Goal: Task Accomplishment & Management: Manage account settings

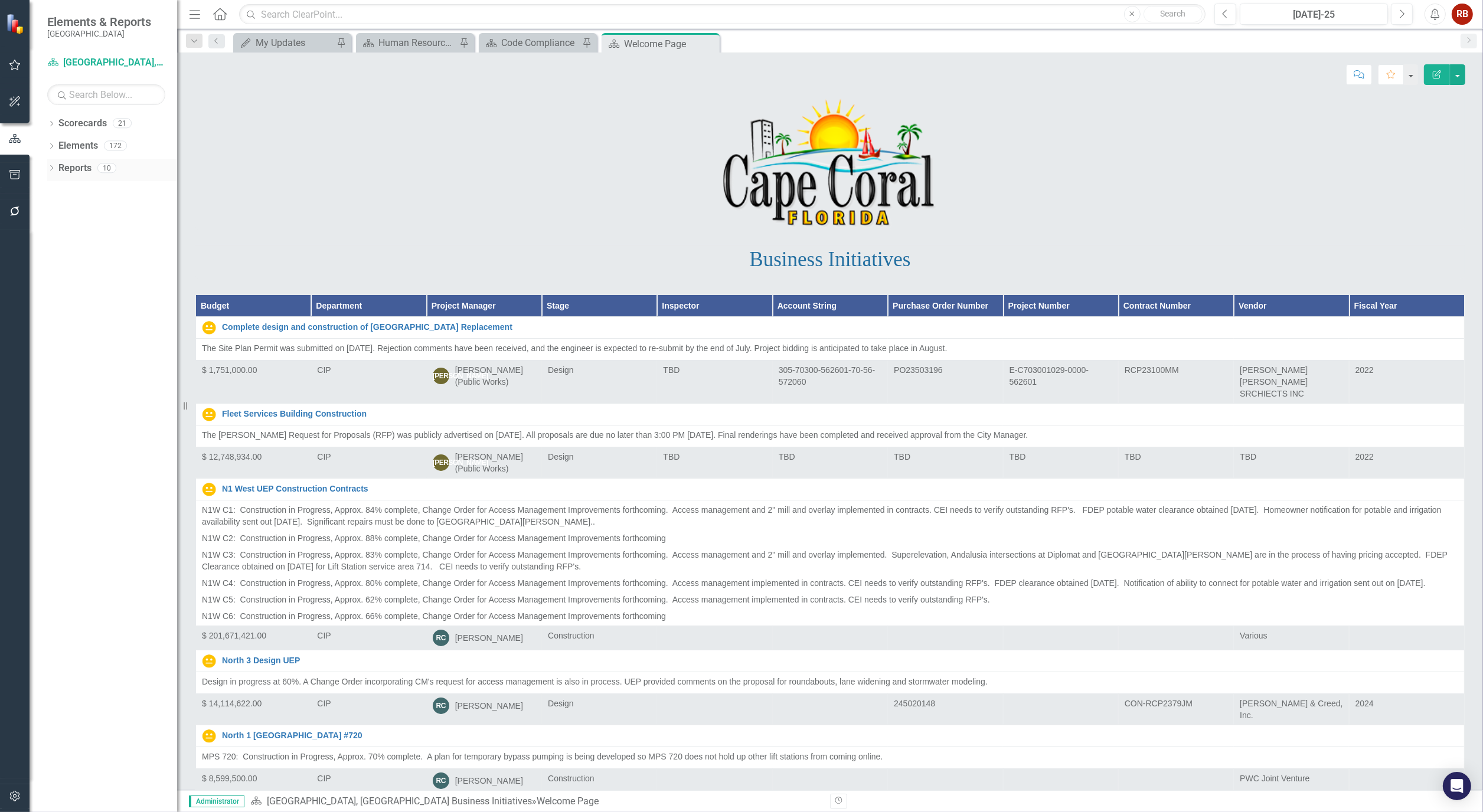
click at [48, 169] on icon "Dropdown" at bounding box center [51, 169] width 8 height 7
click at [88, 247] on link "Waypoint Waypoints" at bounding box center [94, 253] width 60 height 13
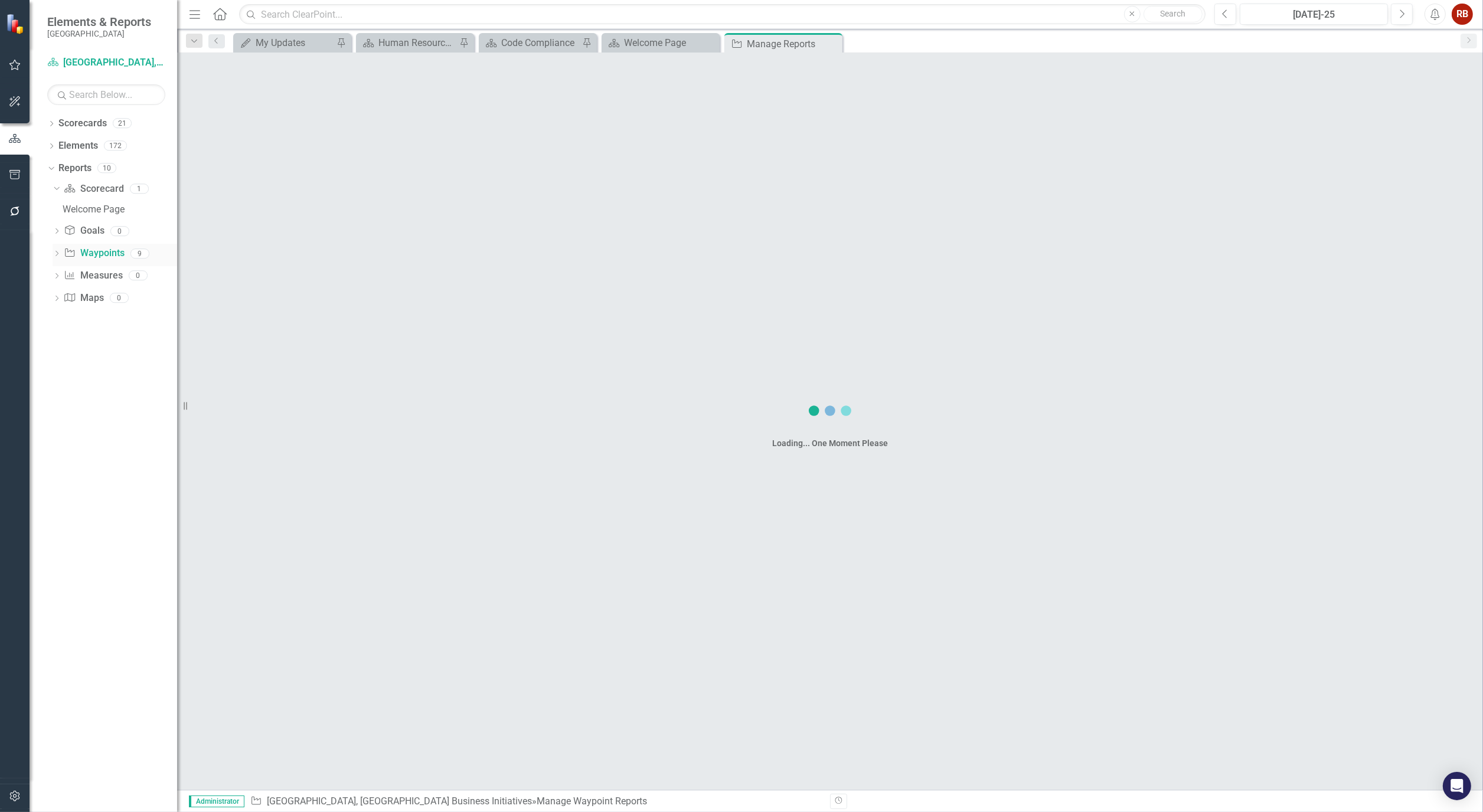
click at [55, 250] on div "Dropdown" at bounding box center [57, 255] width 8 height 10
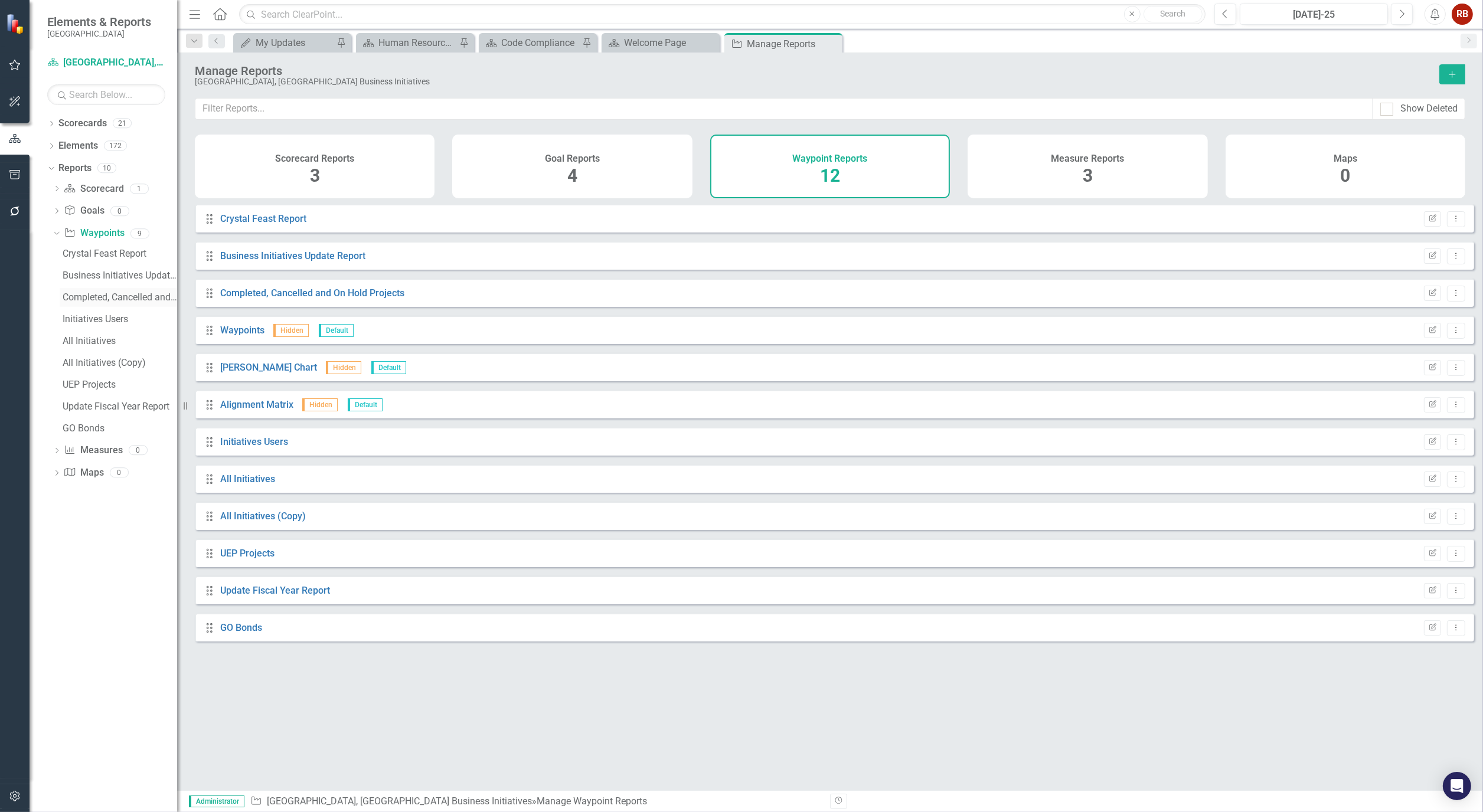
click at [125, 295] on div "Completed, Cancelled and On Hold Projects" at bounding box center [120, 297] width 115 height 11
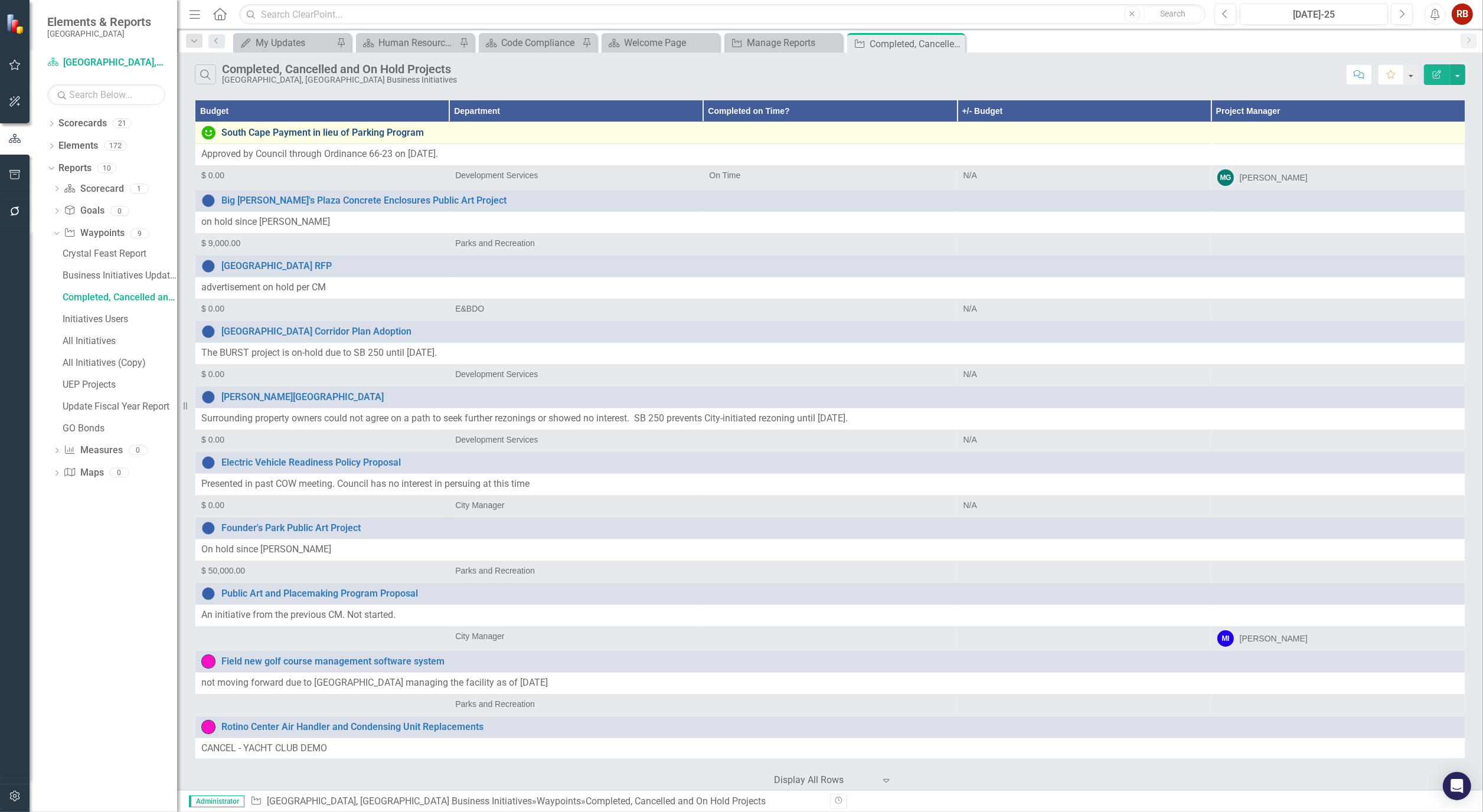
click at [320, 131] on link "South Cape Payment in lieu of Parking Program" at bounding box center [840, 133] width 1238 height 11
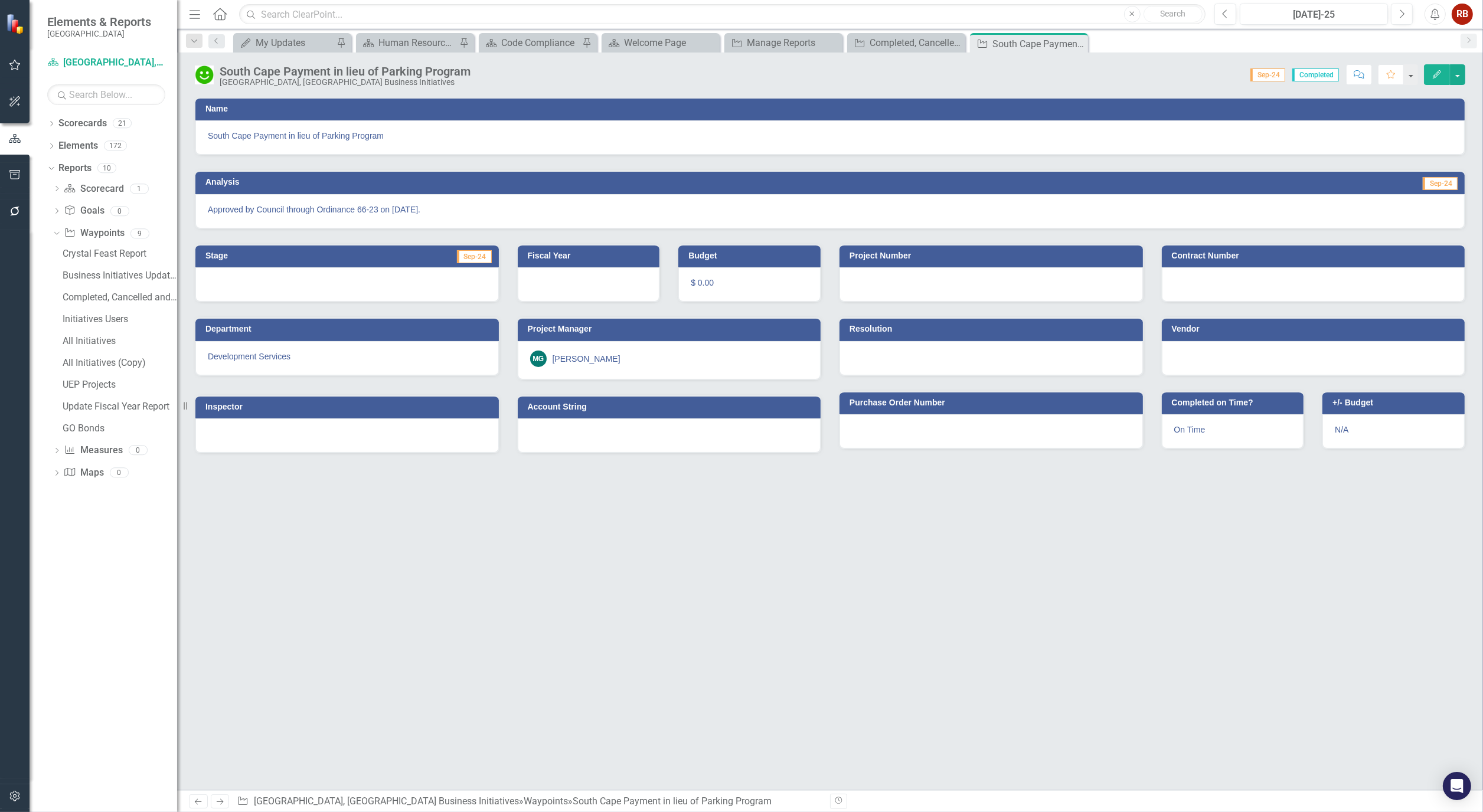
click at [1441, 79] on button "Edit" at bounding box center [1436, 74] width 26 height 21
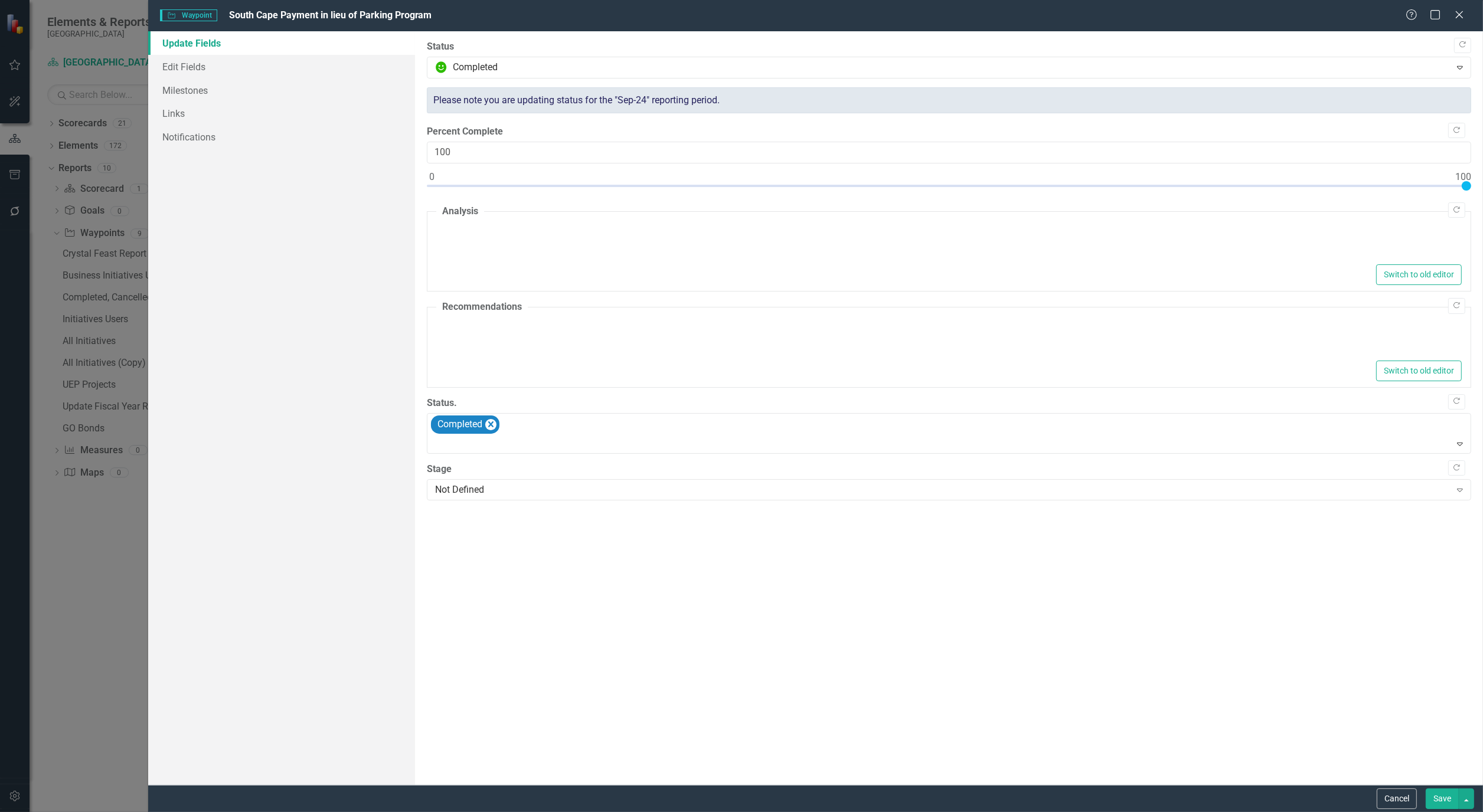
type textarea "<p>Approved by Council through Ordinance 66-23 on [DATE].</p>"
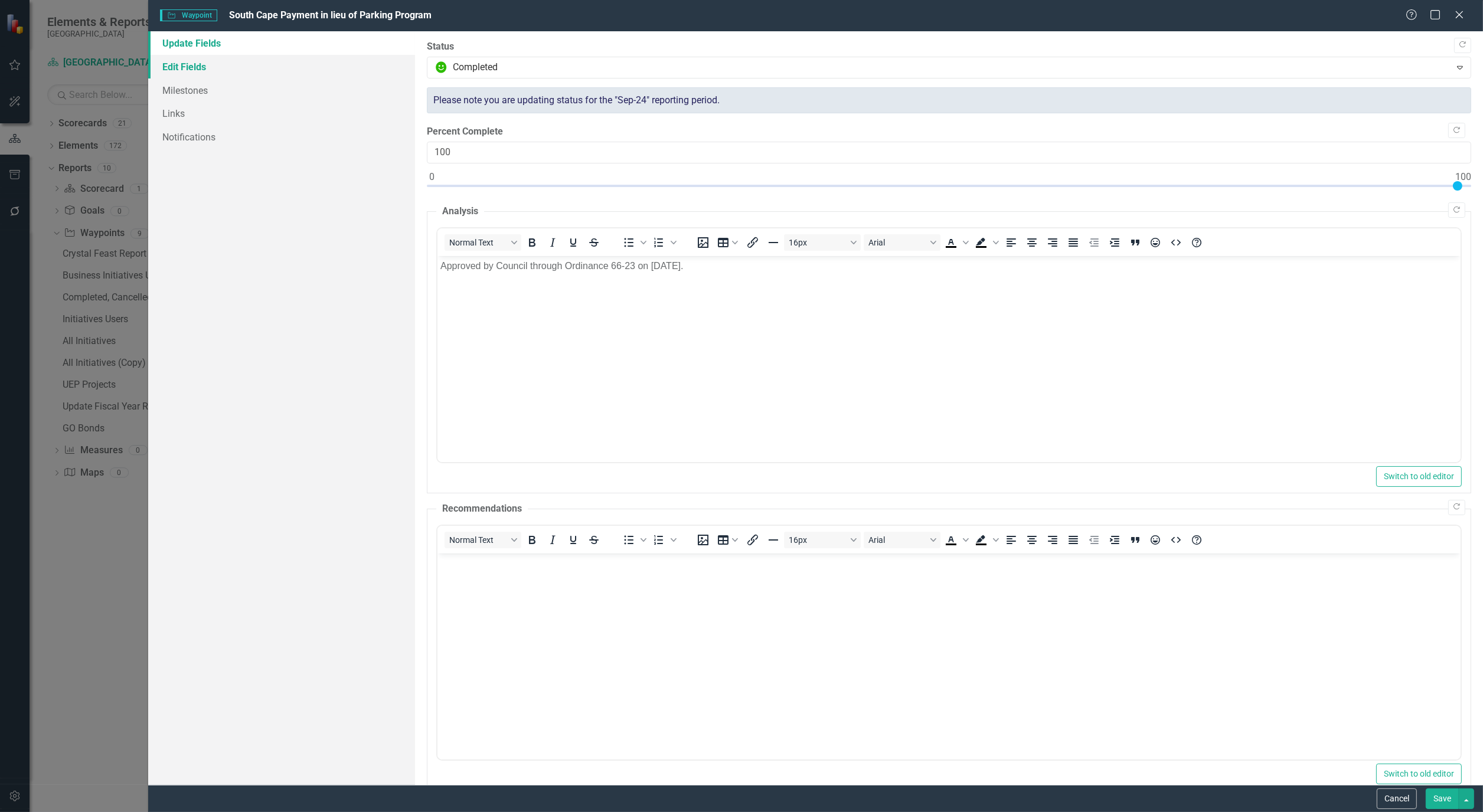
click at [173, 71] on link "Edit Fields" at bounding box center [282, 66] width 267 height 24
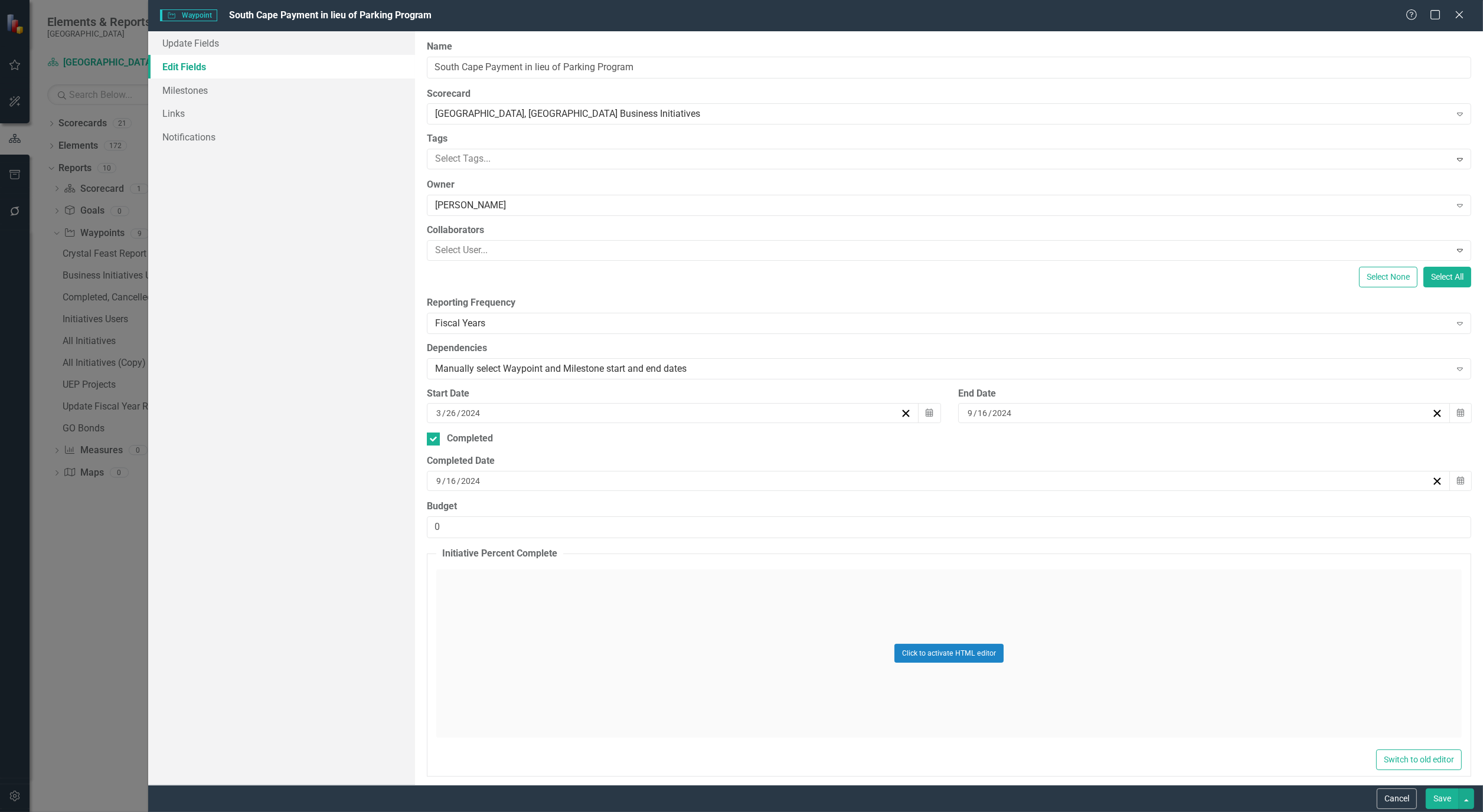
click at [1437, 809] on button "Save" at bounding box center [1442, 799] width 33 height 21
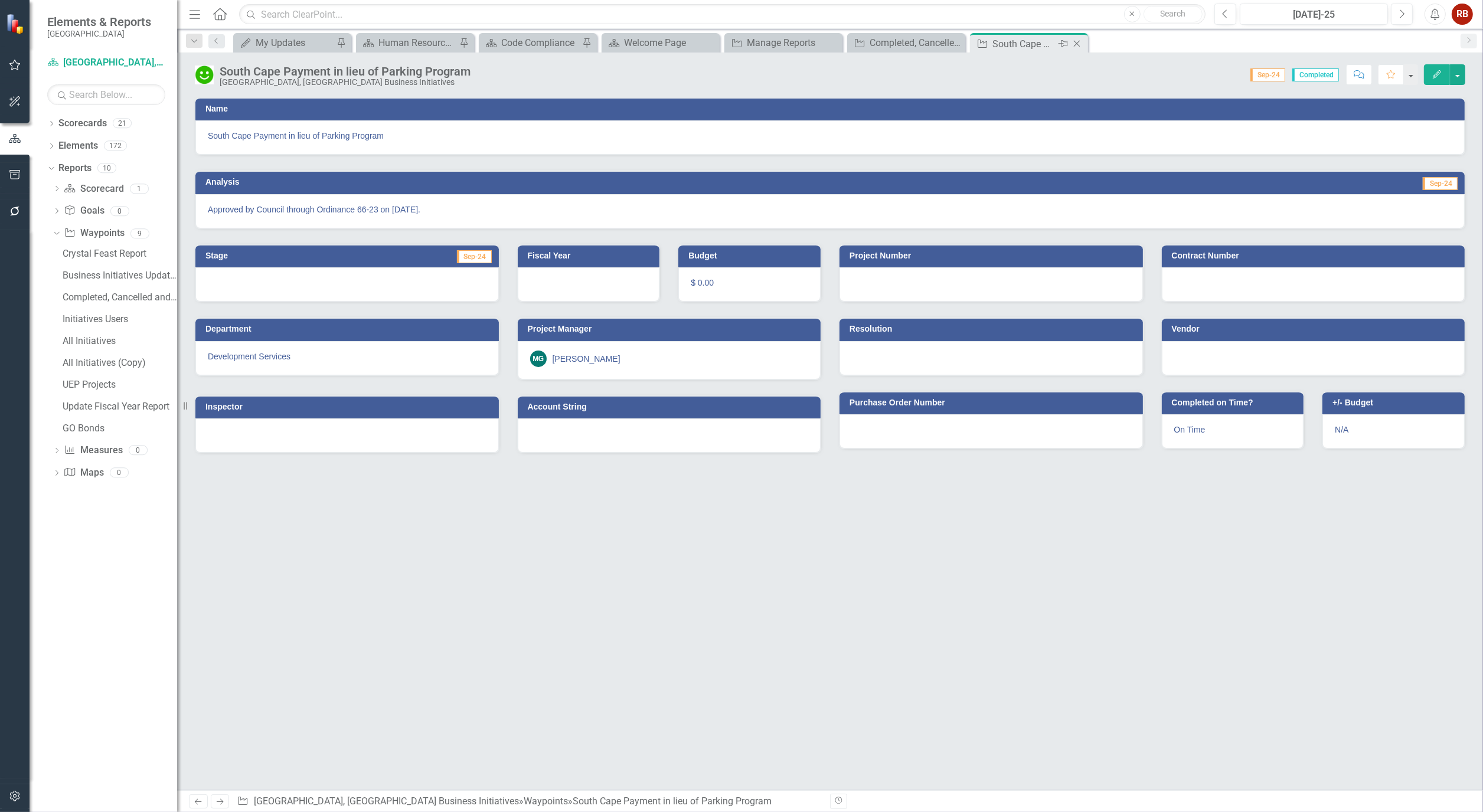
click at [1081, 41] on icon "Close" at bounding box center [1077, 44] width 12 height 9
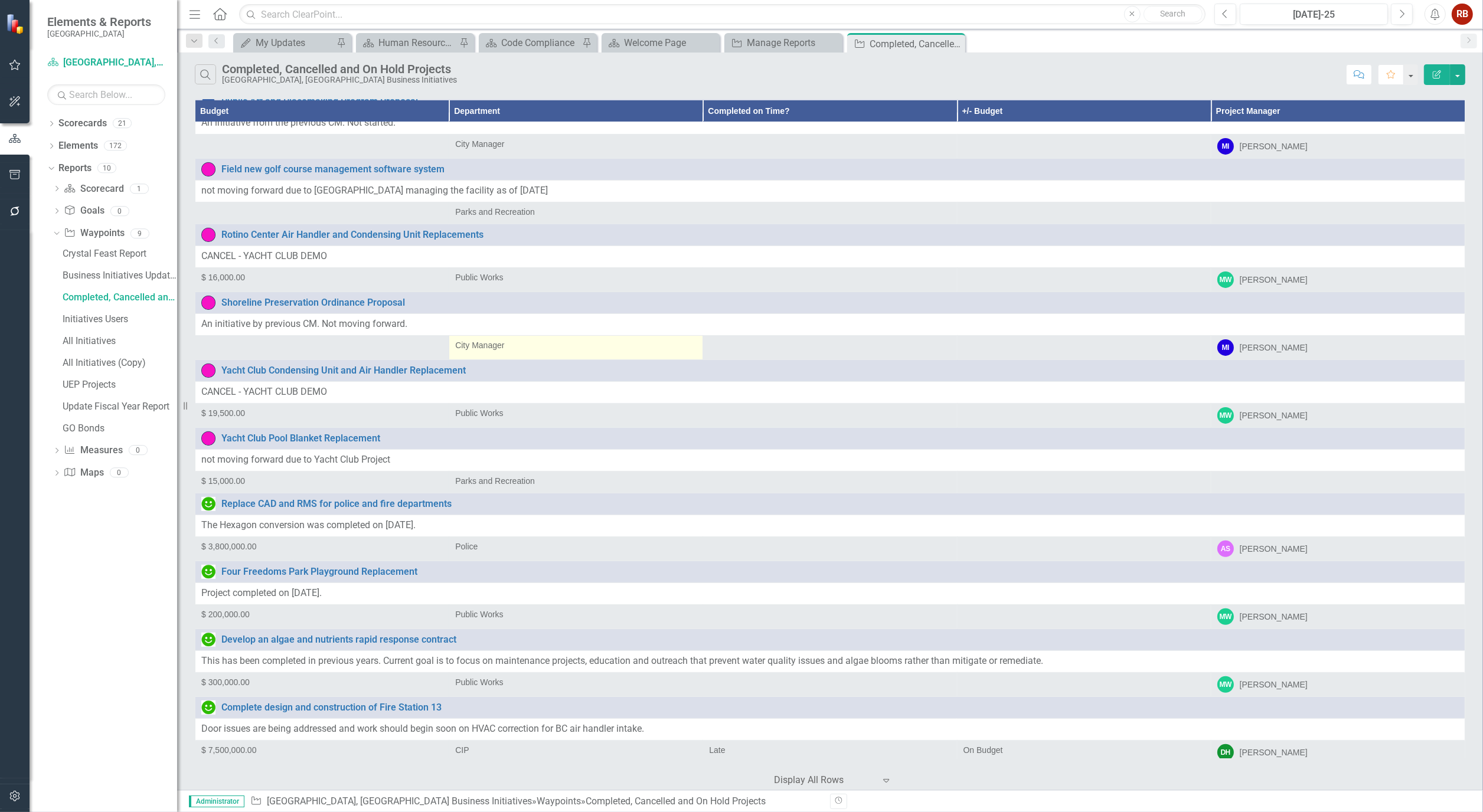
scroll to position [590, 0]
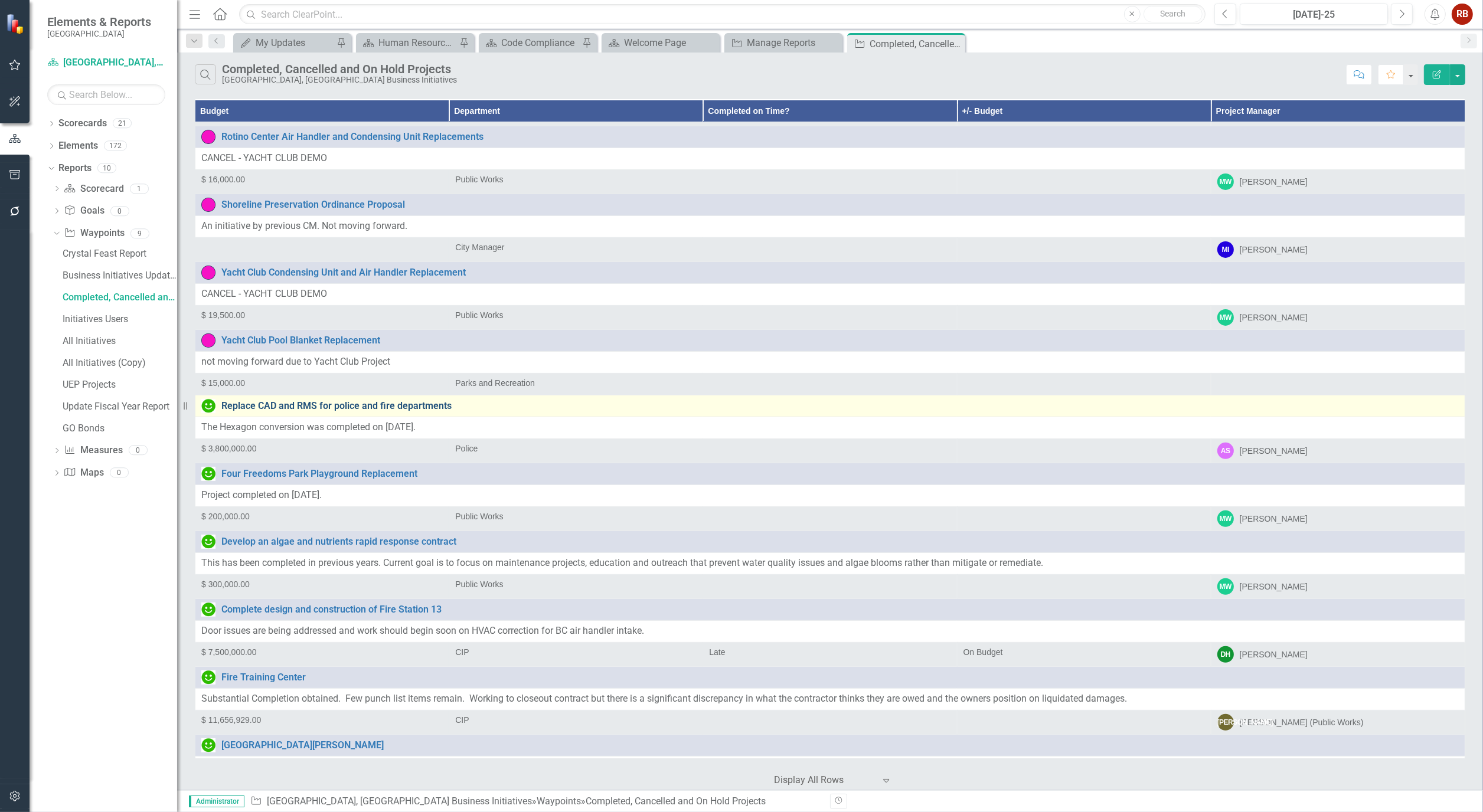
click at [324, 411] on link "Replace CAD and RMS for police and fire departments" at bounding box center [840, 406] width 1238 height 11
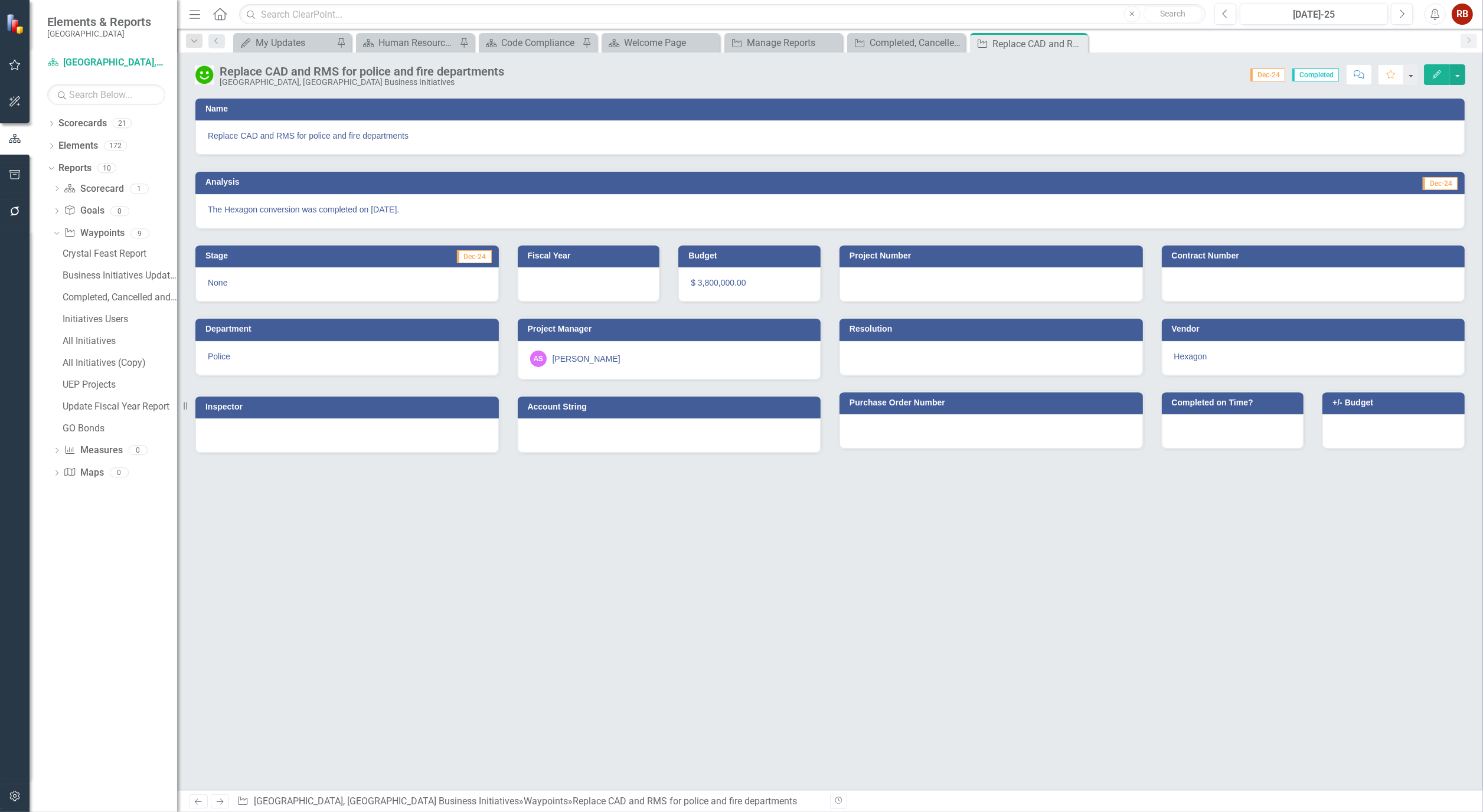
click at [1444, 75] on button "Edit" at bounding box center [1436, 74] width 26 height 21
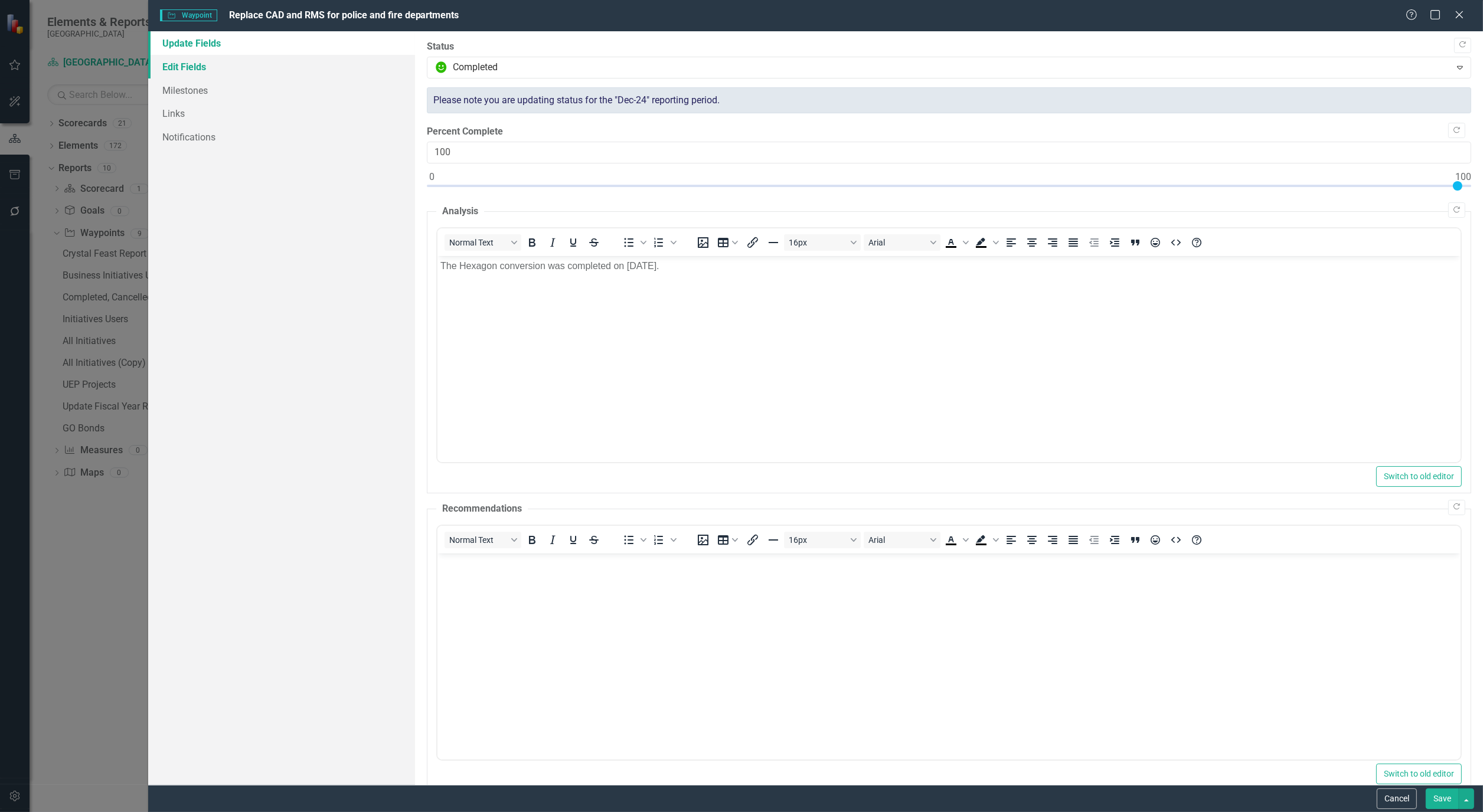
click at [179, 66] on link "Edit Fields" at bounding box center [282, 66] width 267 height 24
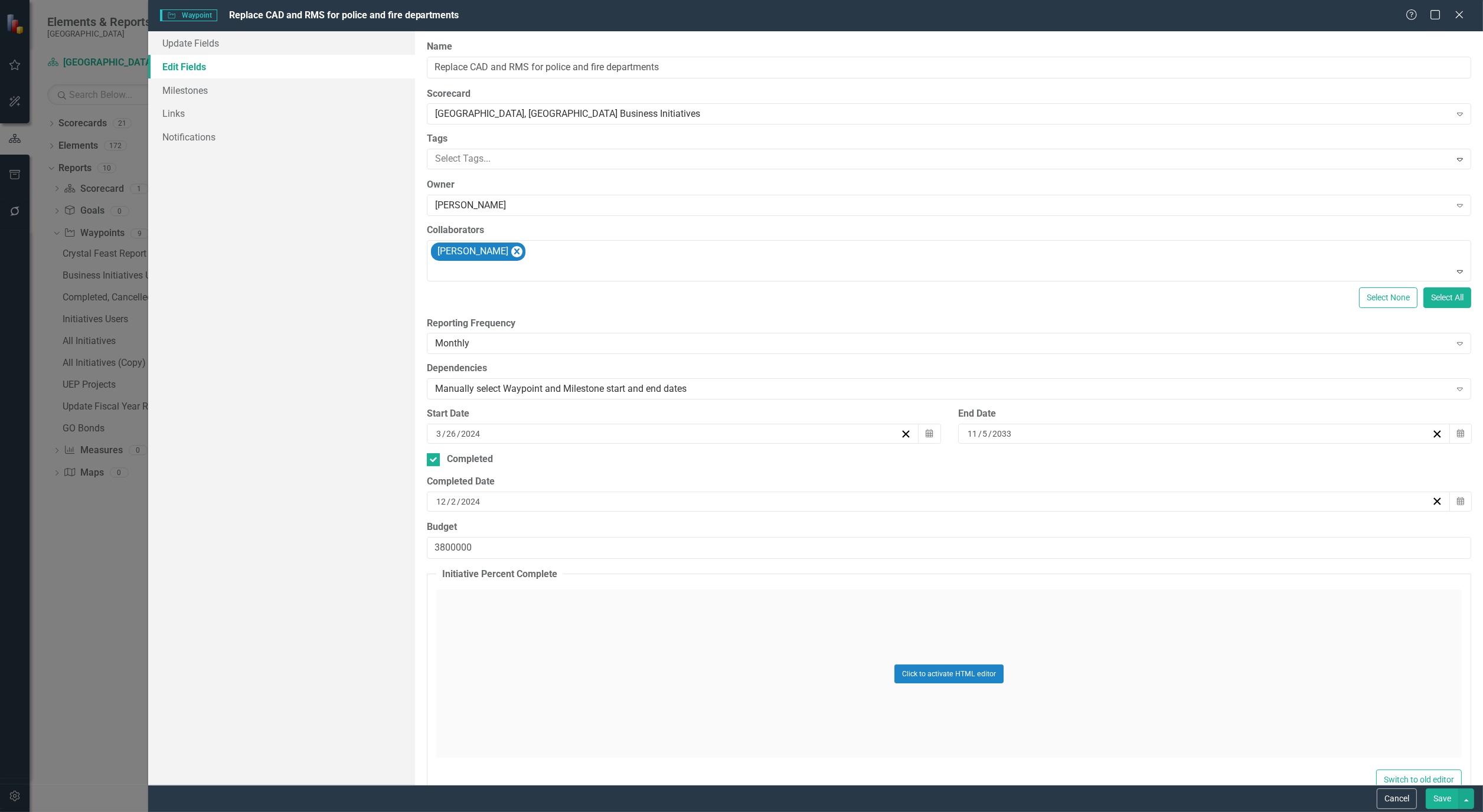
click at [1443, 805] on button "Save" at bounding box center [1442, 799] width 33 height 21
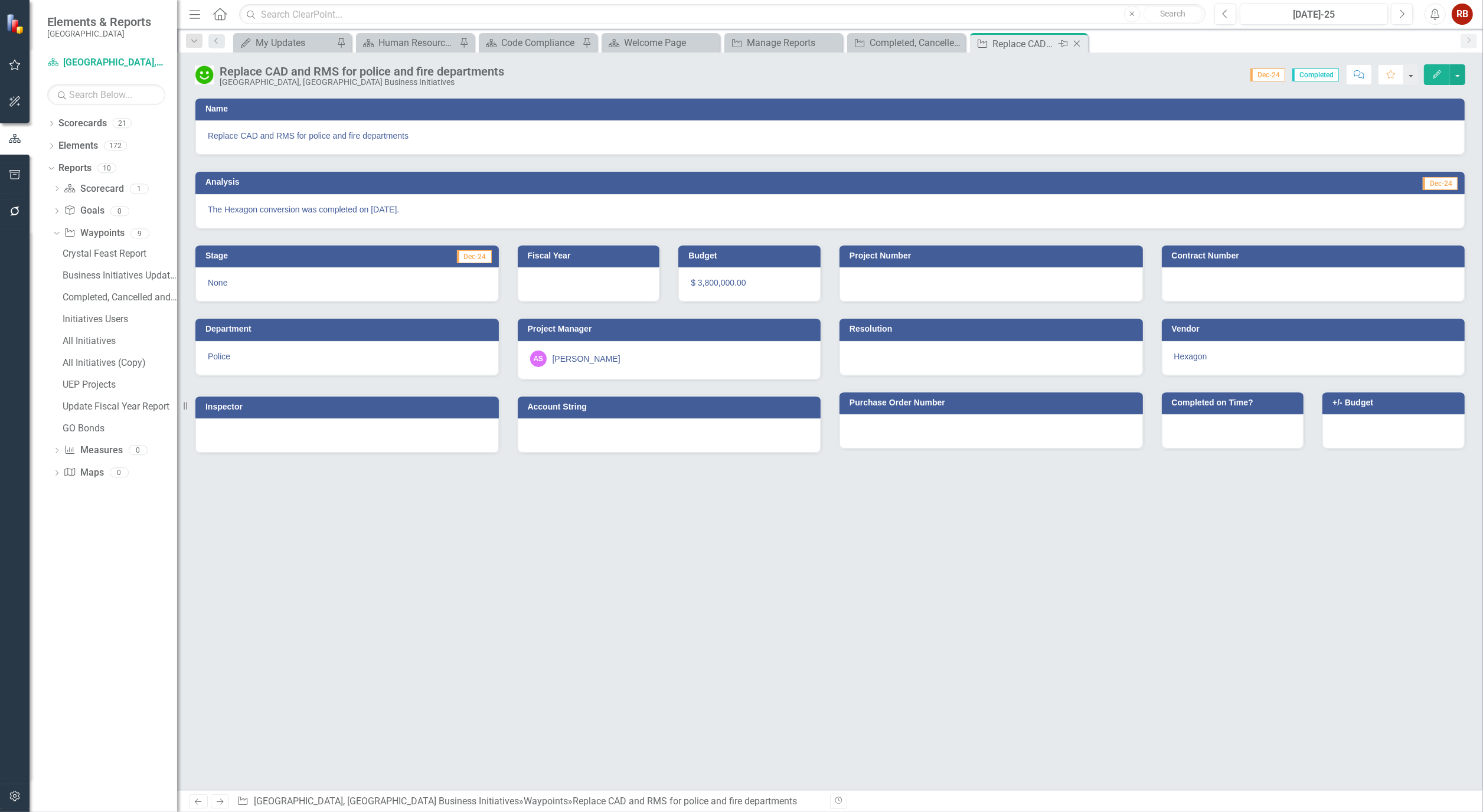
click at [1077, 44] on icon at bounding box center [1077, 44] width 7 height 7
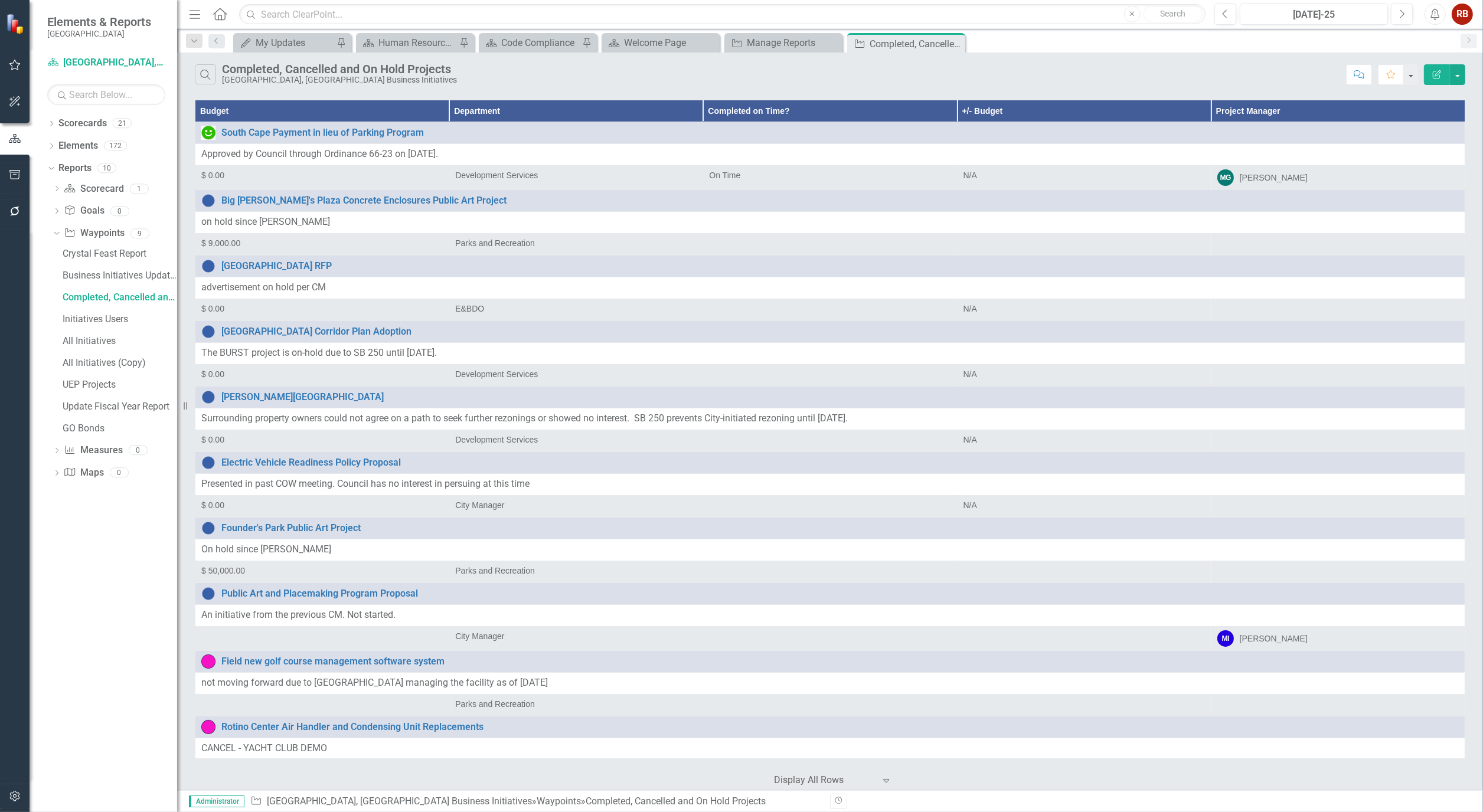
click at [0, 0] on icon "Close" at bounding box center [0, 0] width 0 height 0
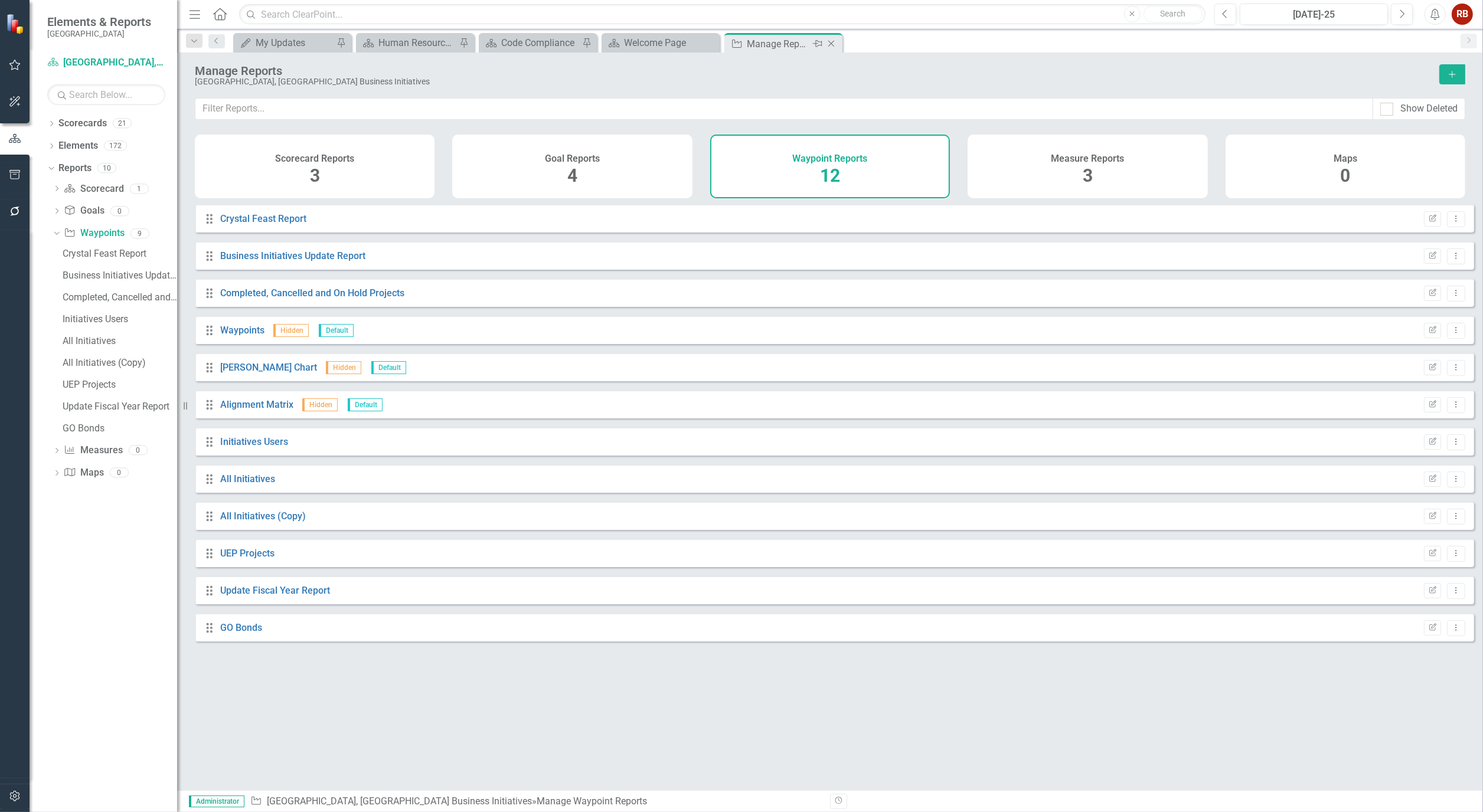
click at [828, 42] on icon "Close" at bounding box center [831, 44] width 12 height 9
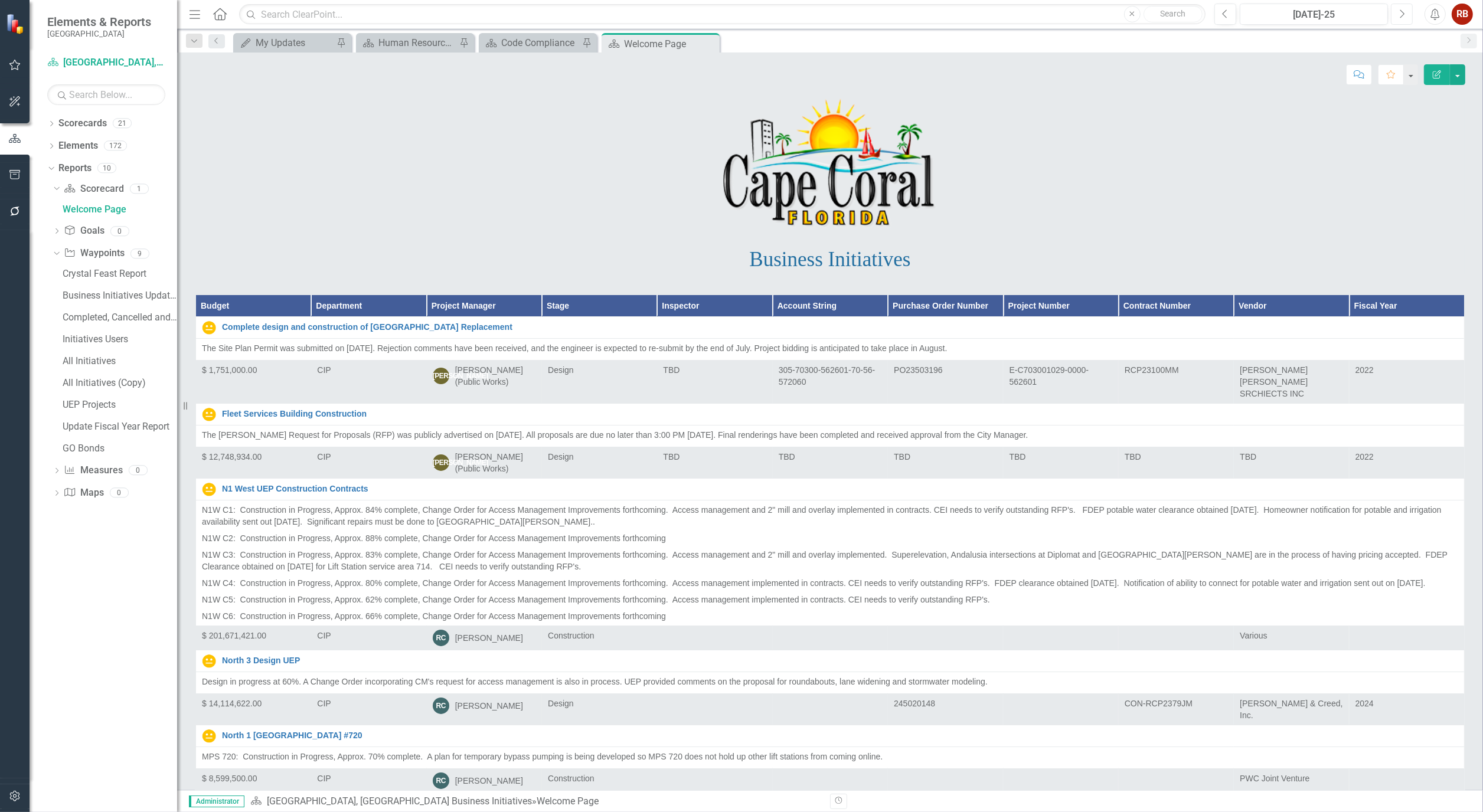
click at [1405, 17] on button "Next" at bounding box center [1401, 14] width 22 height 22
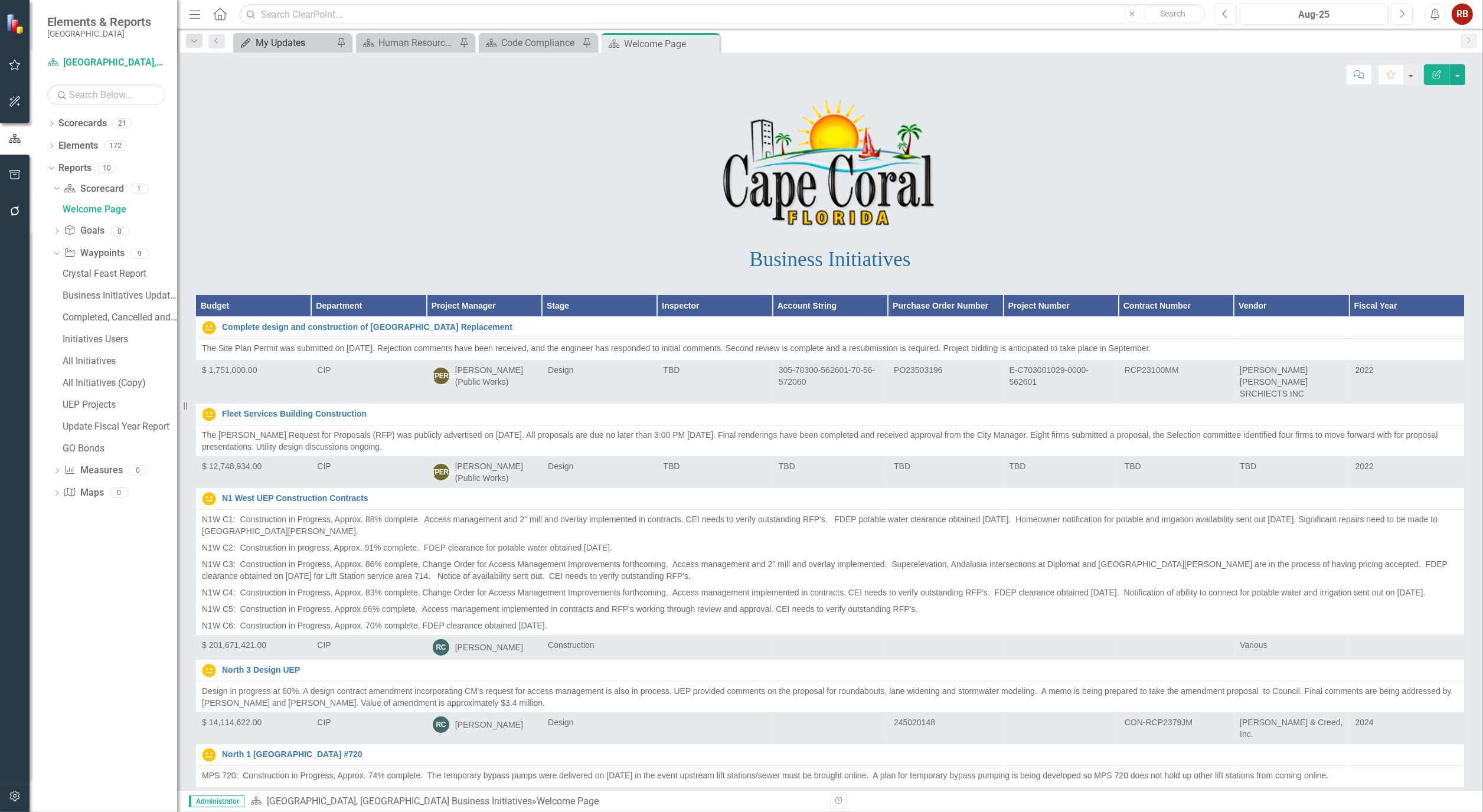
click at [278, 42] on div "My Updates" at bounding box center [295, 43] width 78 height 15
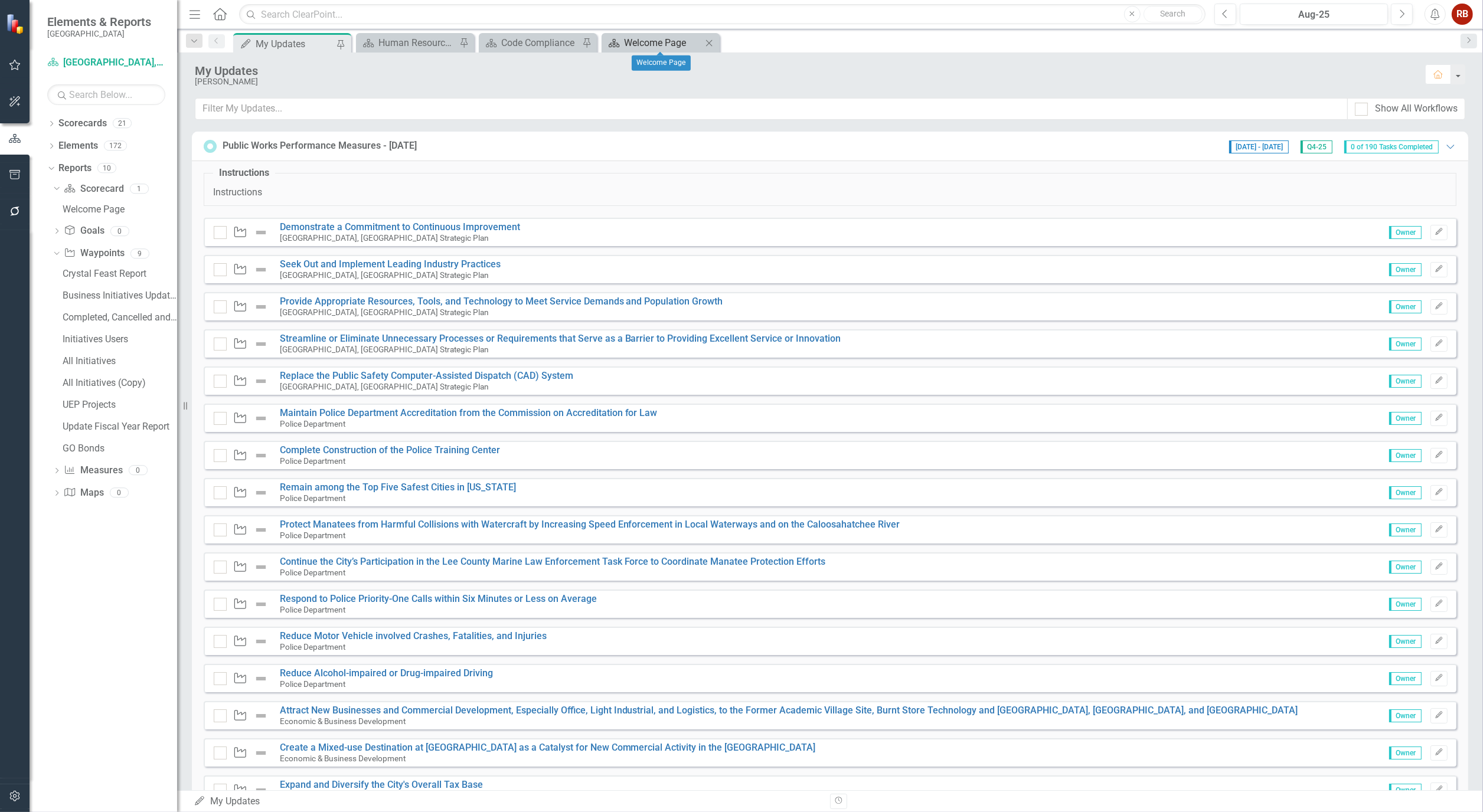
click at [673, 42] on div "Welcome Page" at bounding box center [663, 43] width 78 height 15
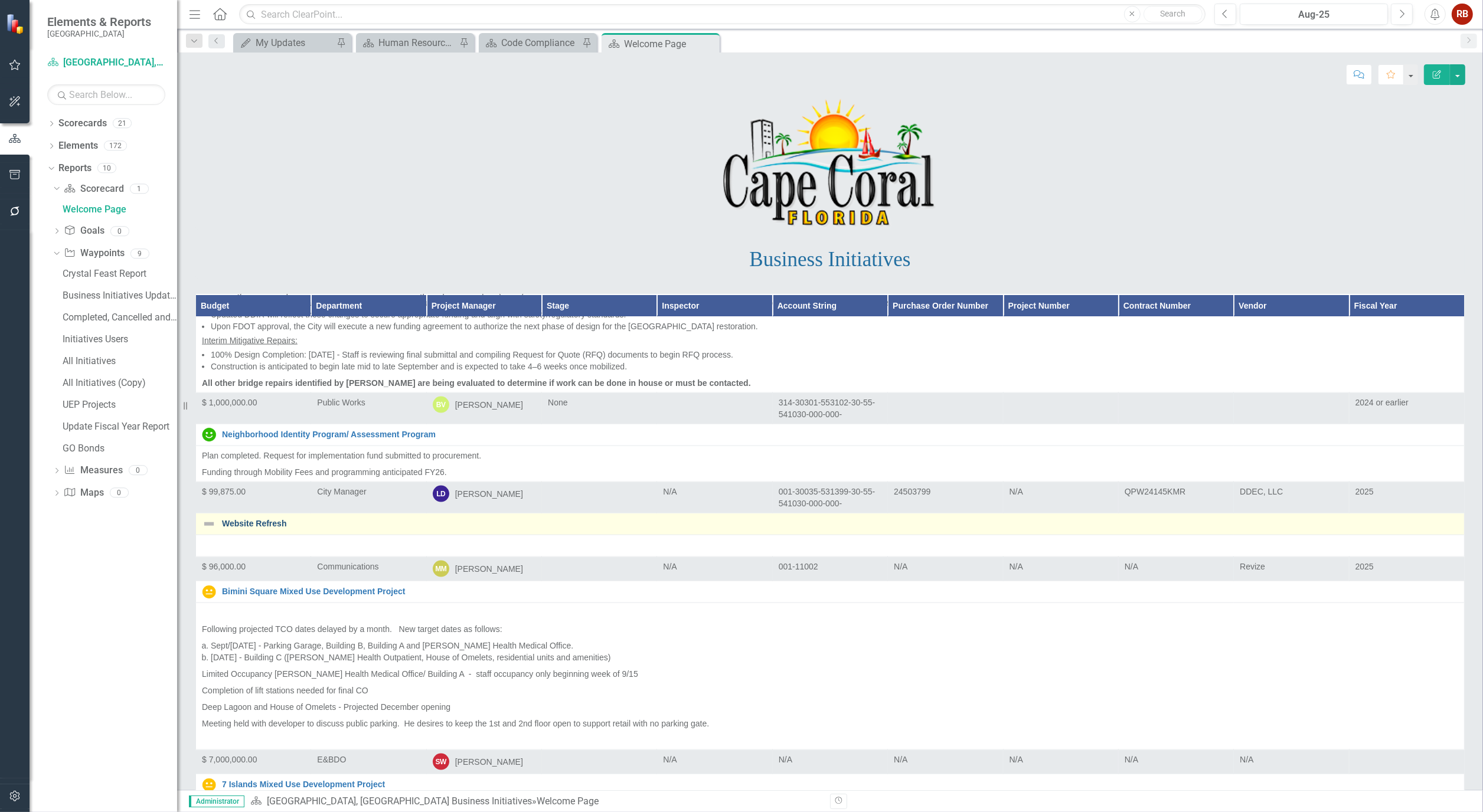
scroll to position [2361, 0]
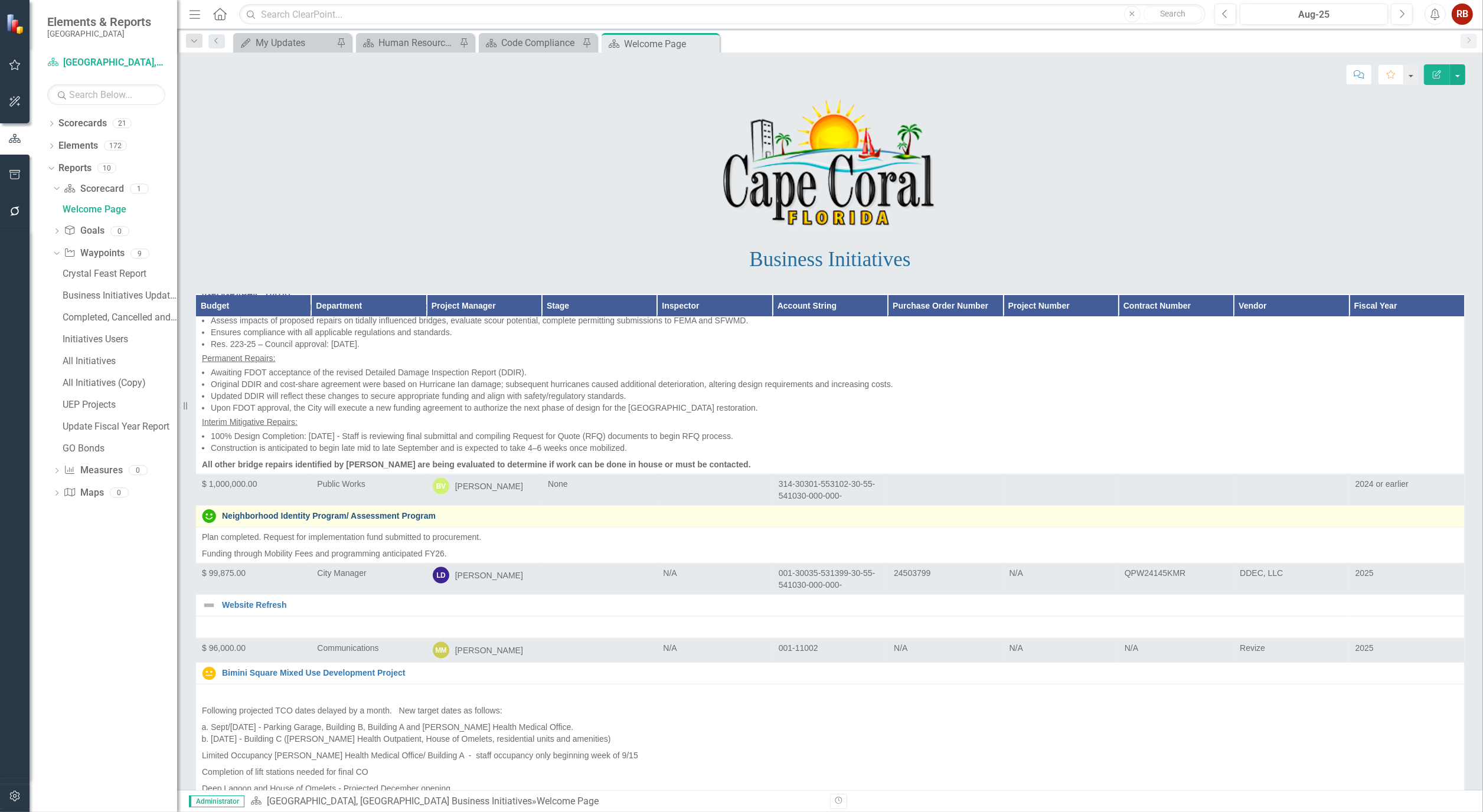
click at [366, 511] on link "Neighborhood Identity Program/ Assessment Program" at bounding box center [840, 516] width 1236 height 9
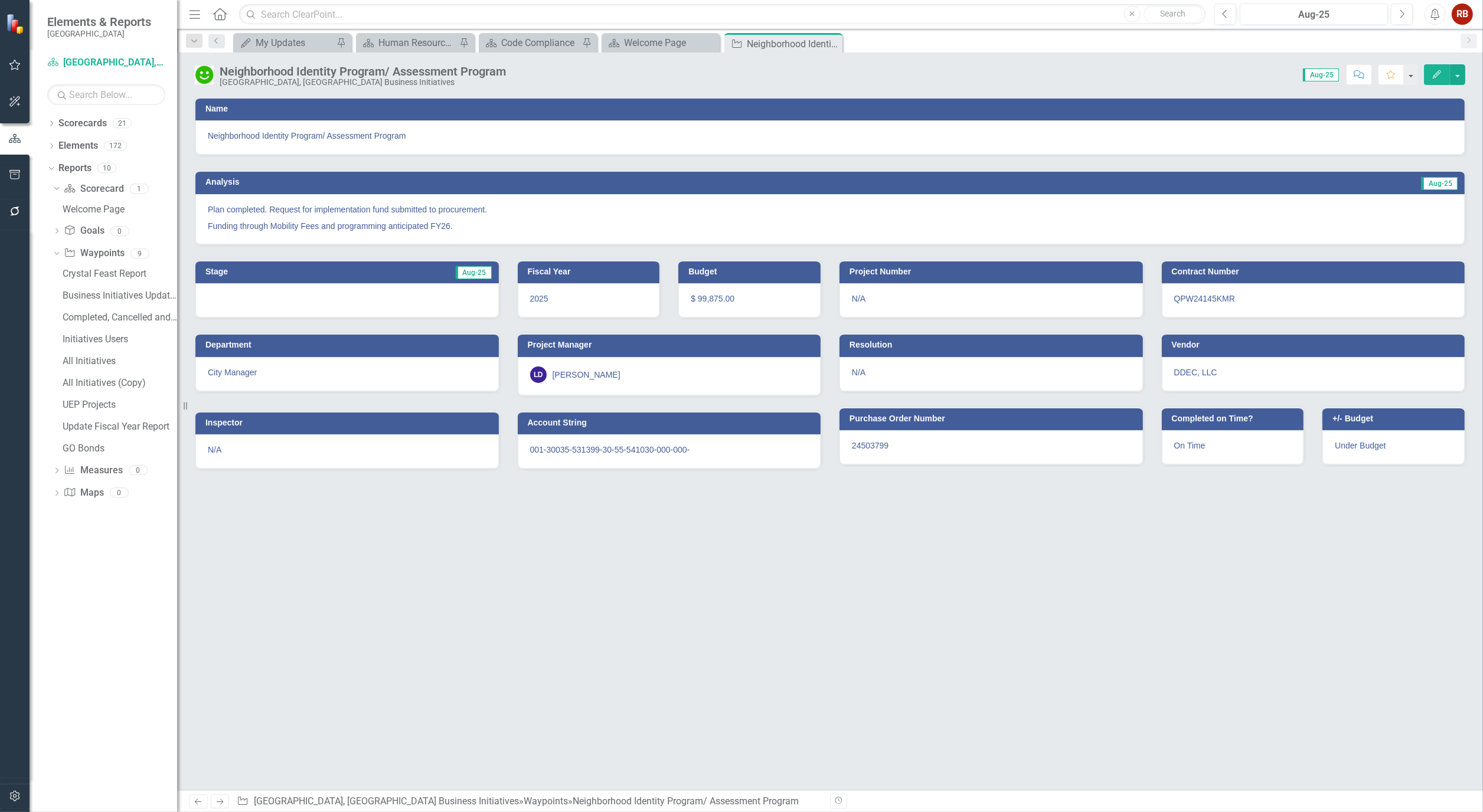
click at [1435, 80] on button "Edit" at bounding box center [1436, 74] width 26 height 21
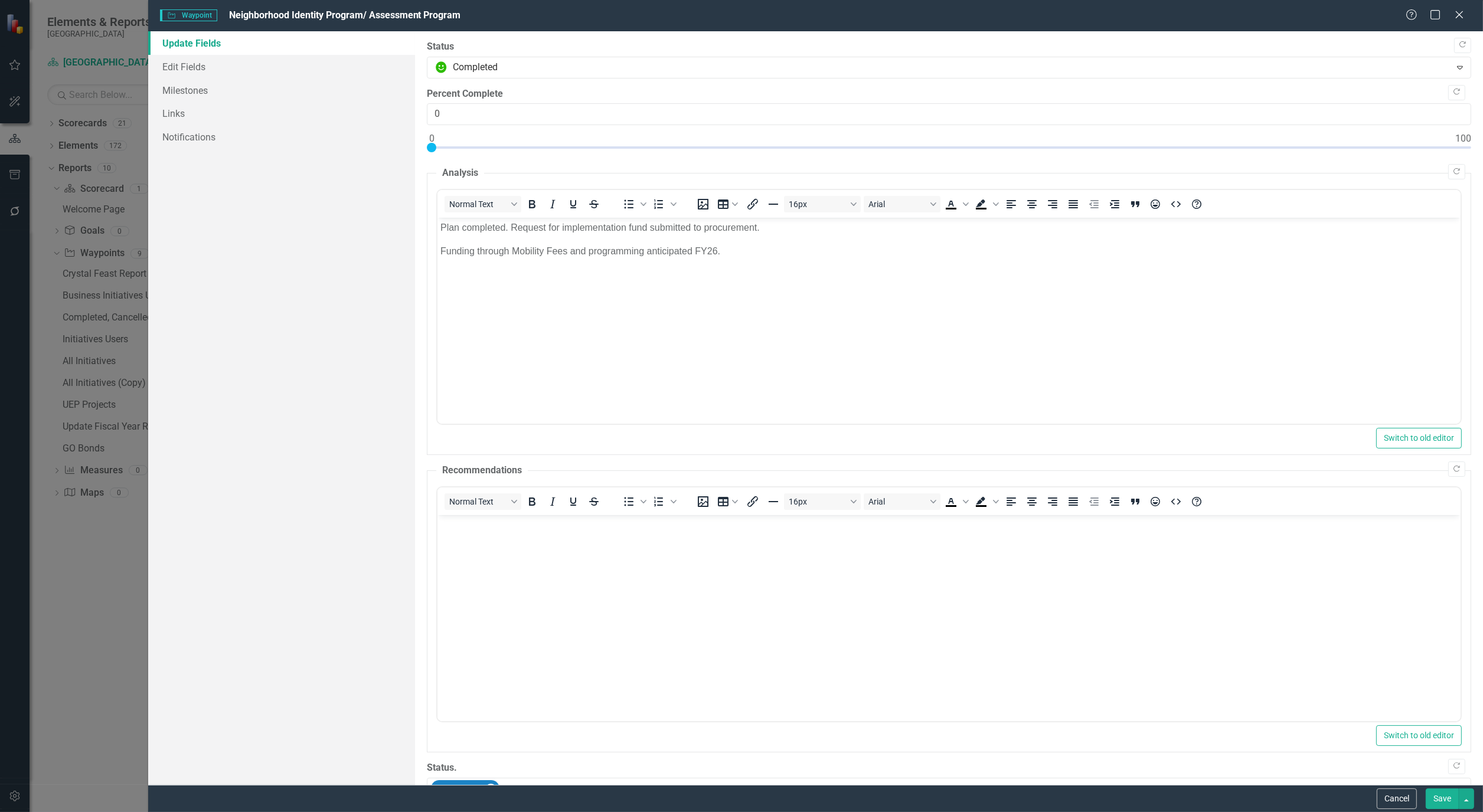
click at [1460, 151] on div at bounding box center [948, 150] width 1044 height 15
type input "100"
click at [208, 65] on link "Edit Fields" at bounding box center [282, 66] width 267 height 24
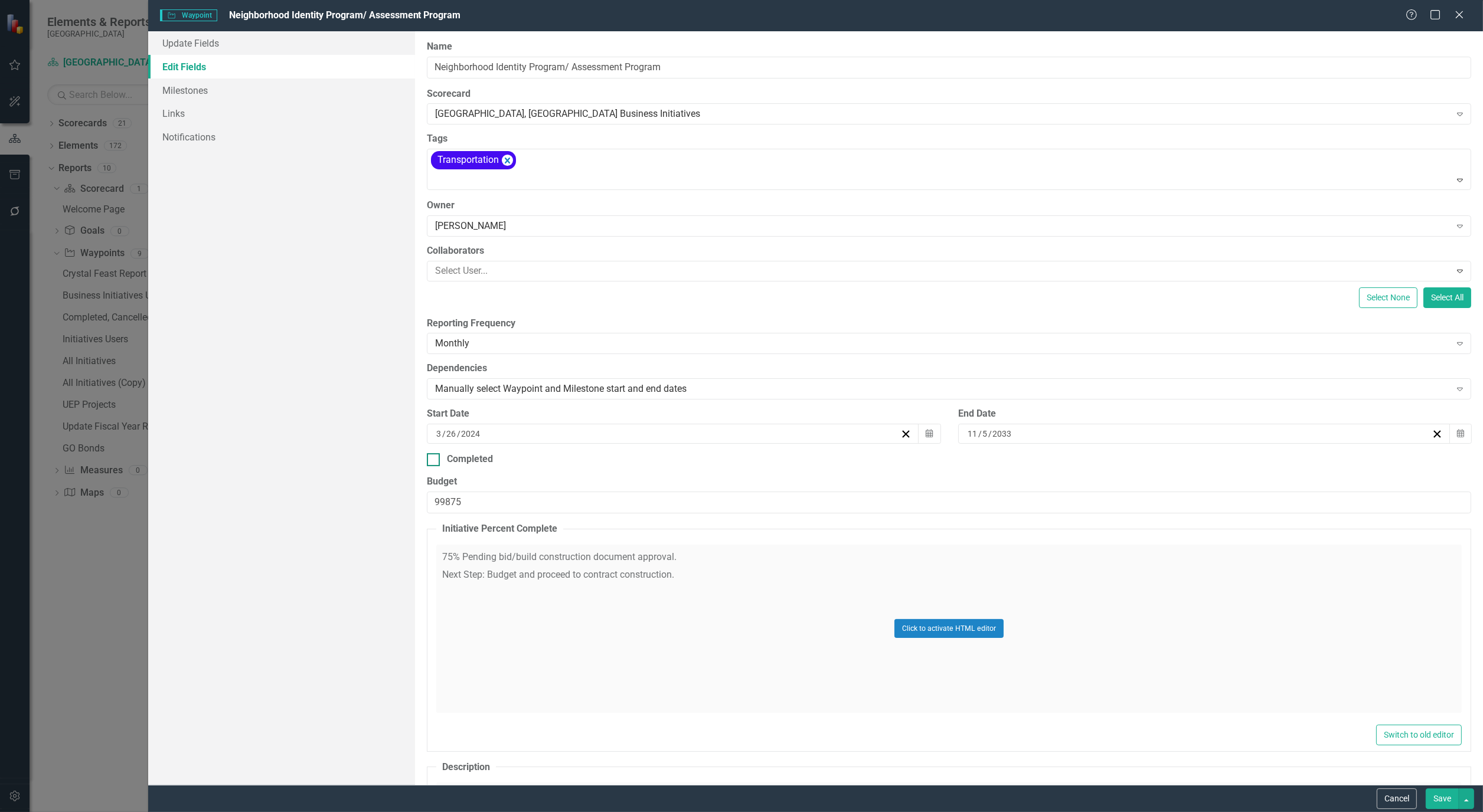
click at [437, 460] on div at bounding box center [433, 460] width 13 height 13
click at [435, 460] on input "Completed" at bounding box center [430, 457] width 7 height 7
checkbox input "true"
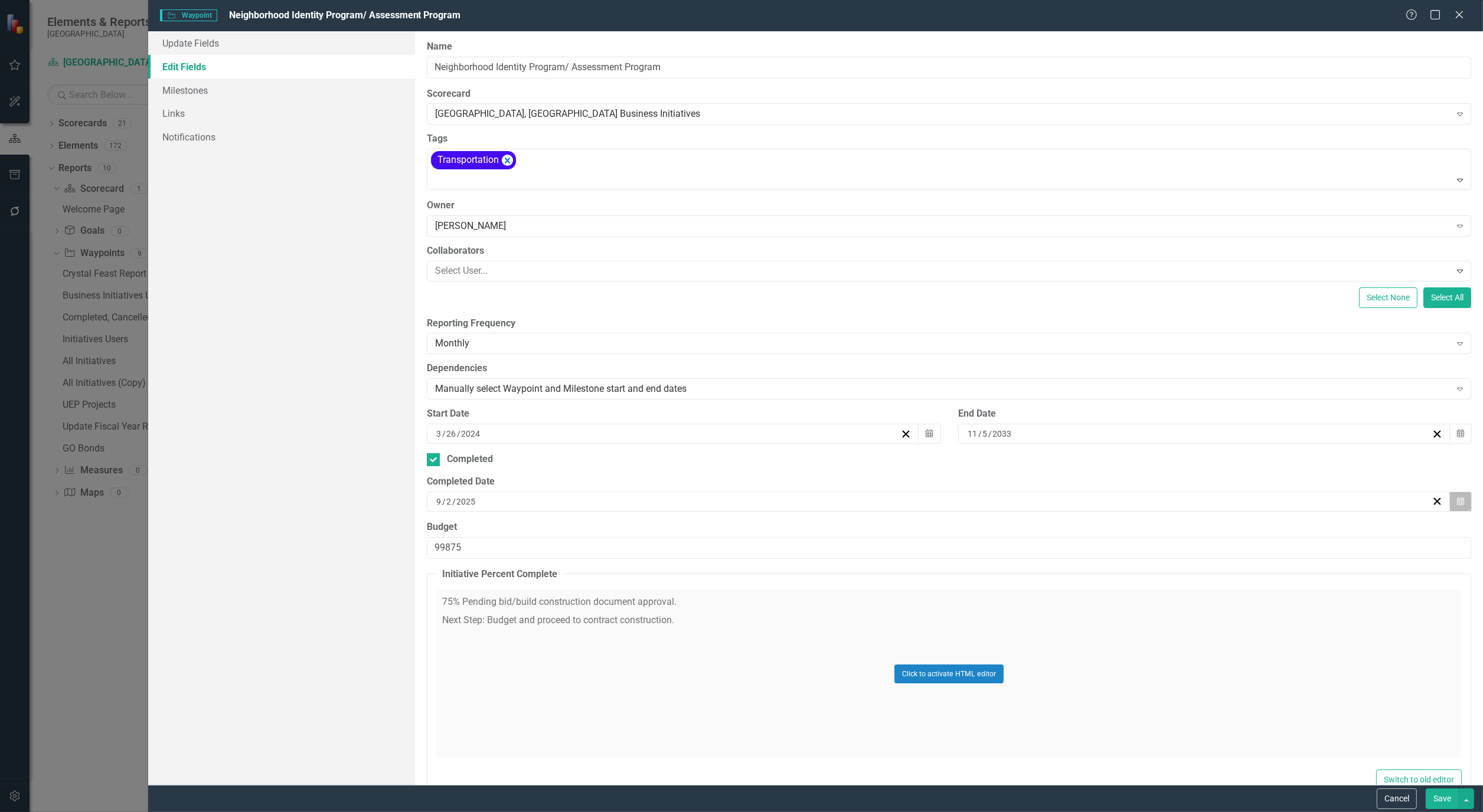
click at [1461, 505] on button "Calendar" at bounding box center [1460, 502] width 22 height 20
click at [866, 535] on button "‹" at bounding box center [870, 532] width 26 height 26
click at [981, 658] on button "29" at bounding box center [993, 656] width 30 height 22
click at [1447, 796] on button "Save" at bounding box center [1442, 799] width 33 height 21
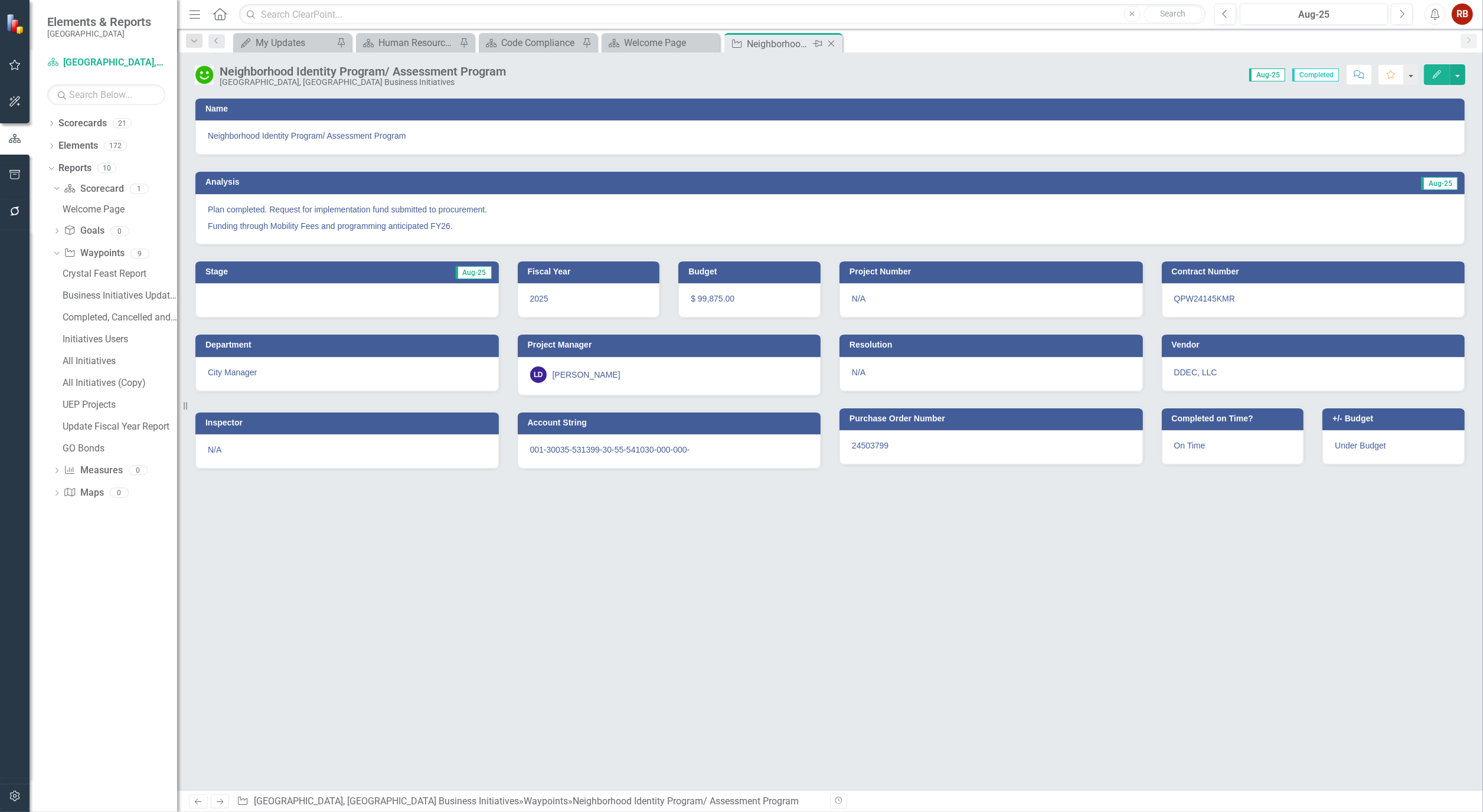
click at [835, 44] on icon "Close" at bounding box center [831, 44] width 12 height 9
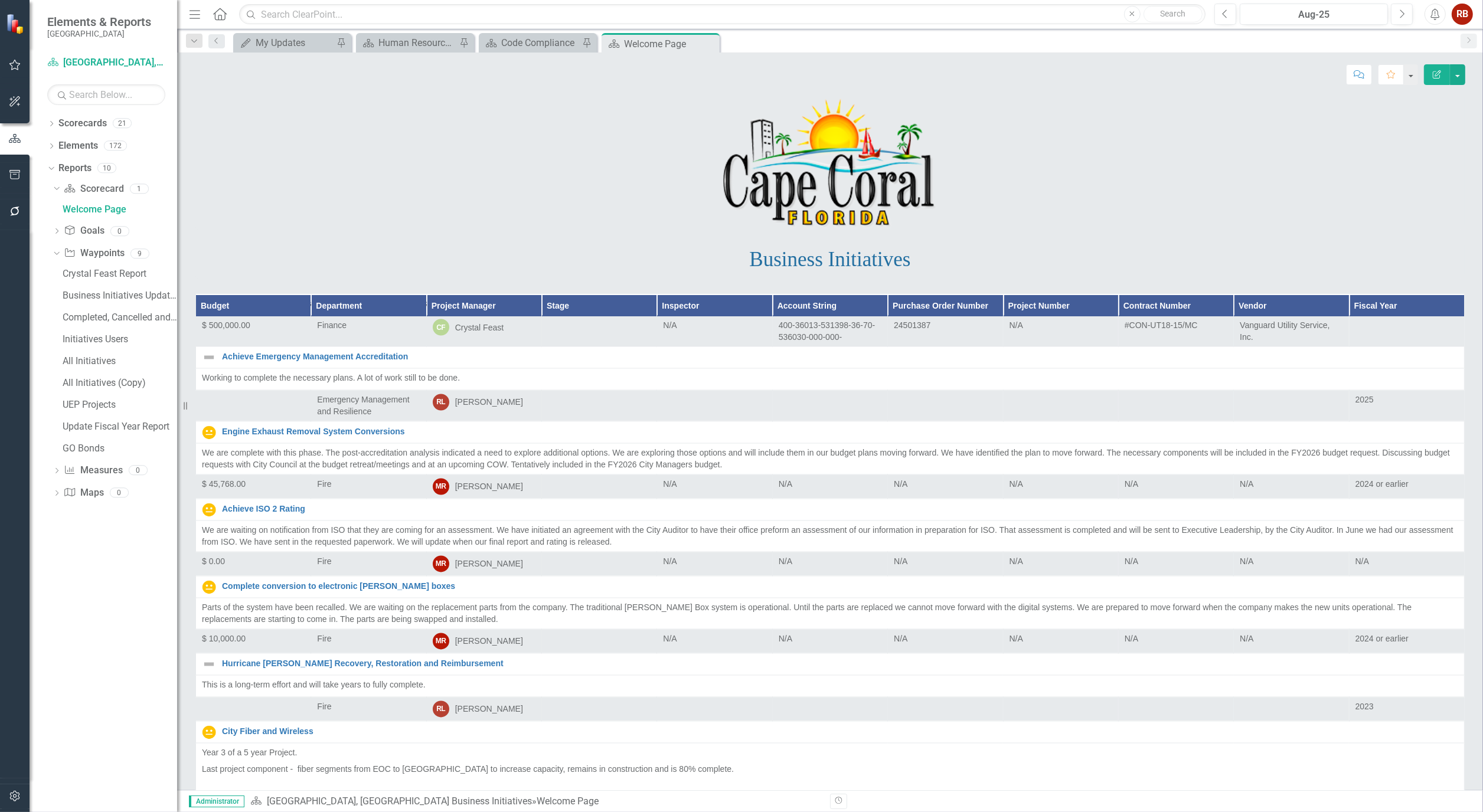
scroll to position [3082, 0]
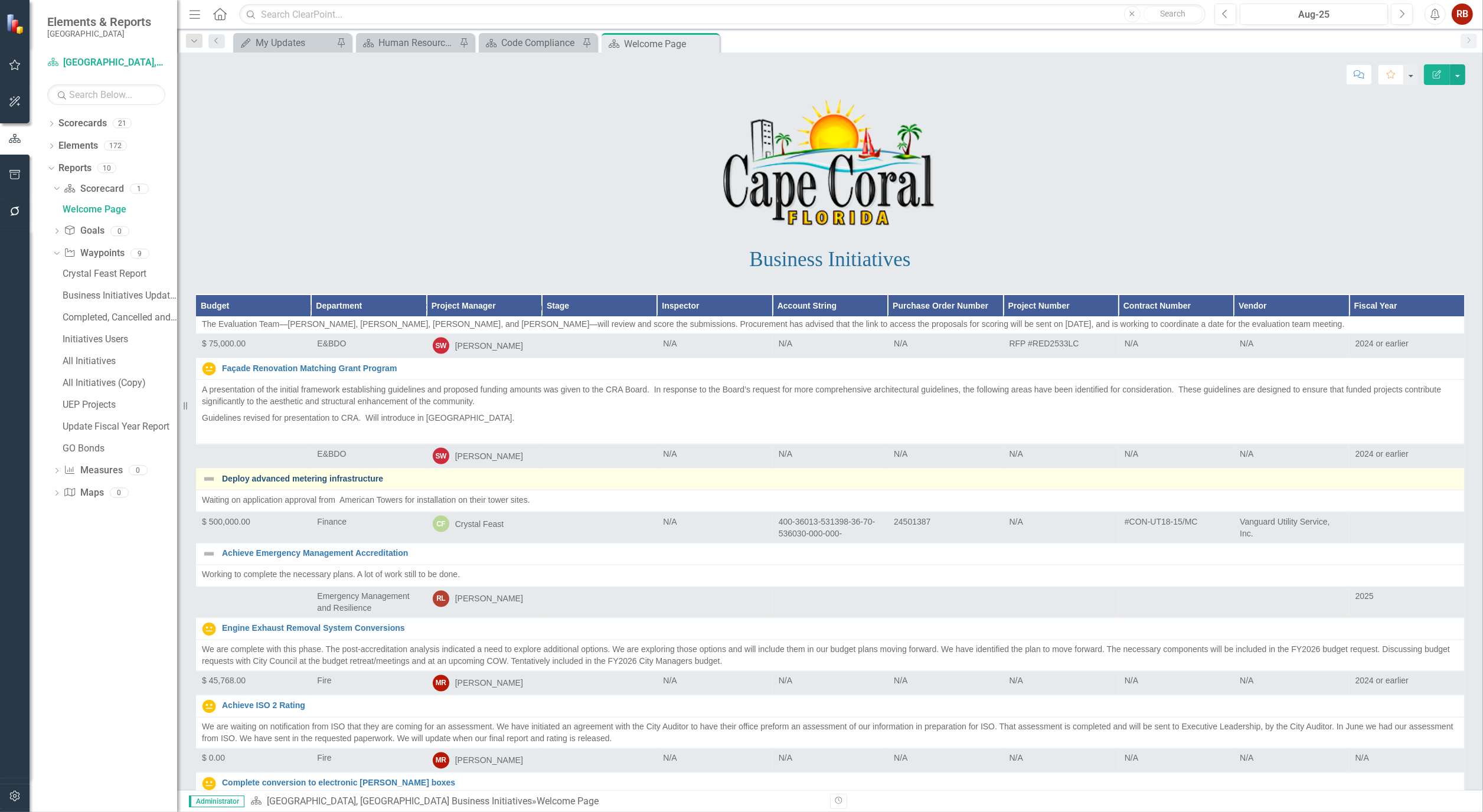
click at [340, 474] on link "Deploy advanced metering infrastructure" at bounding box center [840, 478] width 1236 height 9
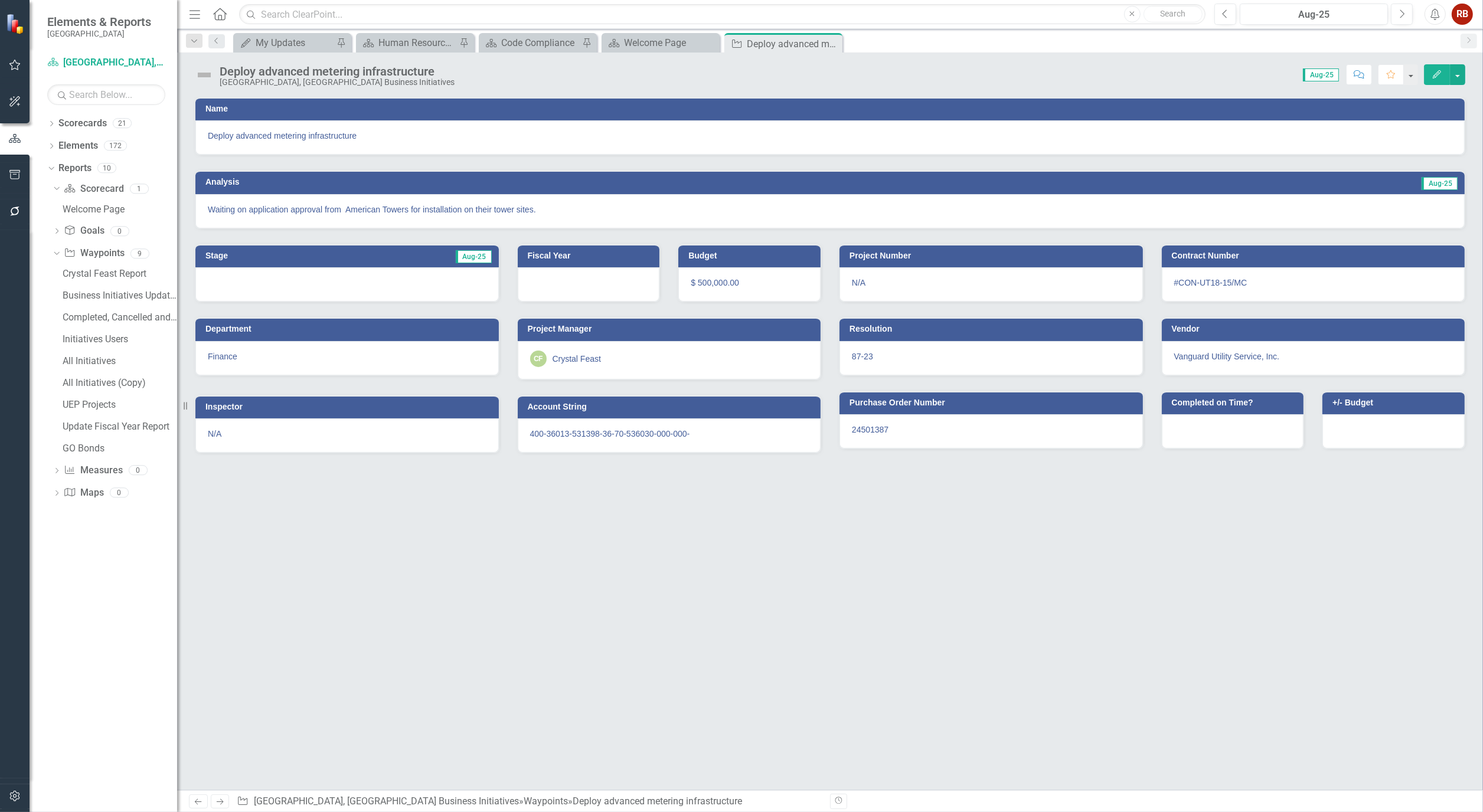
click at [1442, 71] on icon "Edit" at bounding box center [1437, 74] width 11 height 8
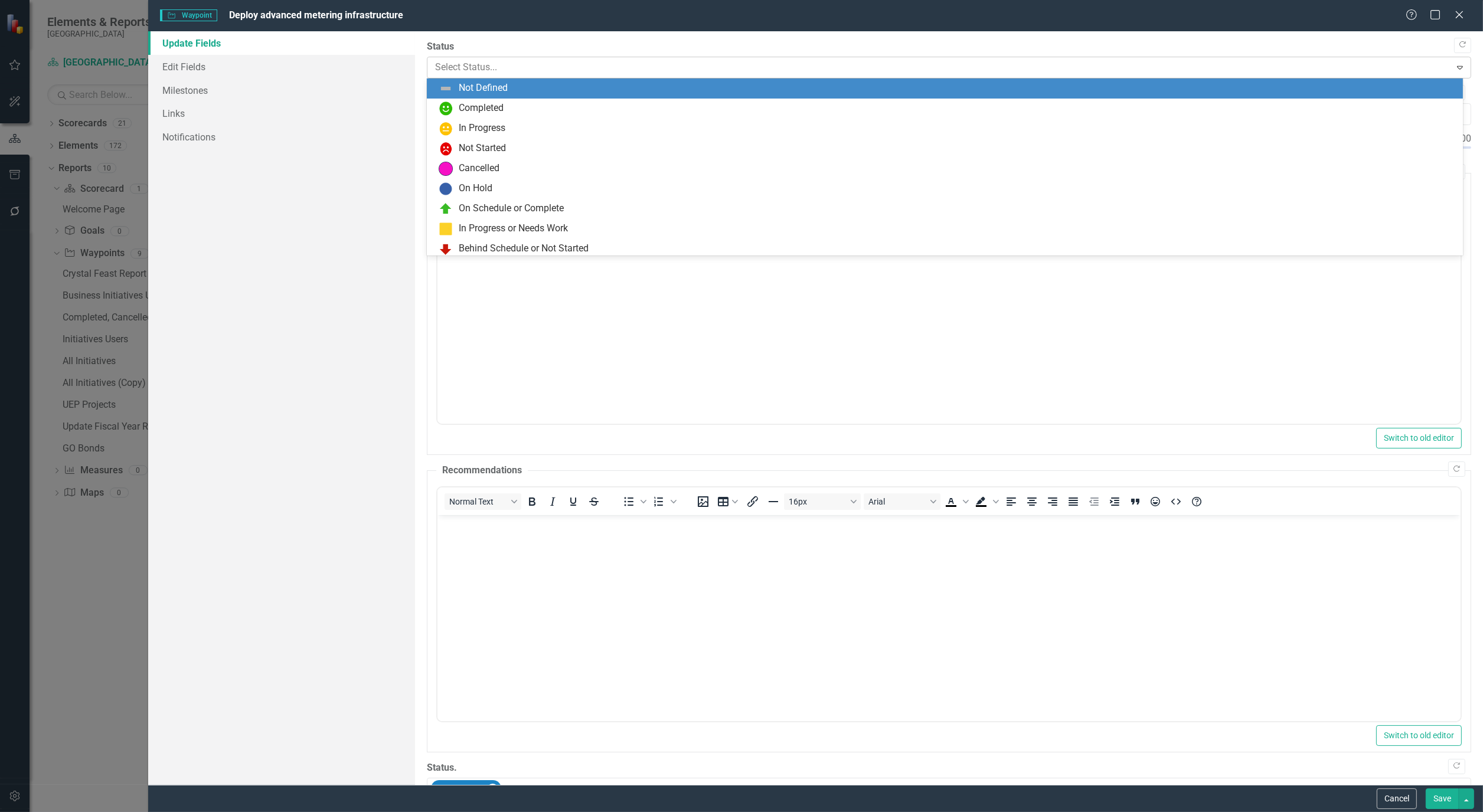
click at [1454, 64] on icon "Expand" at bounding box center [1460, 67] width 12 height 9
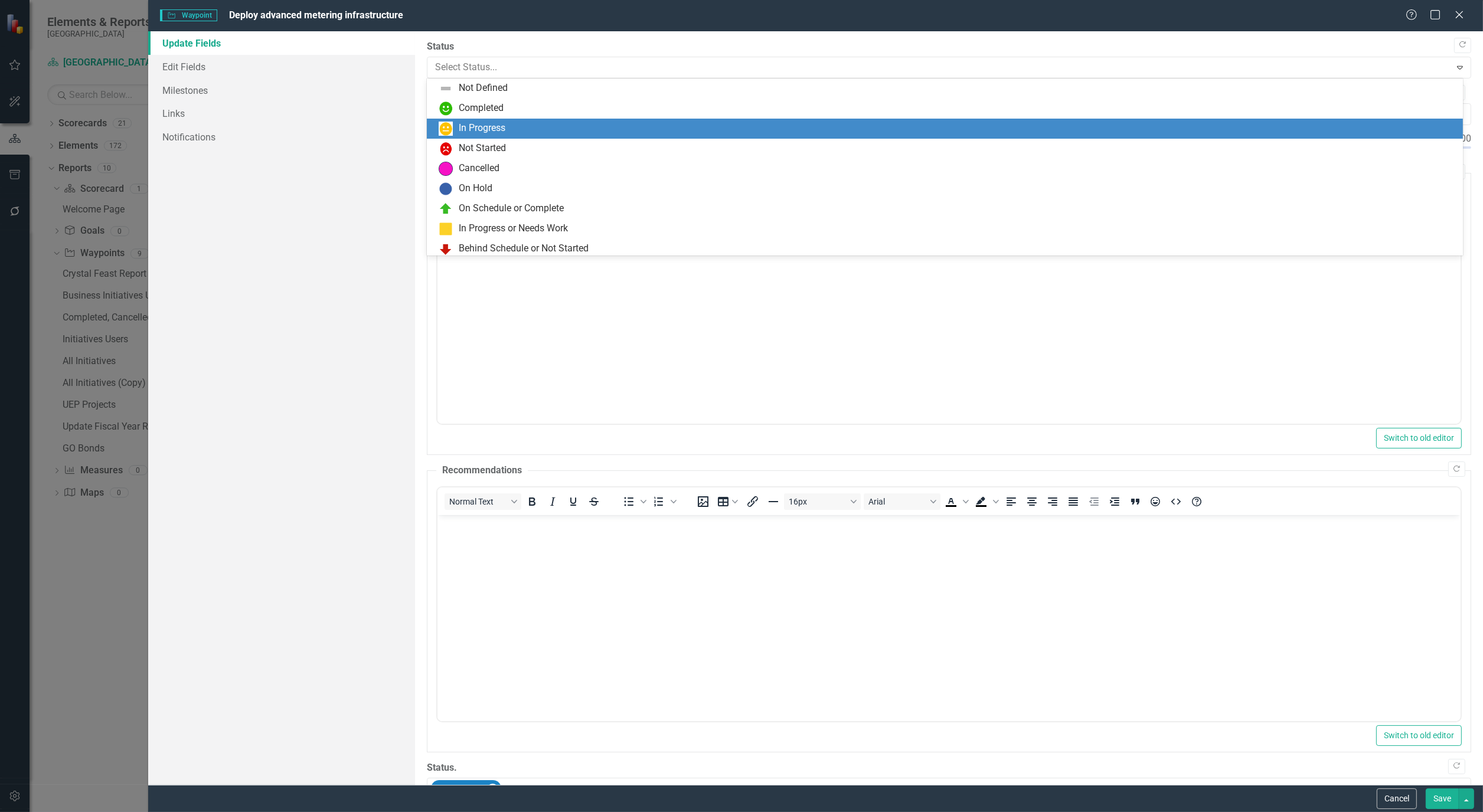
click at [517, 121] on div "In Progress" at bounding box center [947, 128] width 1017 height 14
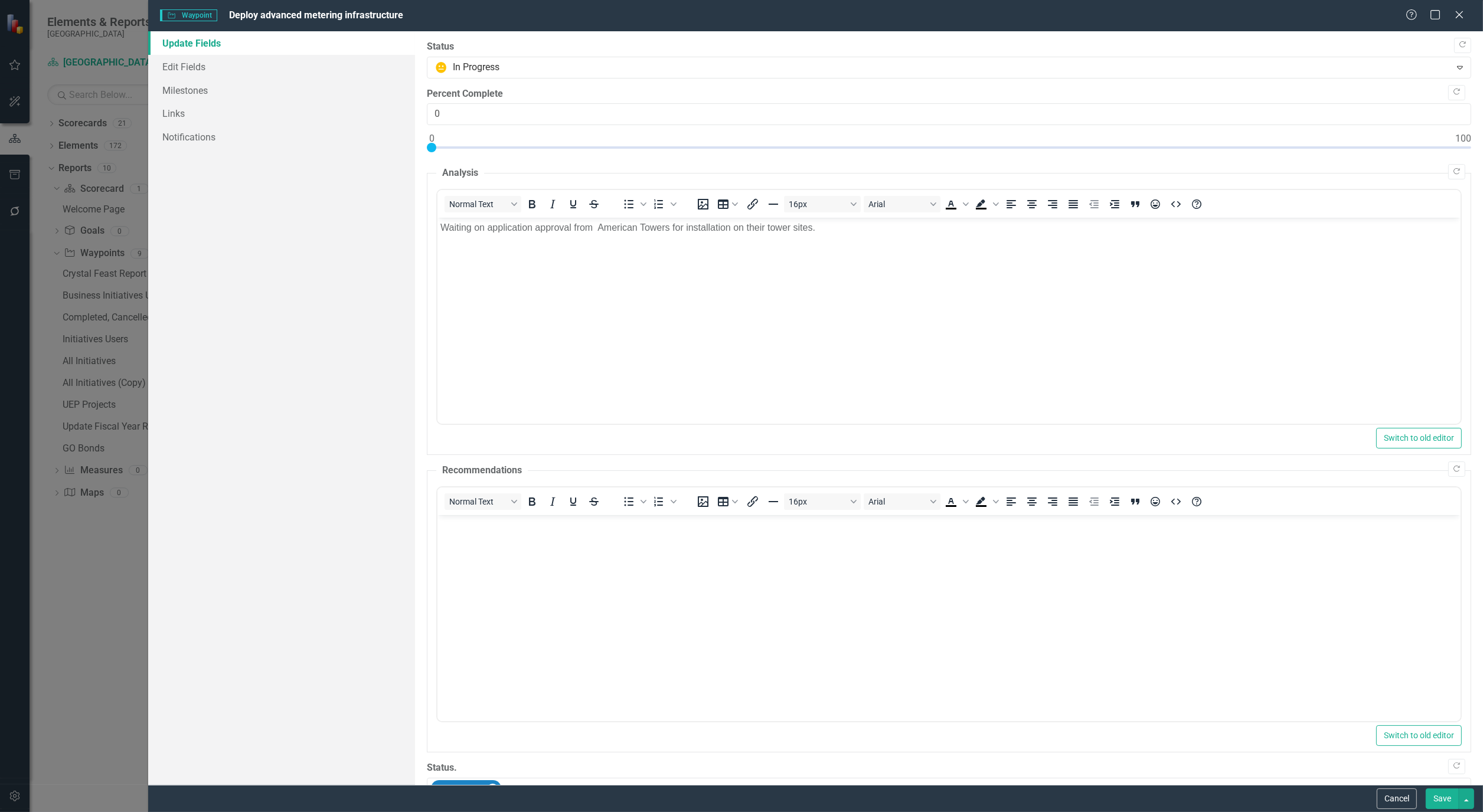
click at [1444, 791] on button "Save" at bounding box center [1442, 799] width 33 height 21
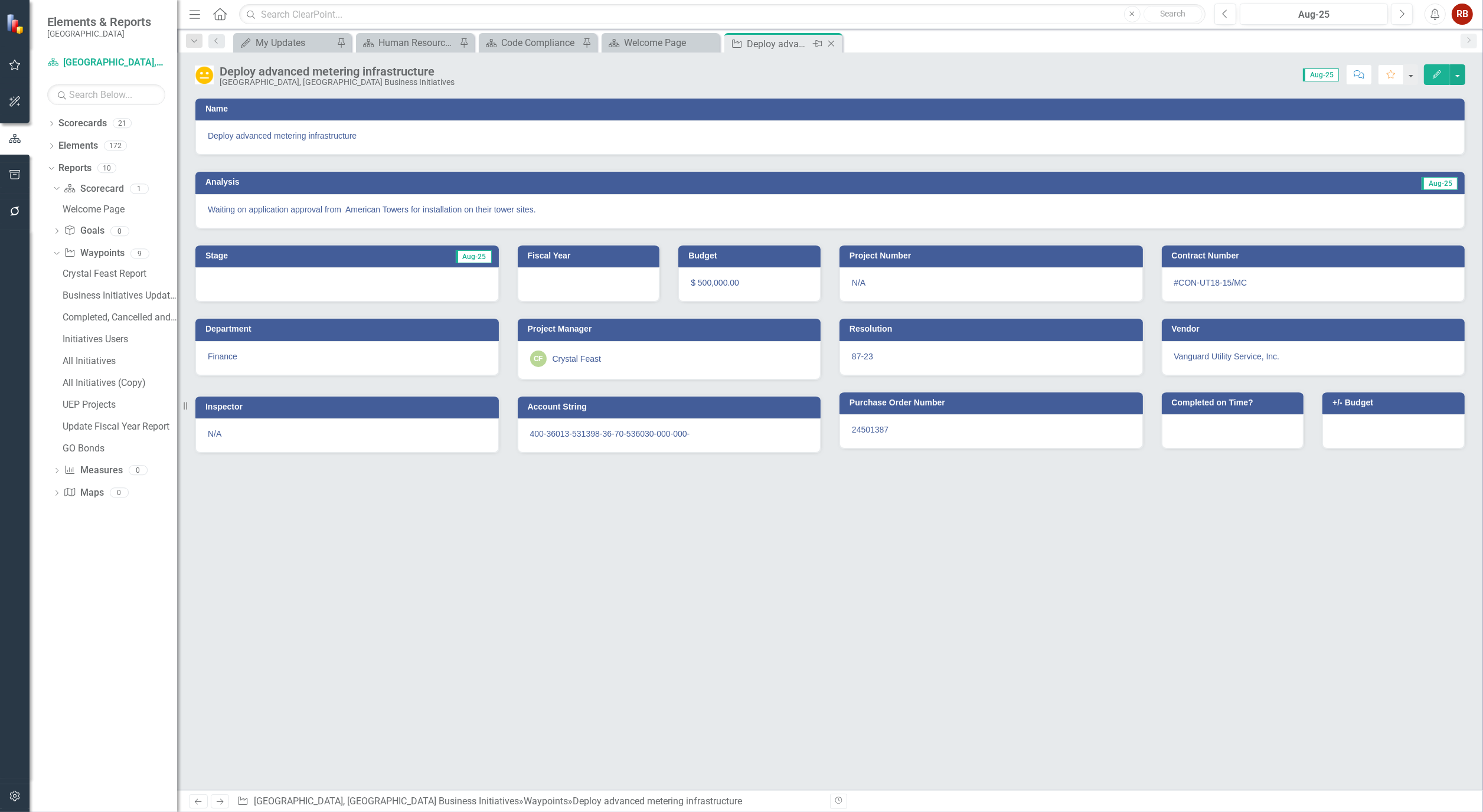
click at [829, 44] on icon "Close" at bounding box center [831, 44] width 12 height 9
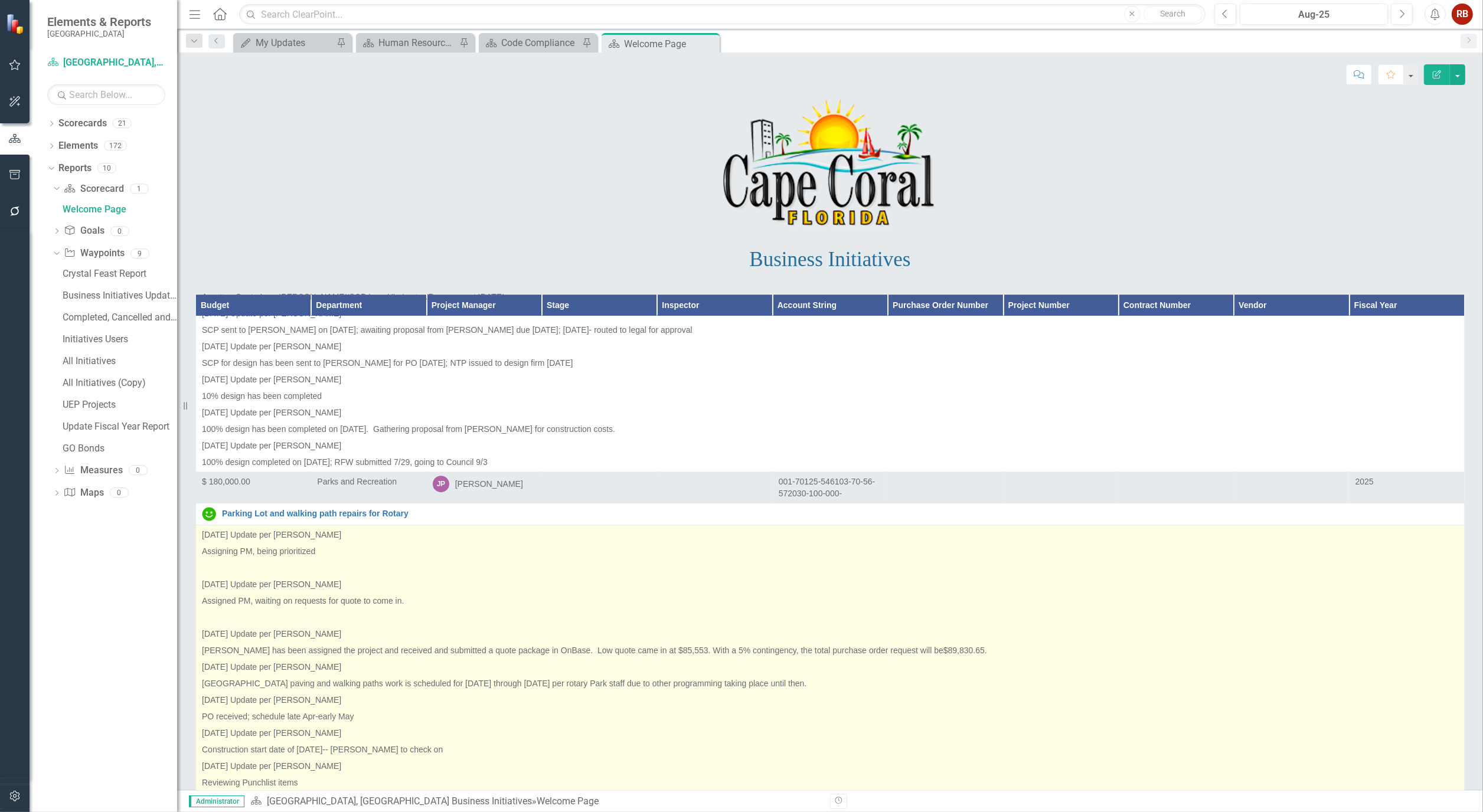
scroll to position [18425, 0]
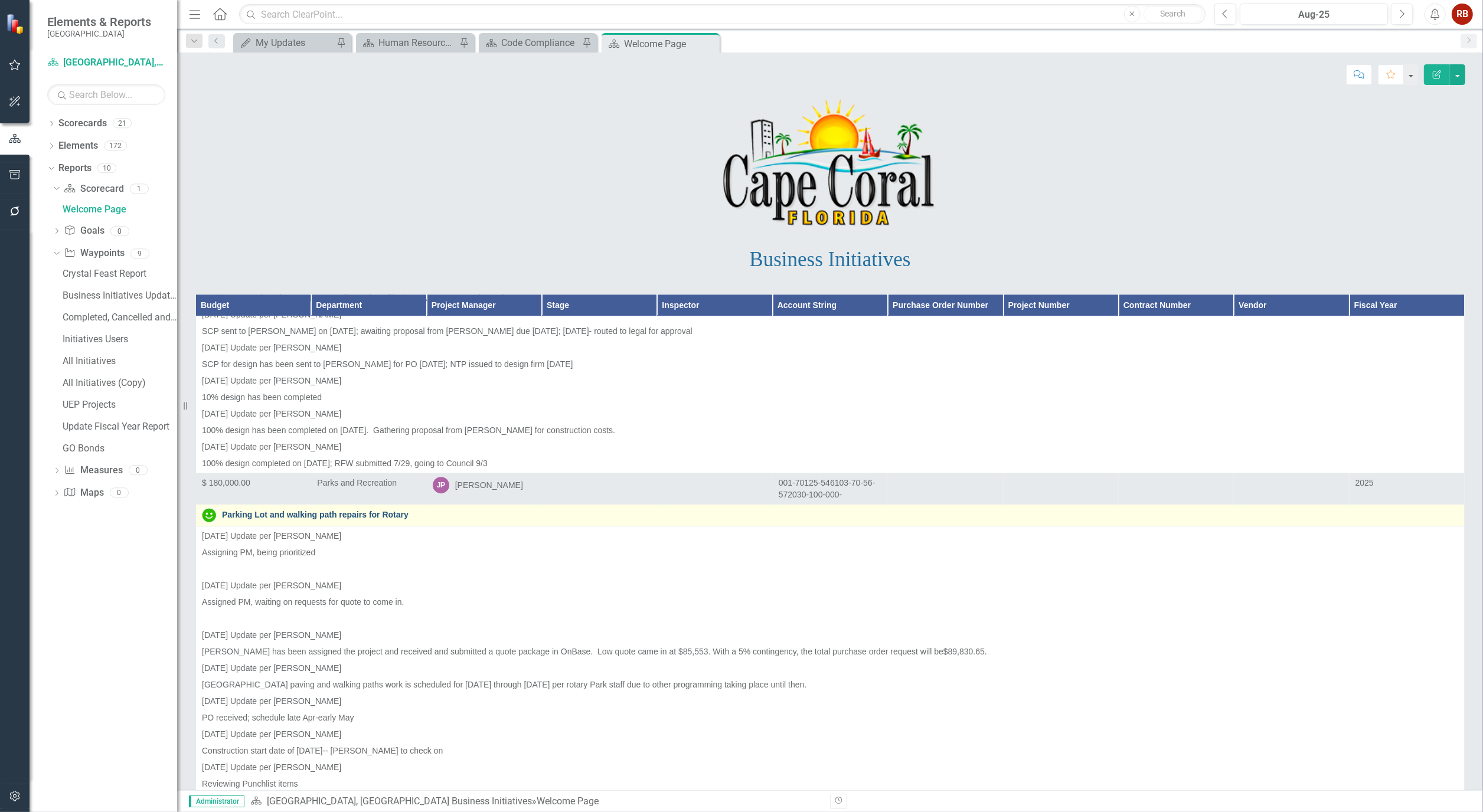
click at [243, 511] on link "Parking Lot and walking path repairs for Rotary" at bounding box center [840, 515] width 1236 height 9
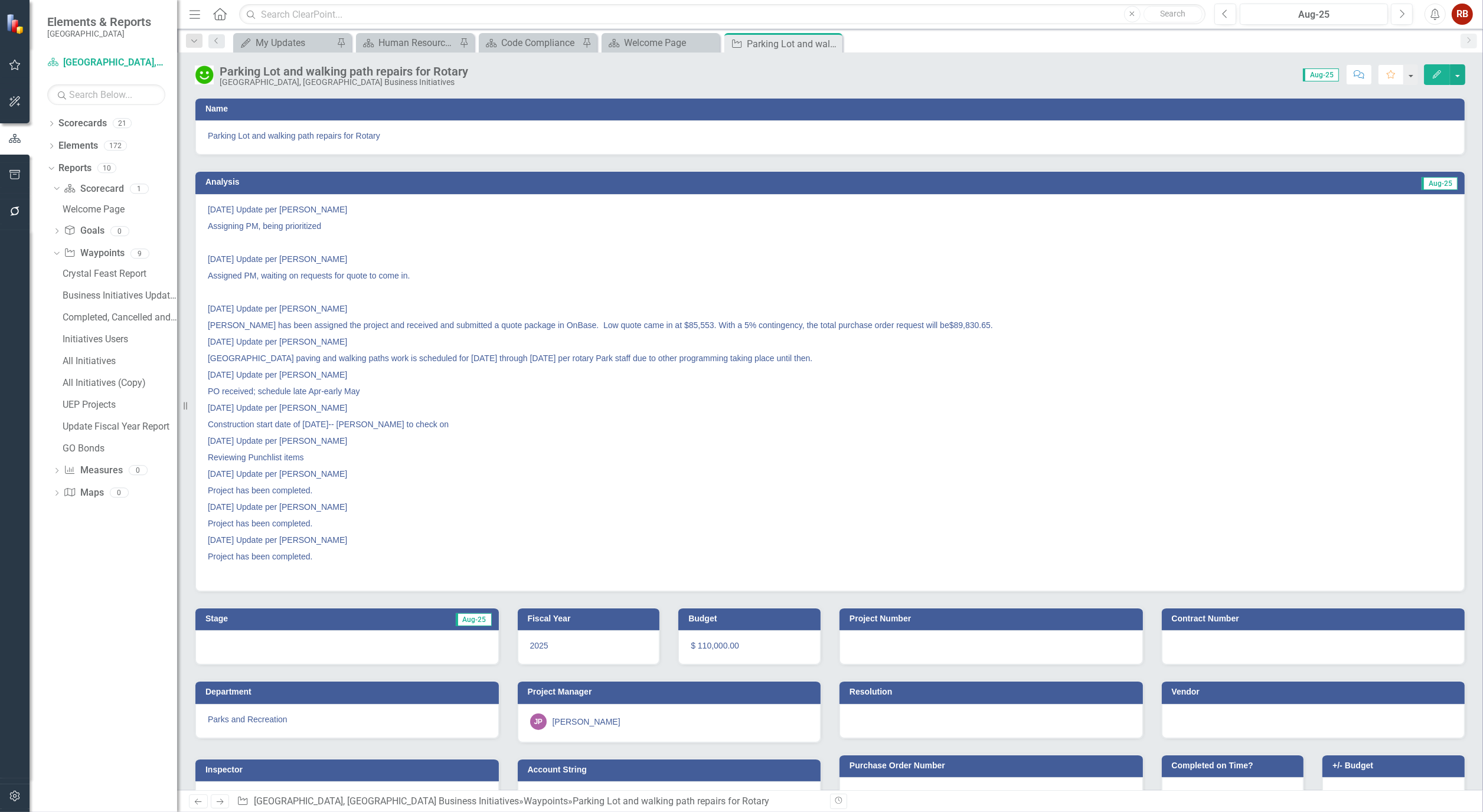
click at [1441, 74] on icon "Edit" at bounding box center [1437, 74] width 11 height 8
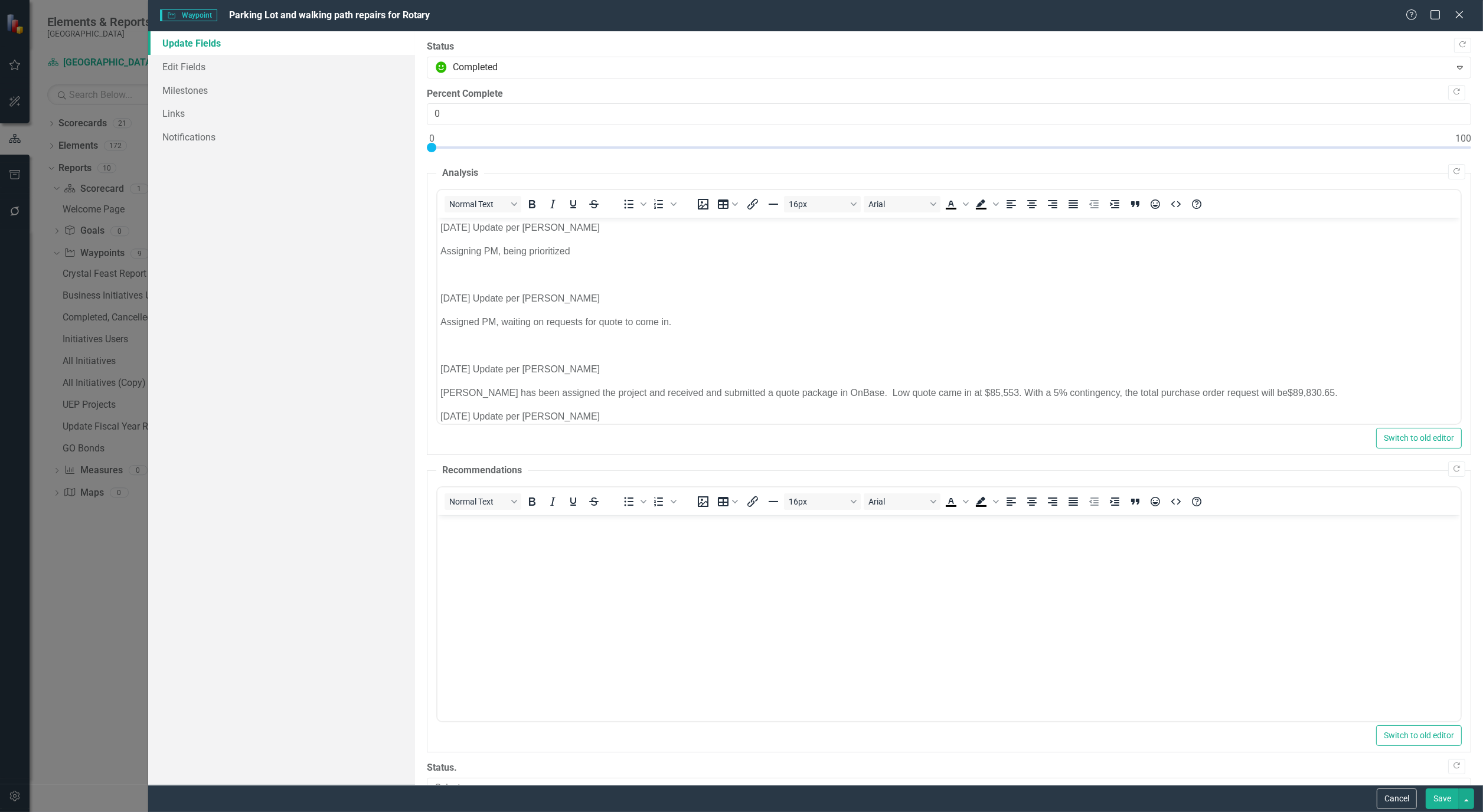
type input "100"
click at [1461, 145] on div at bounding box center [948, 150] width 1044 height 15
click at [202, 73] on link "Edit Fields" at bounding box center [282, 66] width 267 height 24
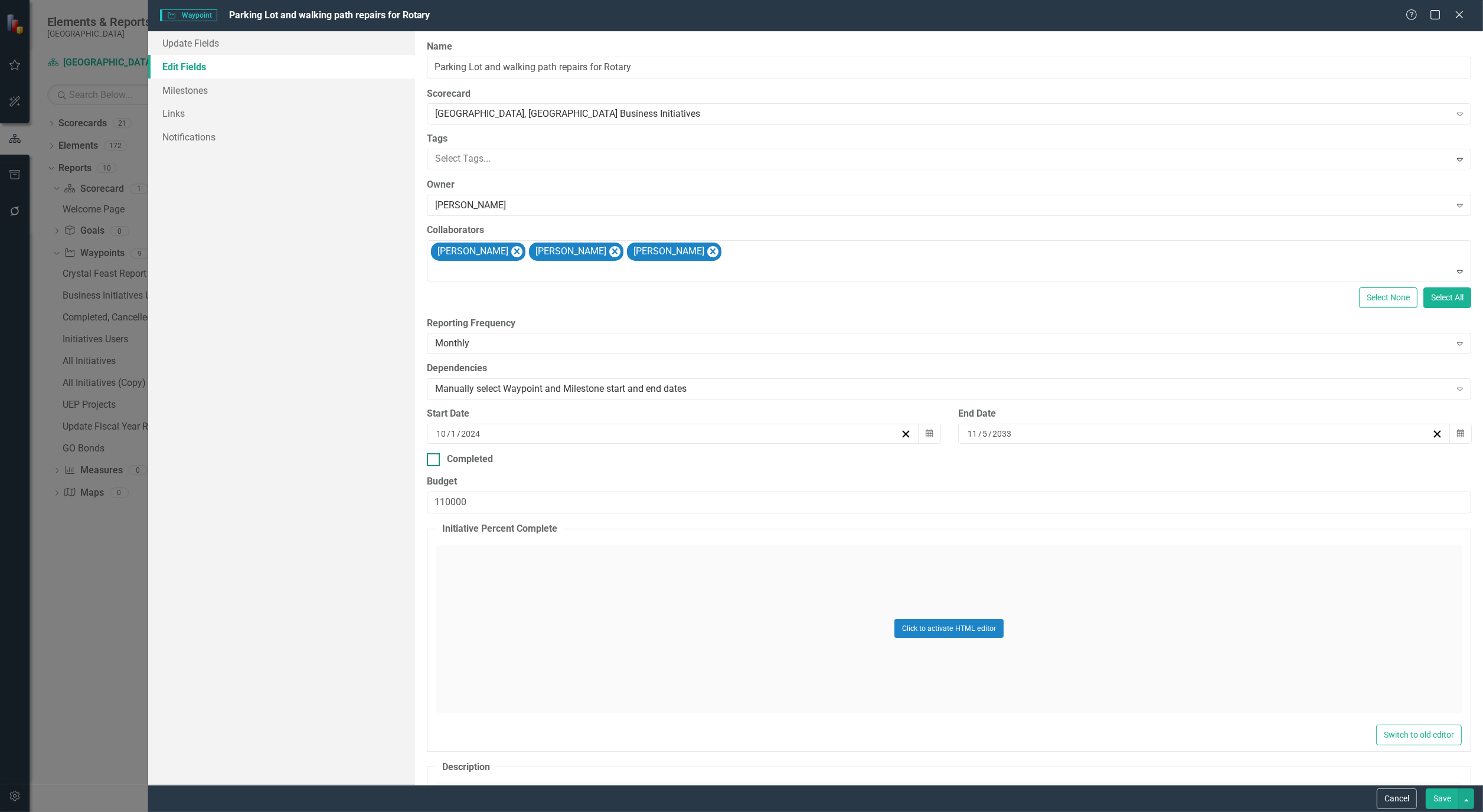
click at [429, 454] on input "Completed" at bounding box center [430, 457] width 7 height 7
checkbox input "true"
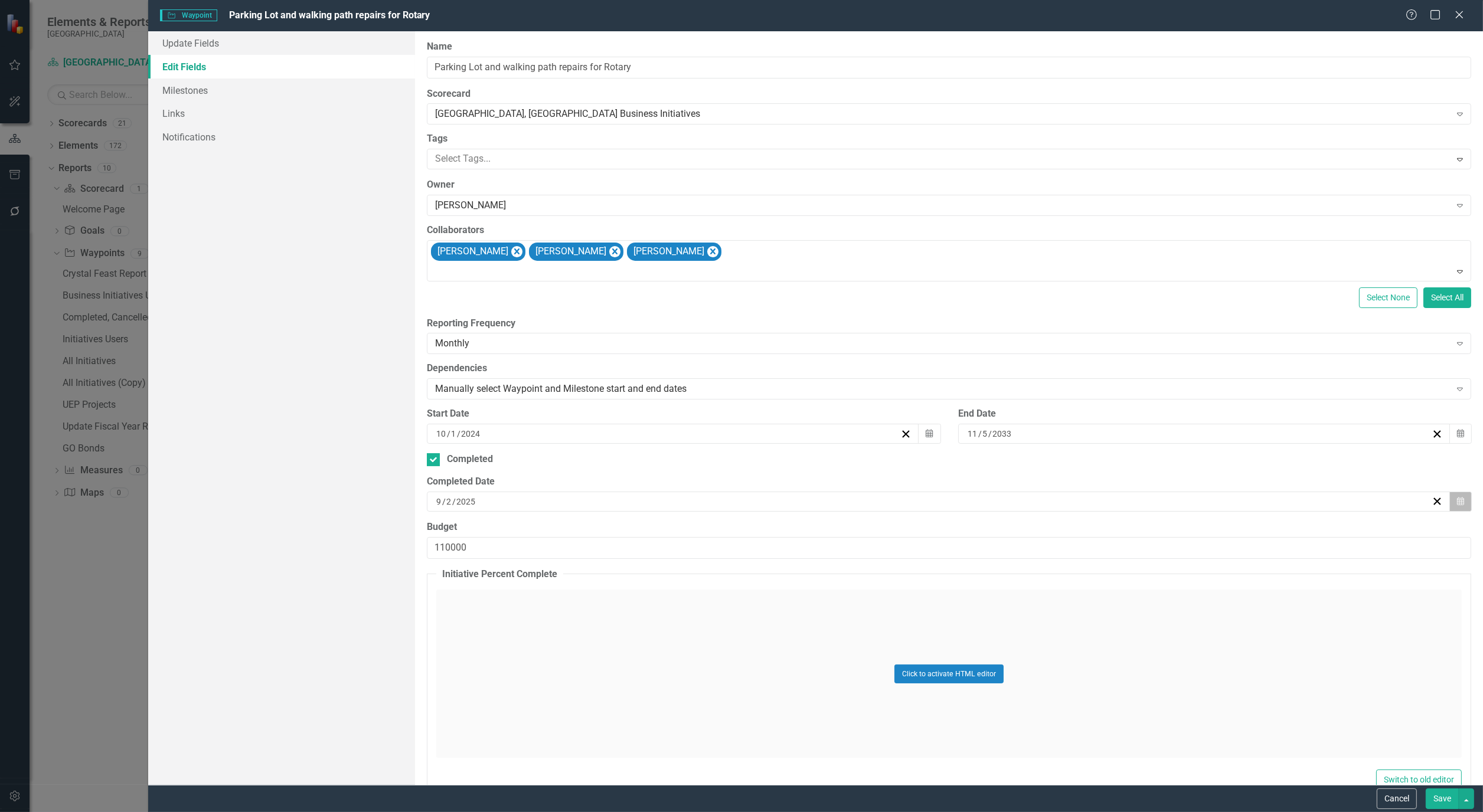
click at [1459, 504] on button "Calendar" at bounding box center [1460, 502] width 22 height 20
click at [870, 530] on button "‹" at bounding box center [870, 532] width 26 height 26
click at [994, 624] on button "27" at bounding box center [993, 635] width 30 height 22
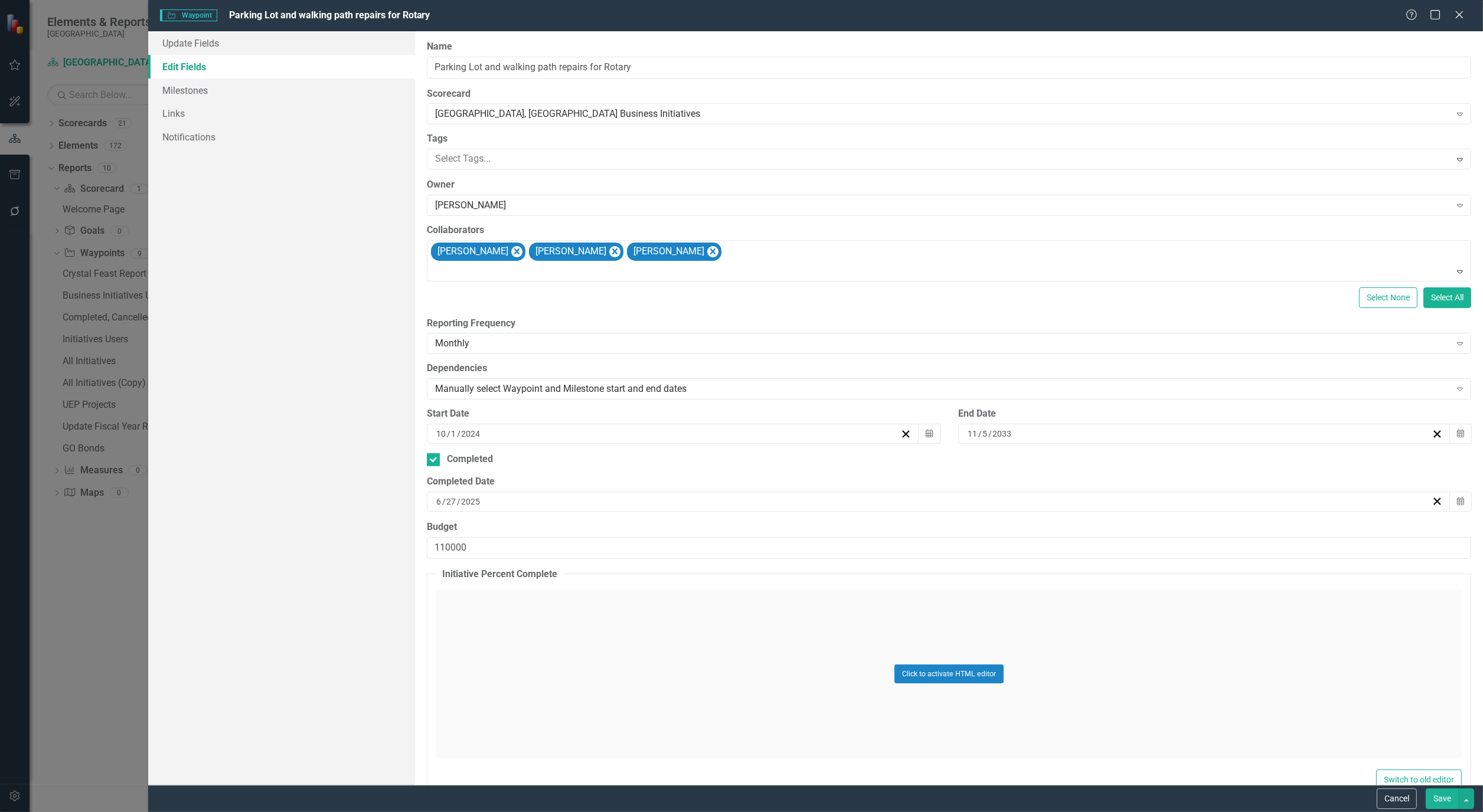
click at [1441, 792] on button "Save" at bounding box center [1442, 799] width 33 height 21
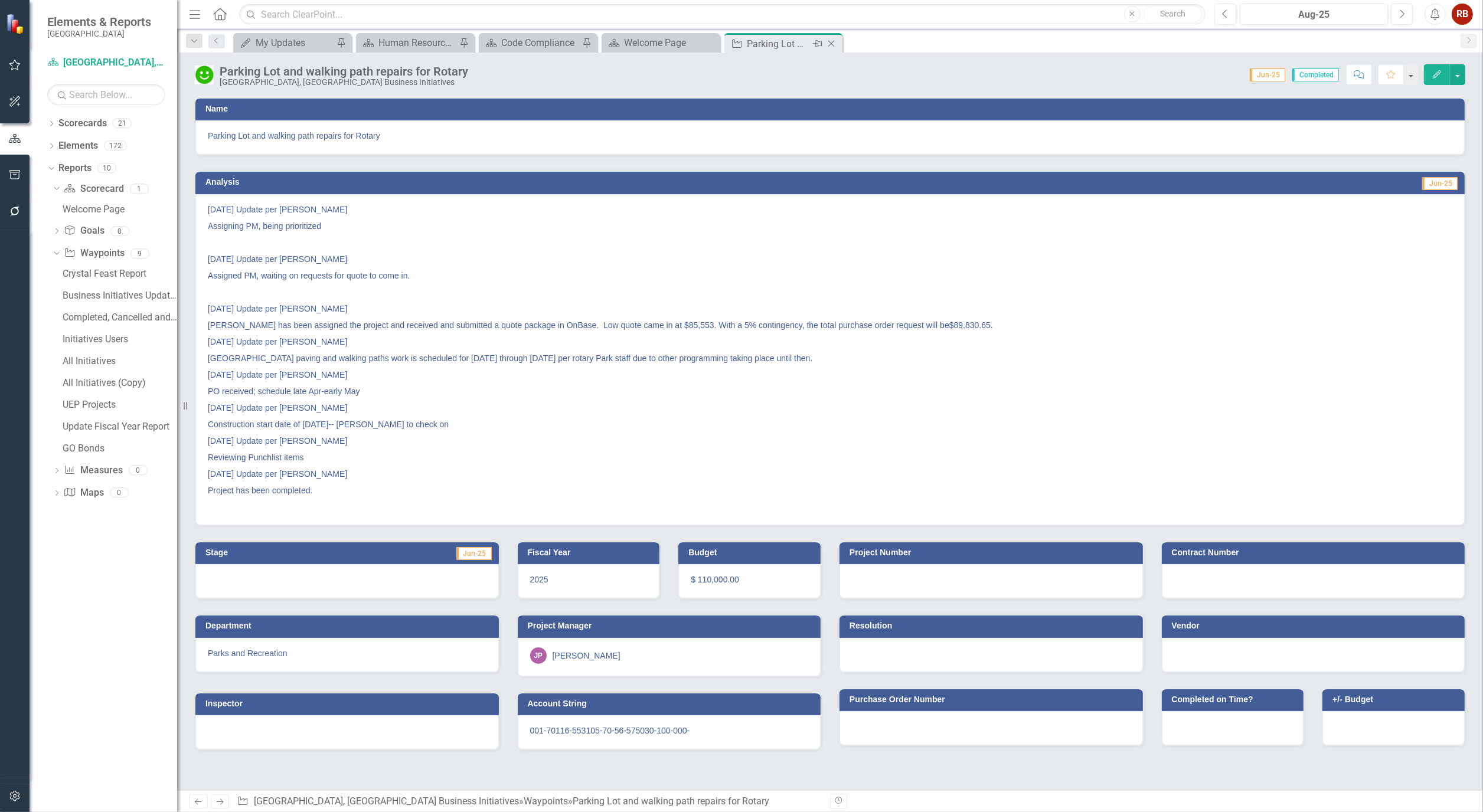
click at [831, 43] on icon at bounding box center [832, 44] width 7 height 7
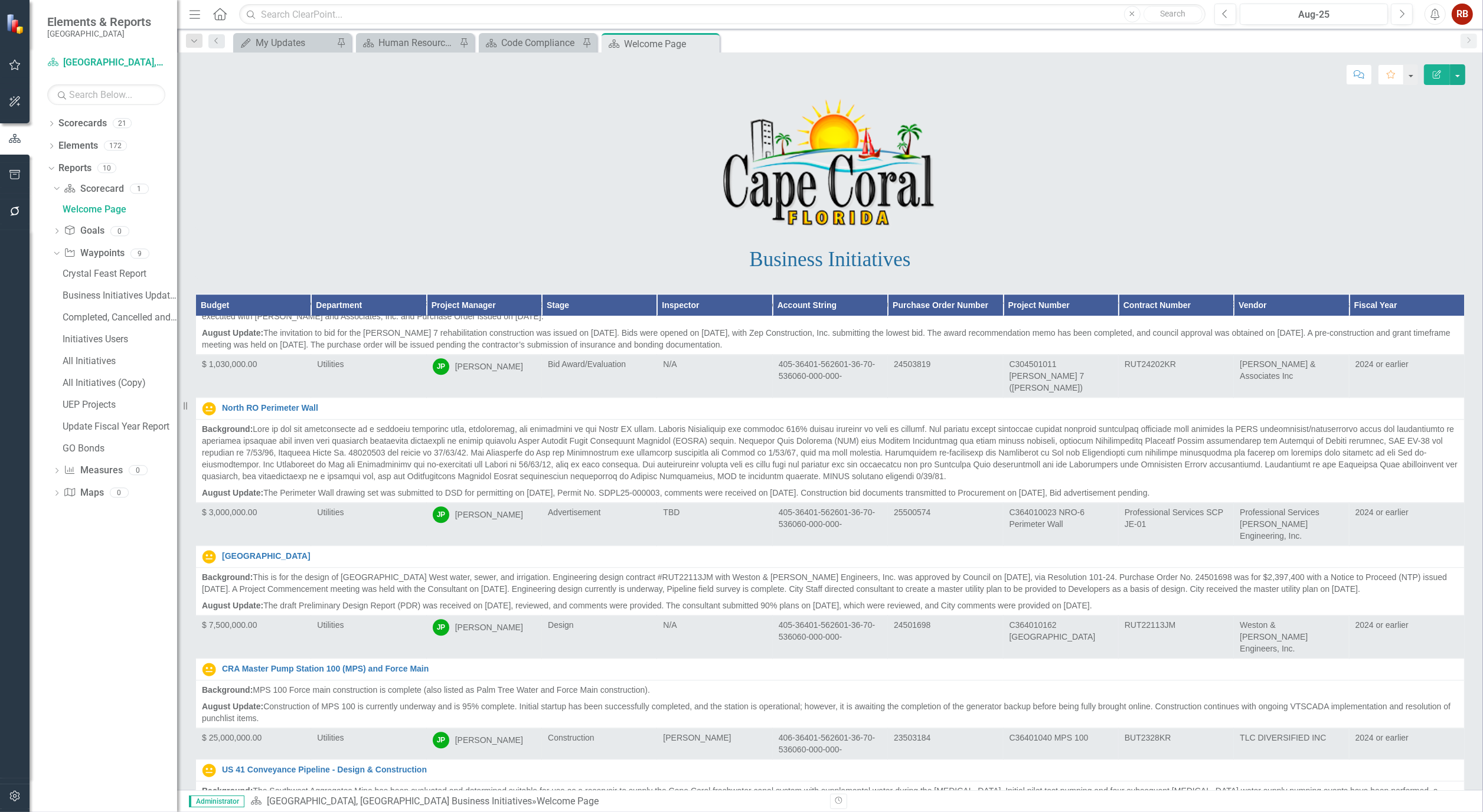
scroll to position [11606, 0]
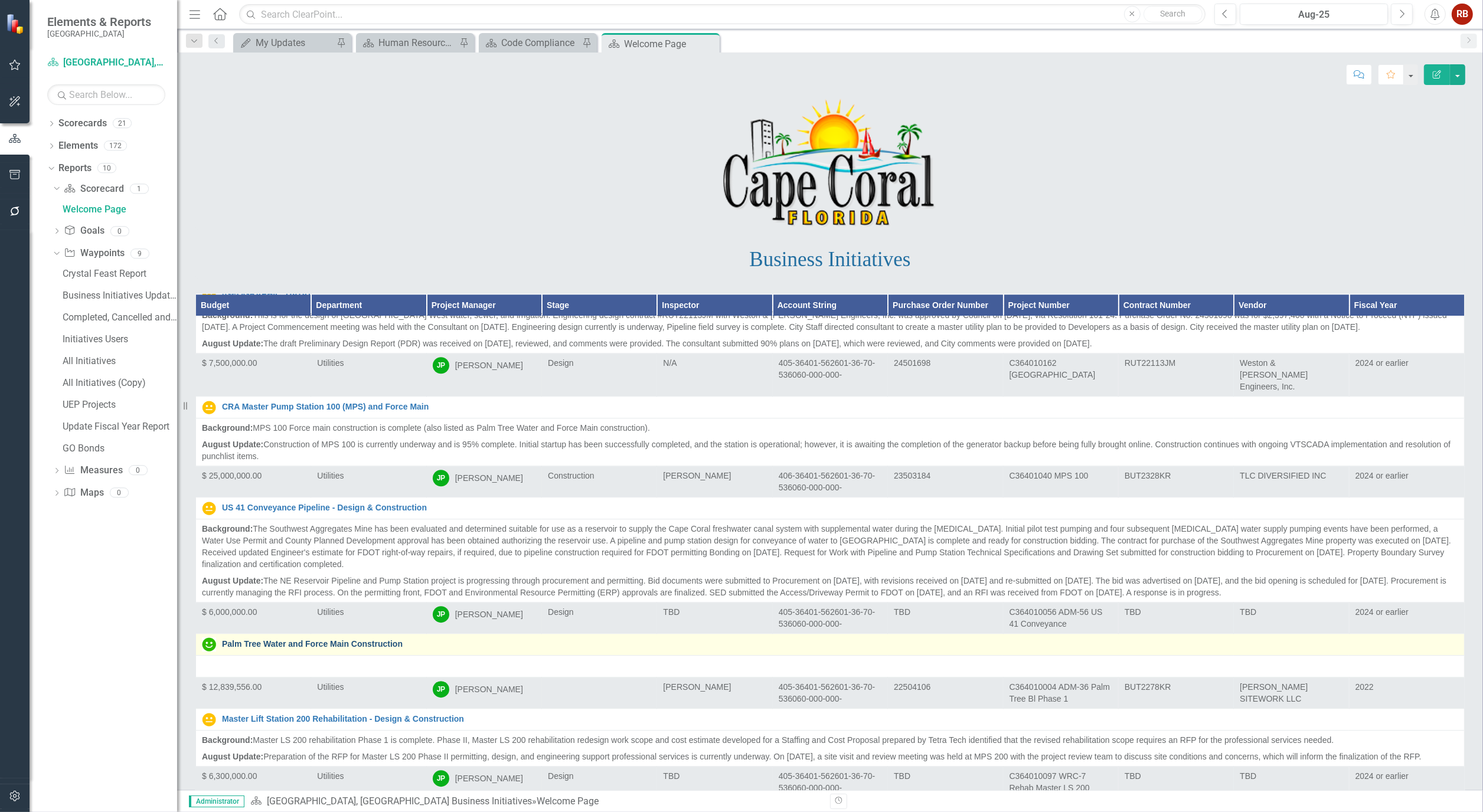
click at [368, 639] on link "Palm Tree Water and Force Main Construction" at bounding box center [840, 644] width 1236 height 9
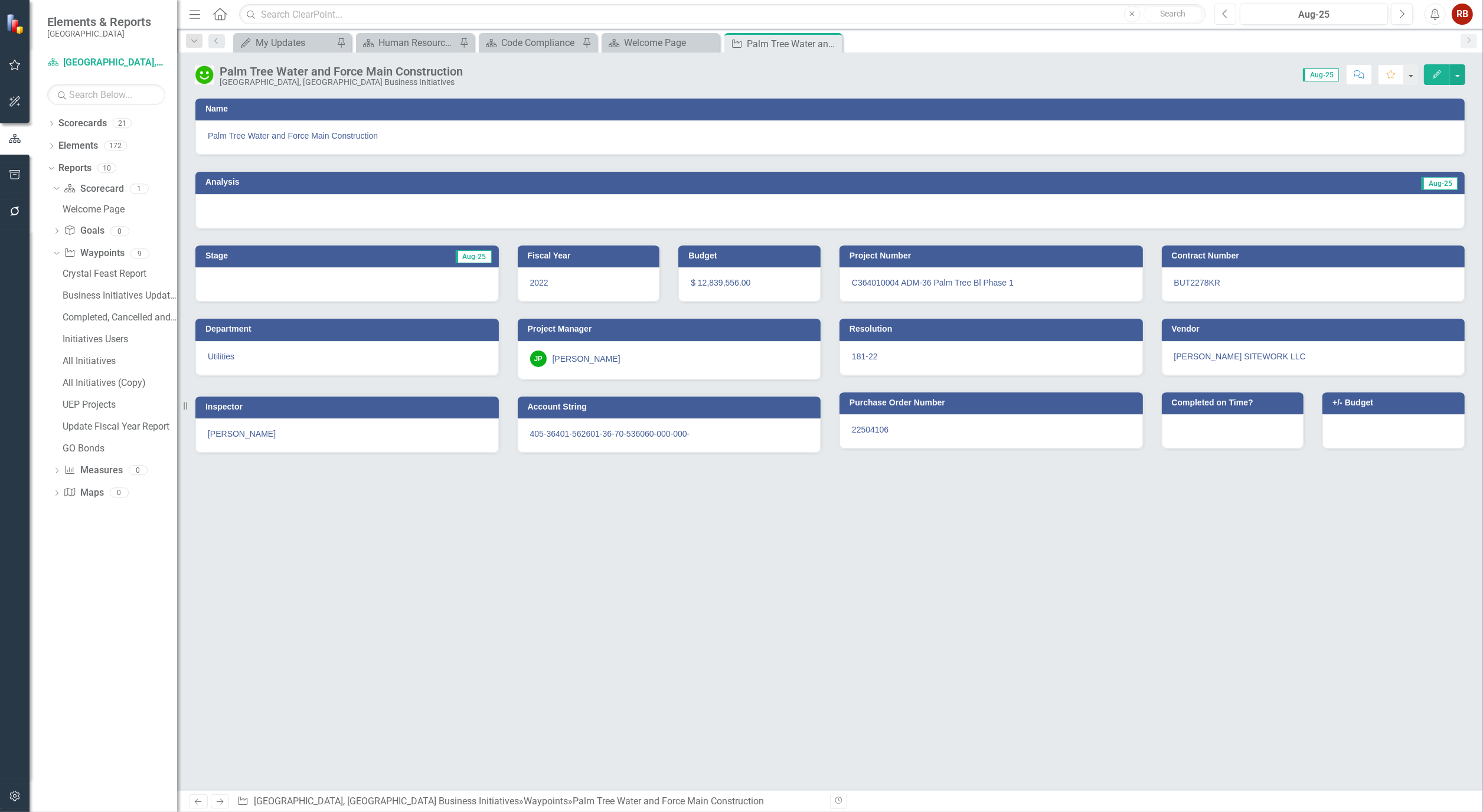
click at [1225, 15] on icon "button" at bounding box center [1224, 13] width 5 height 8
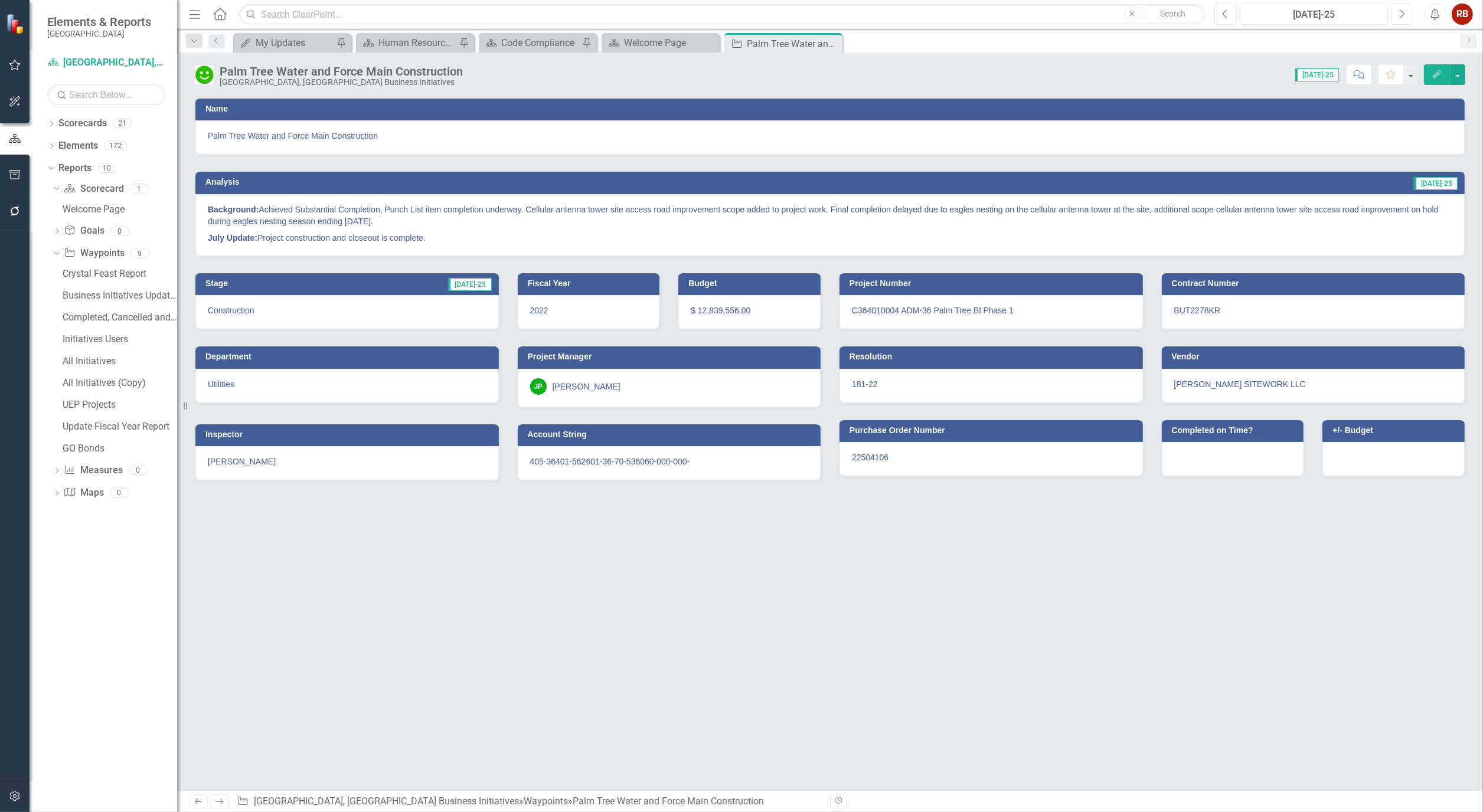
click at [1403, 13] on icon "Next" at bounding box center [1402, 14] width 7 height 11
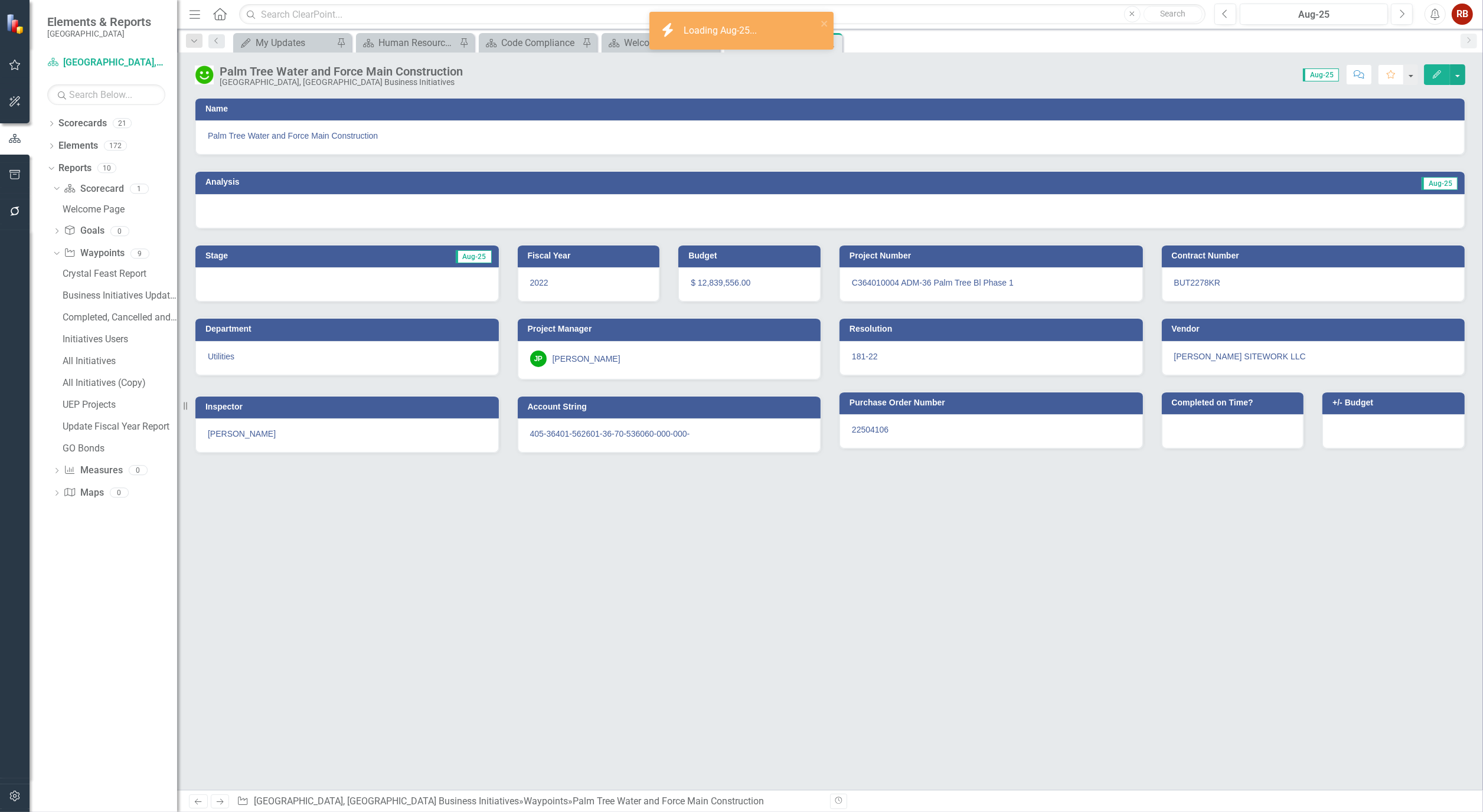
click at [1442, 70] on icon "Edit" at bounding box center [1437, 74] width 11 height 8
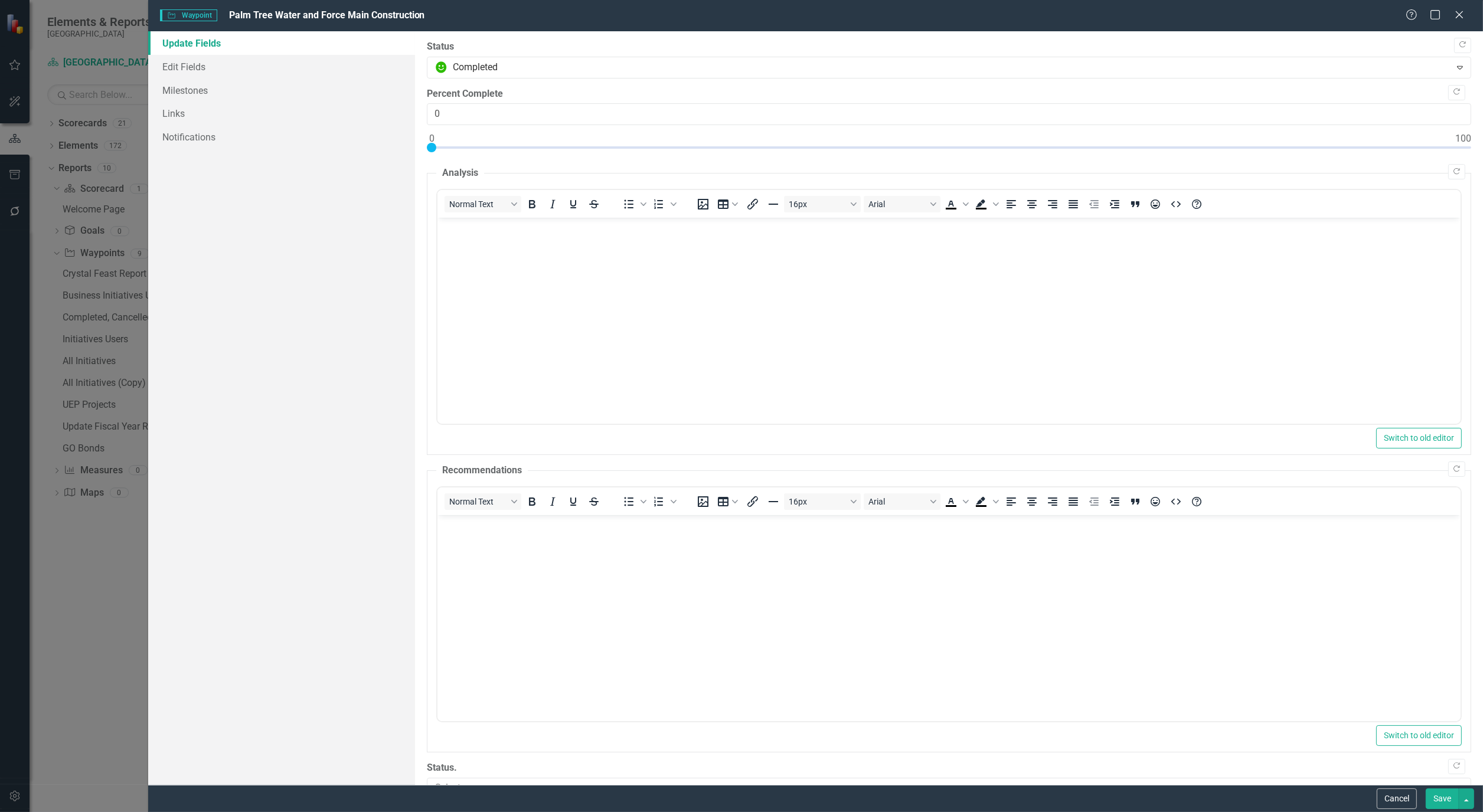
click at [1464, 146] on div ""Update" fields in ClearPoint are the fields that change from reporting period …" at bounding box center [949, 408] width 1068 height 753
click at [1458, 146] on div at bounding box center [1457, 148] width 28 height 3
type input "100"
drag, startPoint x: 1449, startPoint y: 150, endPoint x: 1478, endPoint y: 150, distance: 29.0
click at [1478, 150] on div ""Update" fields in ClearPoint are the fields that change from reporting period …" at bounding box center [949, 408] width 1068 height 753
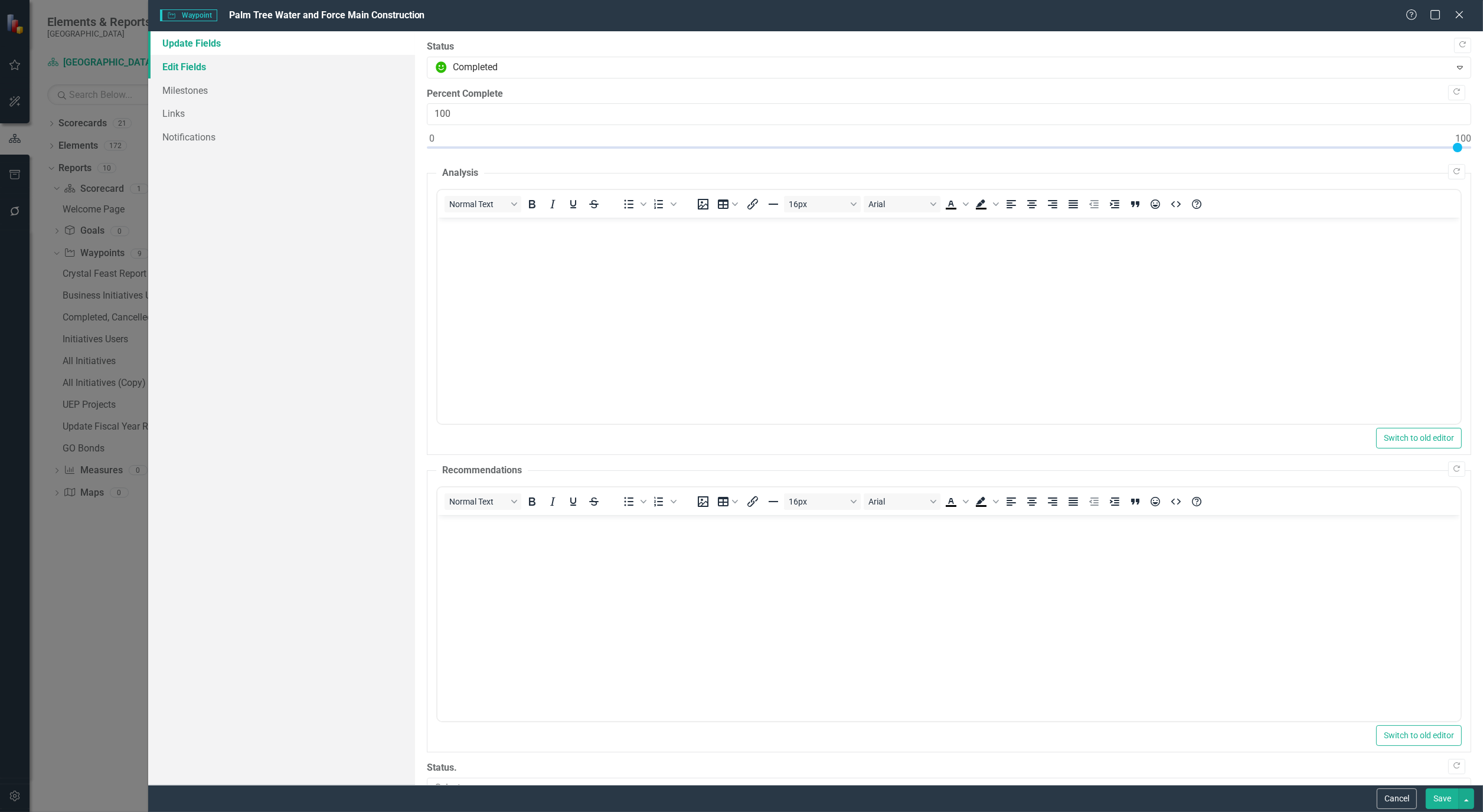
click at [176, 64] on link "Edit Fields" at bounding box center [282, 66] width 267 height 24
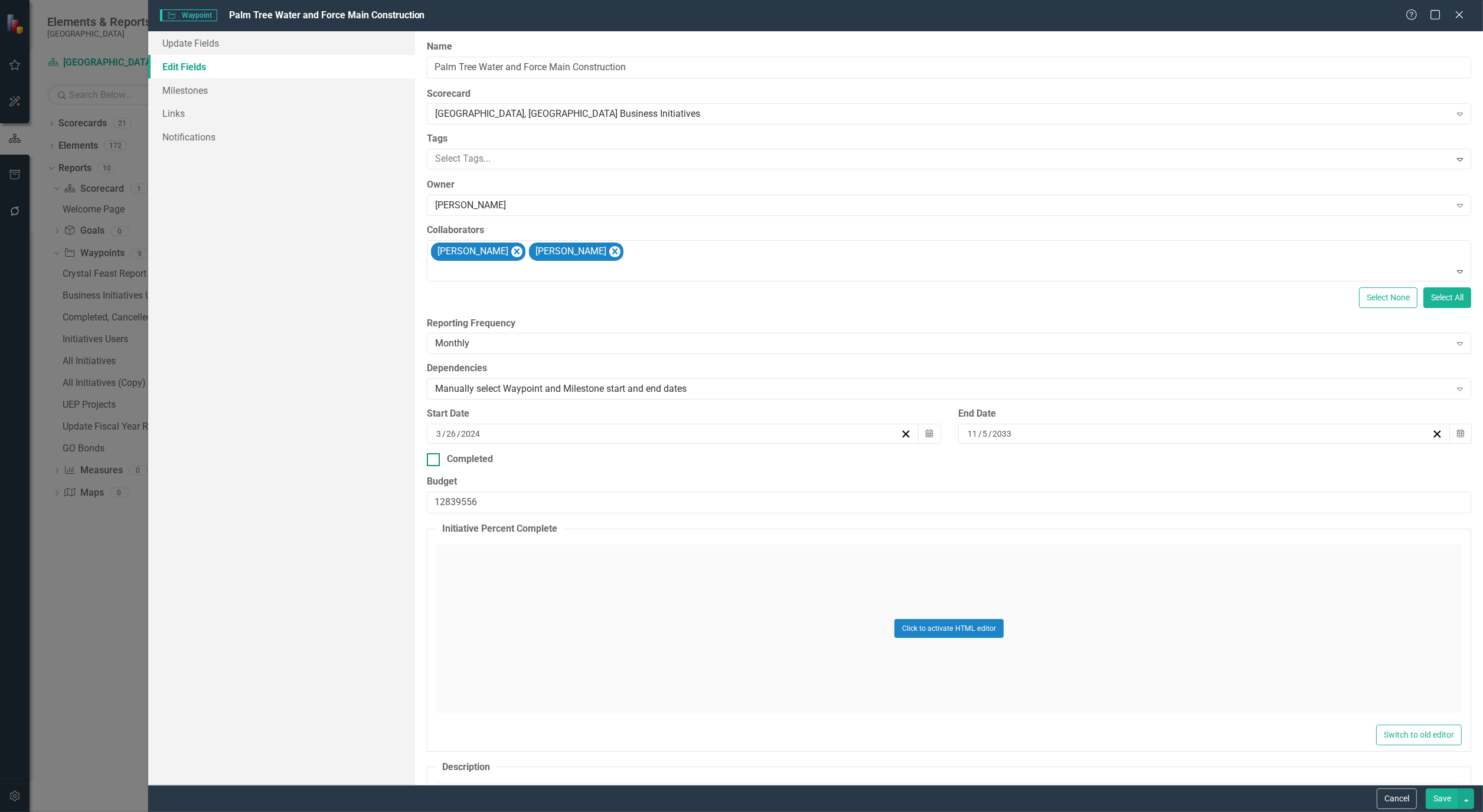
click at [440, 465] on div "Completed" at bounding box center [948, 460] width 1044 height 13
click at [435, 461] on input "Completed" at bounding box center [430, 457] width 7 height 7
checkbox input "true"
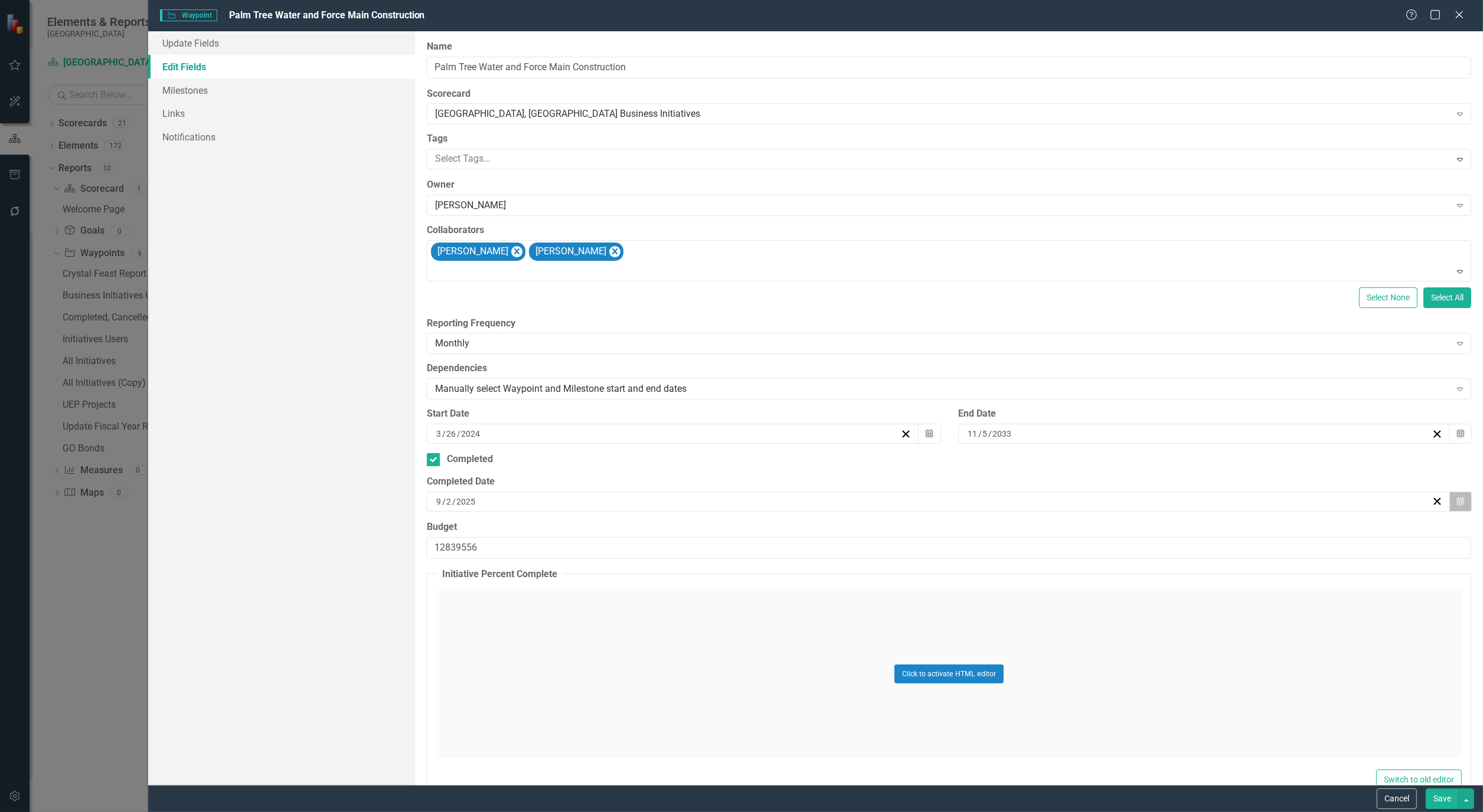
click at [1450, 493] on button "Calendar" at bounding box center [1460, 502] width 22 height 20
click at [865, 526] on button "‹" at bounding box center [870, 532] width 26 height 26
click at [1000, 656] on button "29" at bounding box center [993, 656] width 30 height 22
click at [1443, 796] on button "Save" at bounding box center [1442, 799] width 33 height 21
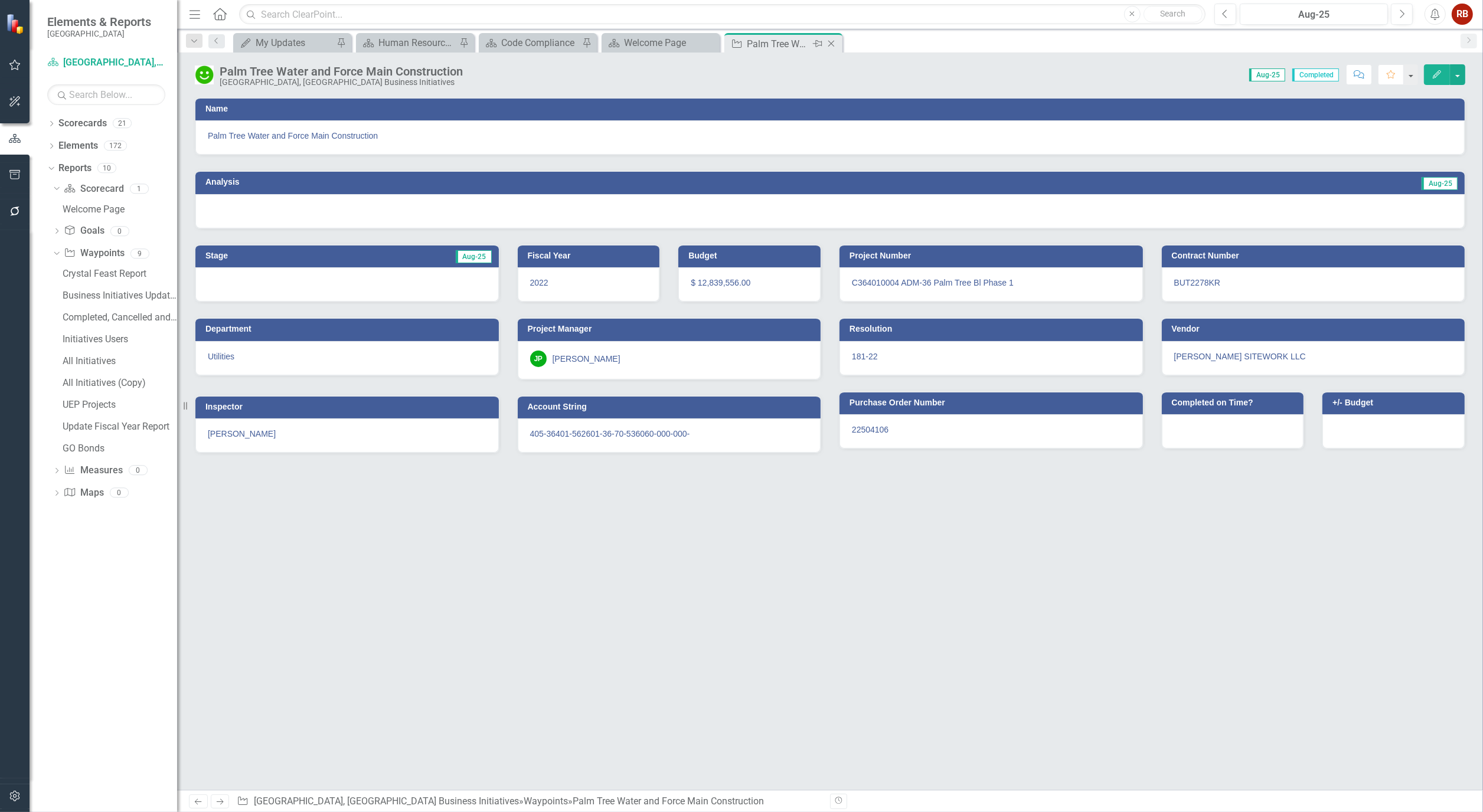
click at [830, 42] on icon "Close" at bounding box center [831, 44] width 12 height 9
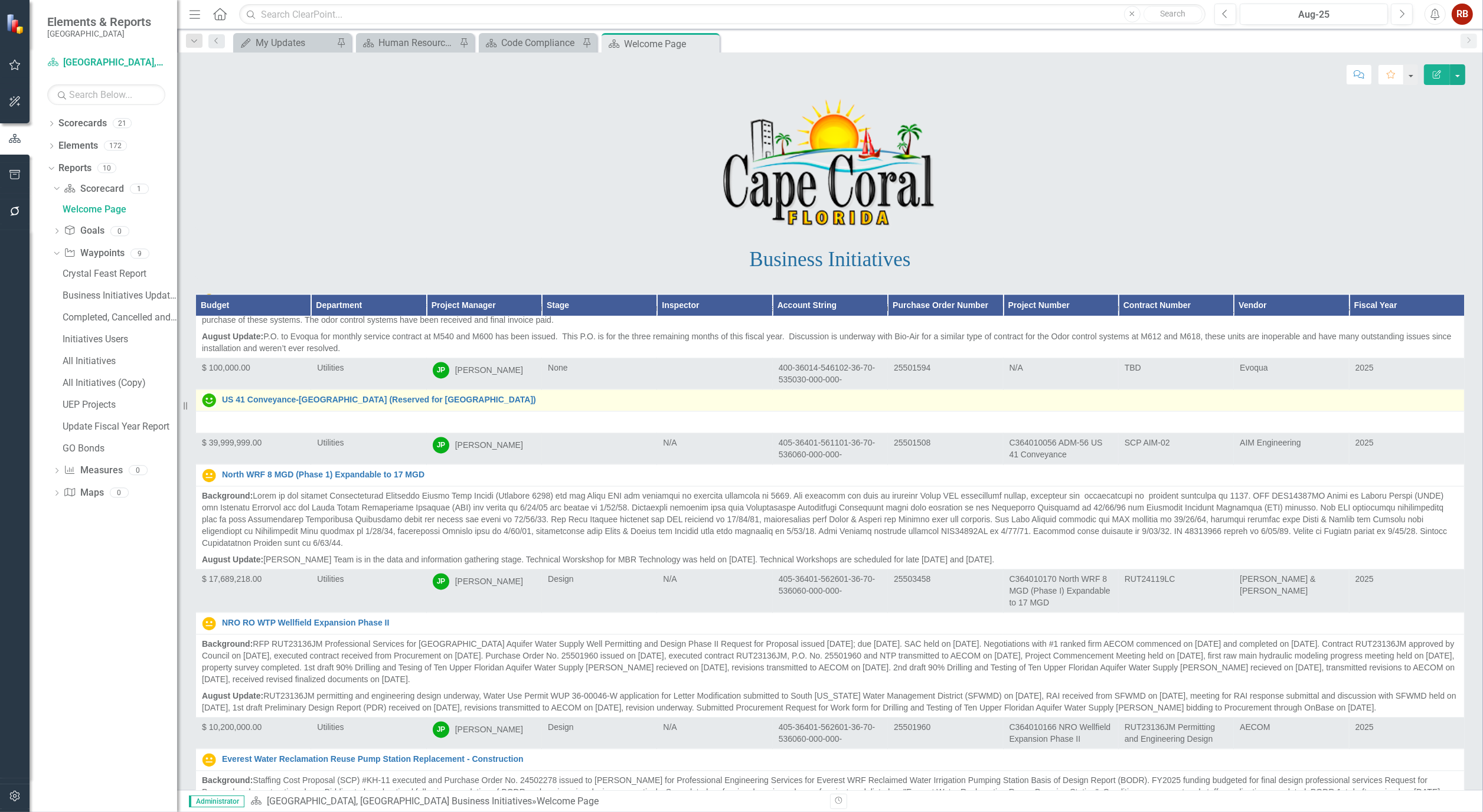
scroll to position [23474, 0]
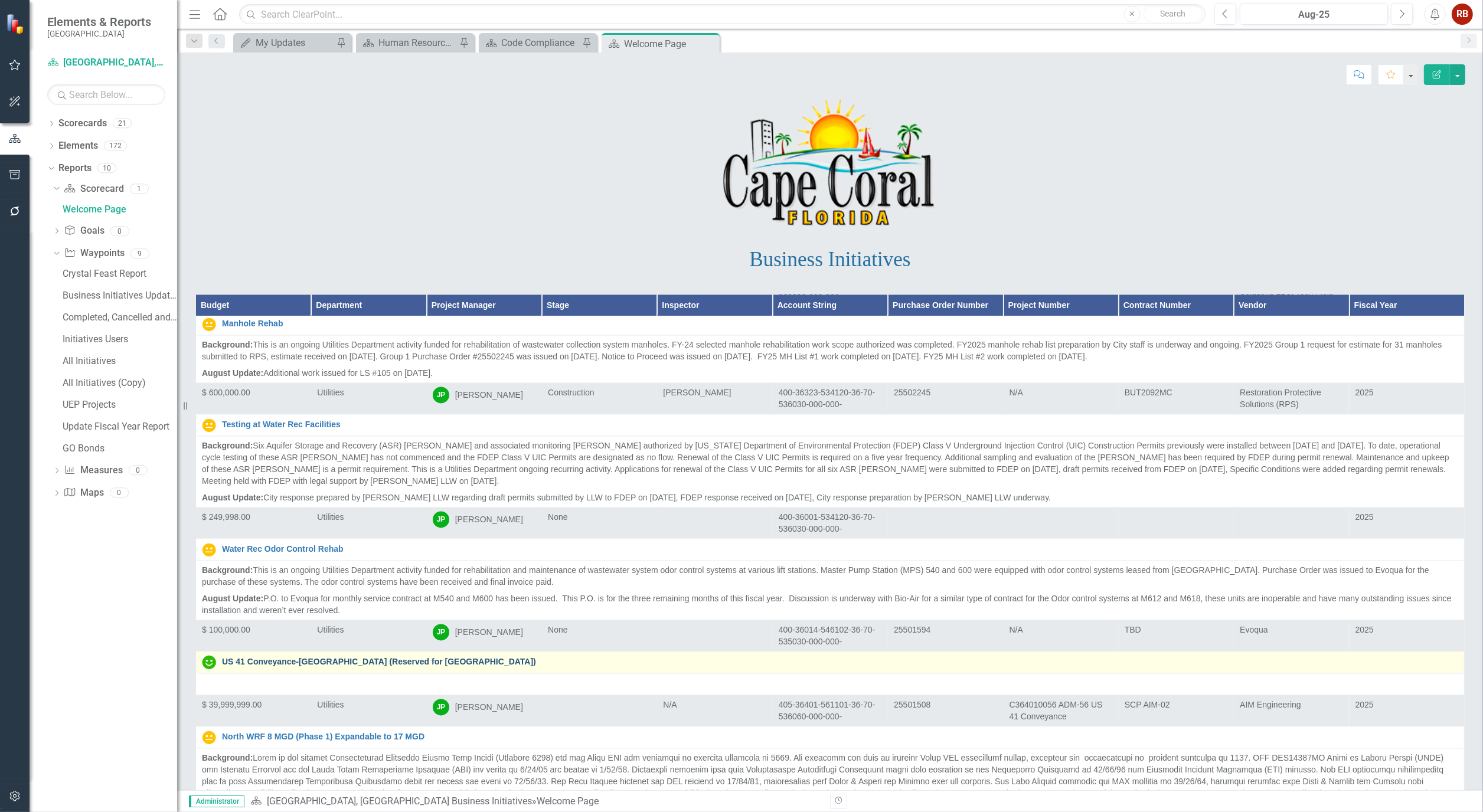
click at [420, 658] on link "US 41 Conveyance-[GEOGRAPHIC_DATA] (Reserved for [GEOGRAPHIC_DATA])" at bounding box center [840, 662] width 1236 height 9
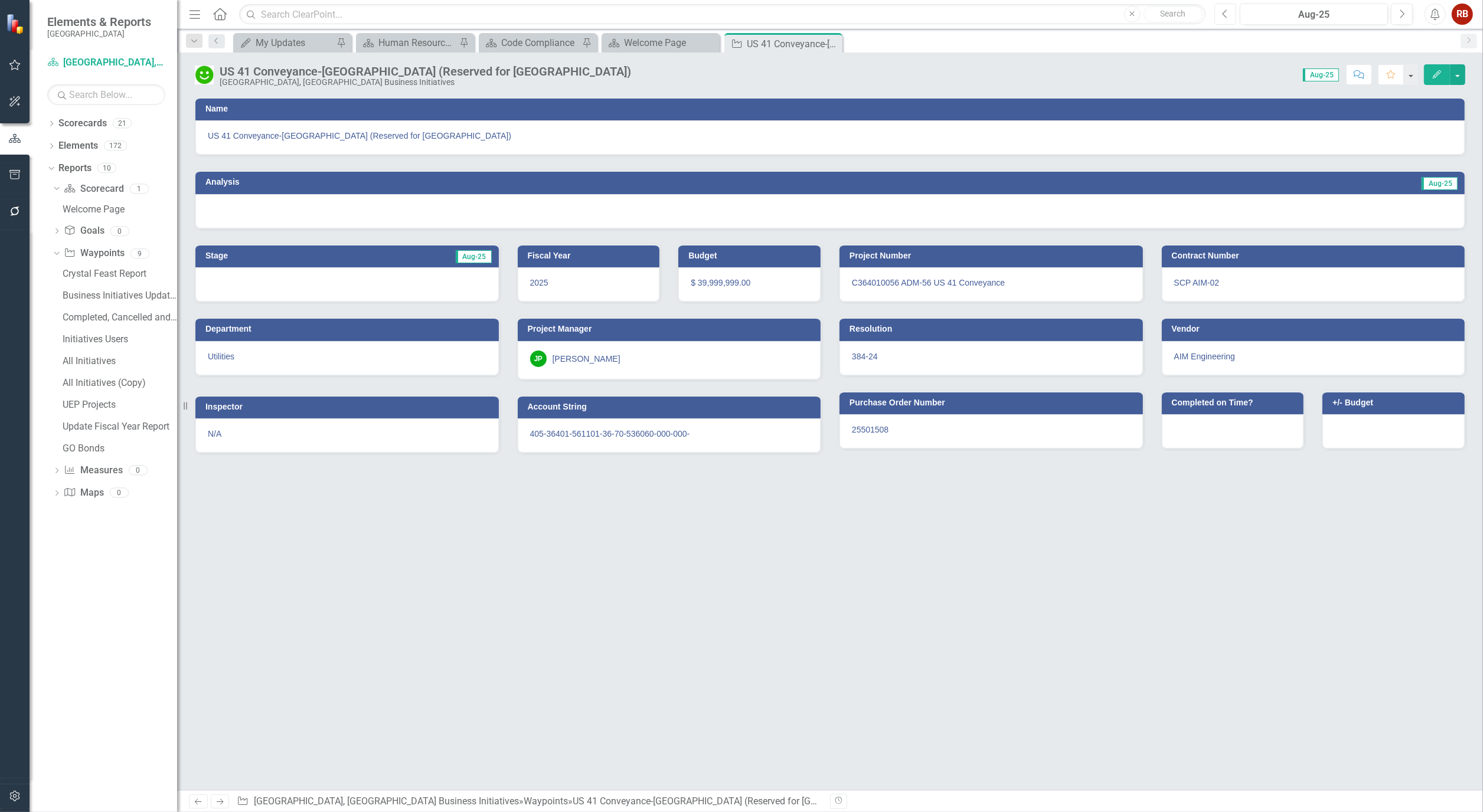
click at [1229, 13] on button "Previous" at bounding box center [1225, 14] width 22 height 22
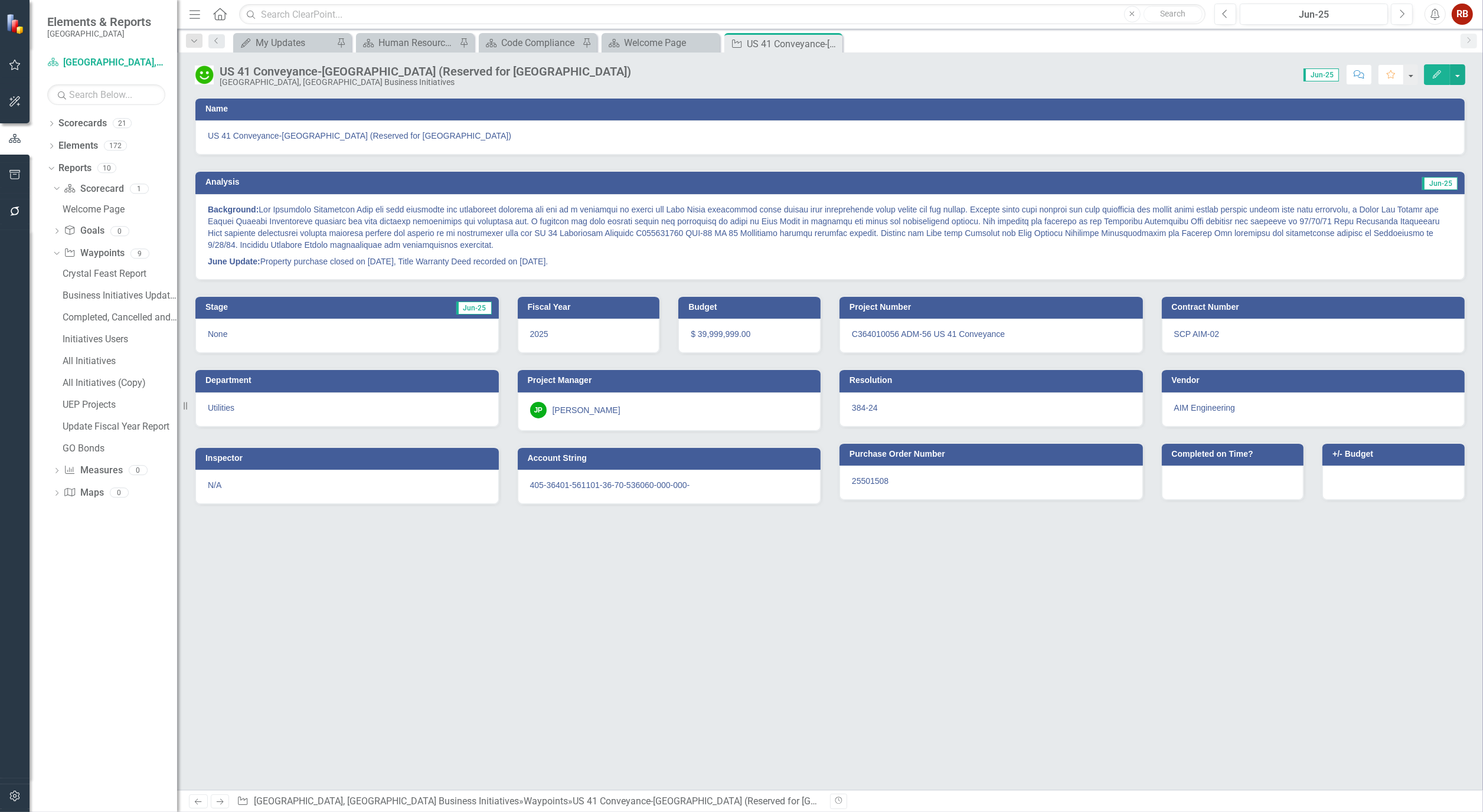
click at [1437, 73] on icon "Edit" at bounding box center [1437, 74] width 11 height 8
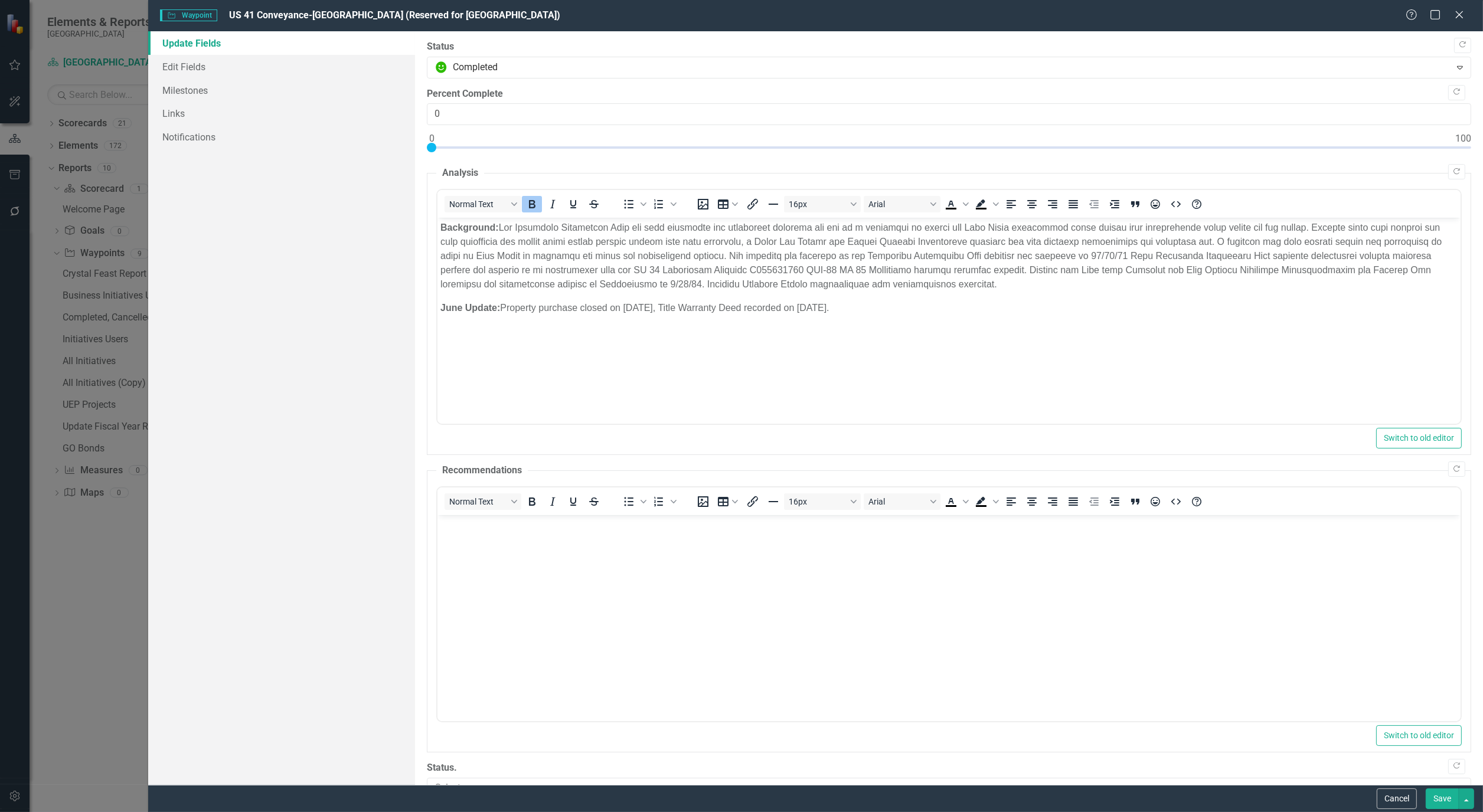
click at [1463, 145] on div ""Update" fields in ClearPoint are the fields that change from reporting period …" at bounding box center [949, 408] width 1068 height 753
click at [1461, 145] on div ""Update" fields in ClearPoint are the fields that change from reporting period …" at bounding box center [949, 408] width 1068 height 753
type input "100"
click at [1461, 146] on div at bounding box center [948, 150] width 1044 height 15
click at [187, 65] on link "Edit Fields" at bounding box center [282, 66] width 267 height 24
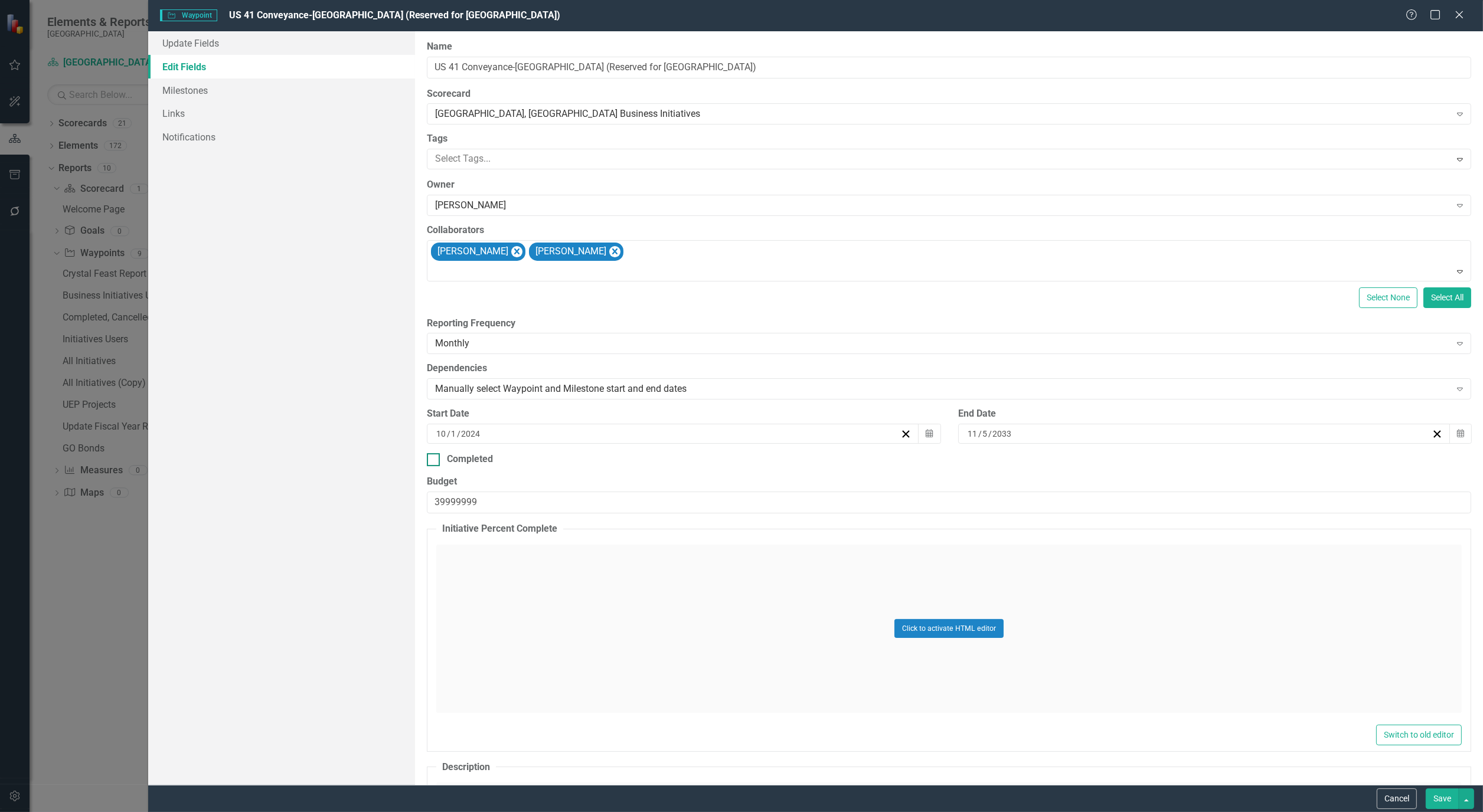
click at [429, 456] on input "Completed" at bounding box center [430, 457] width 7 height 7
checkbox input "true"
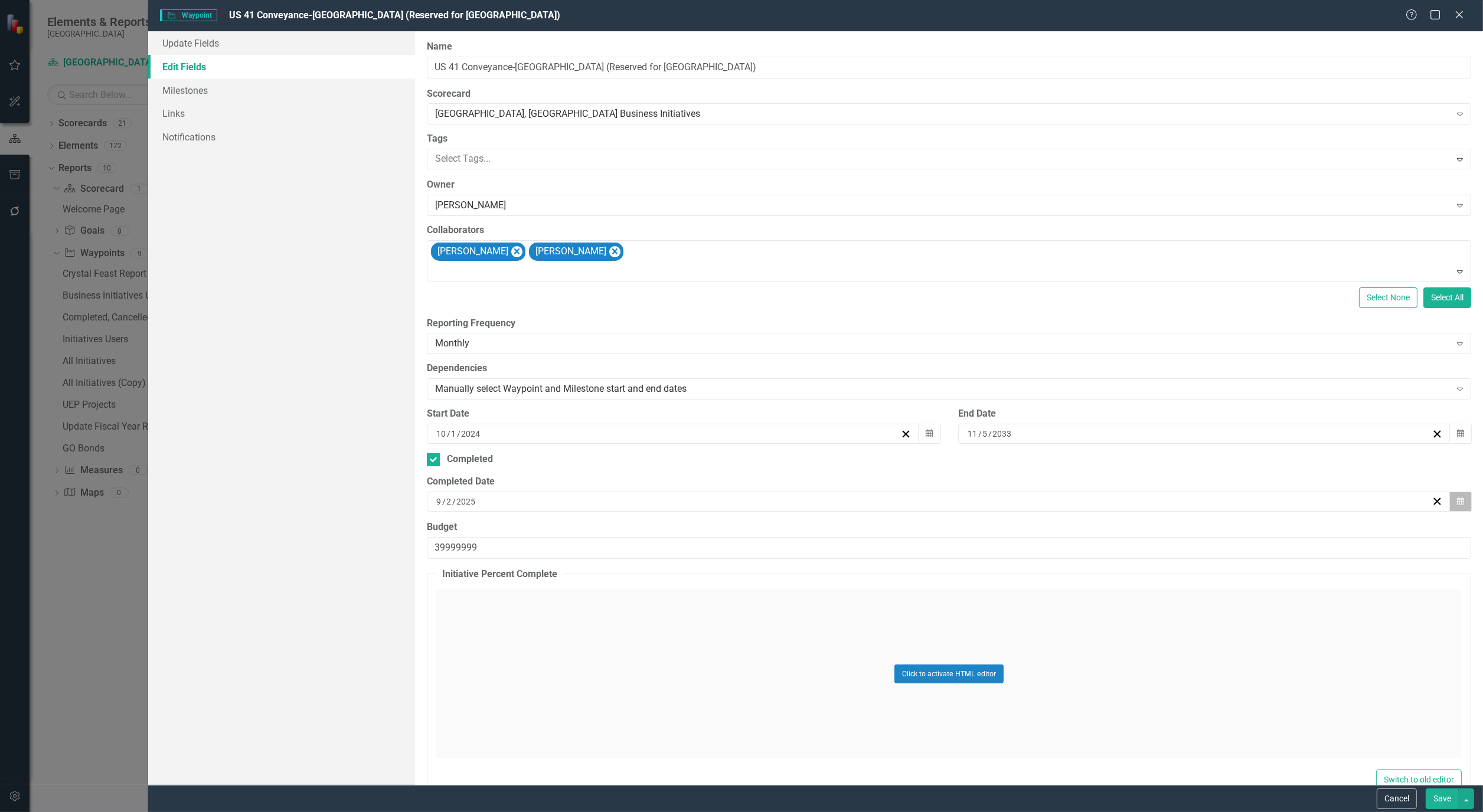
click at [1456, 501] on button "Calendar" at bounding box center [1460, 502] width 22 height 20
click at [871, 532] on button "‹" at bounding box center [870, 532] width 26 height 26
click at [872, 532] on button "‹" at bounding box center [870, 532] width 26 height 26
click at [872, 532] on button "‹" at bounding box center [870, 532] width 26 height 26
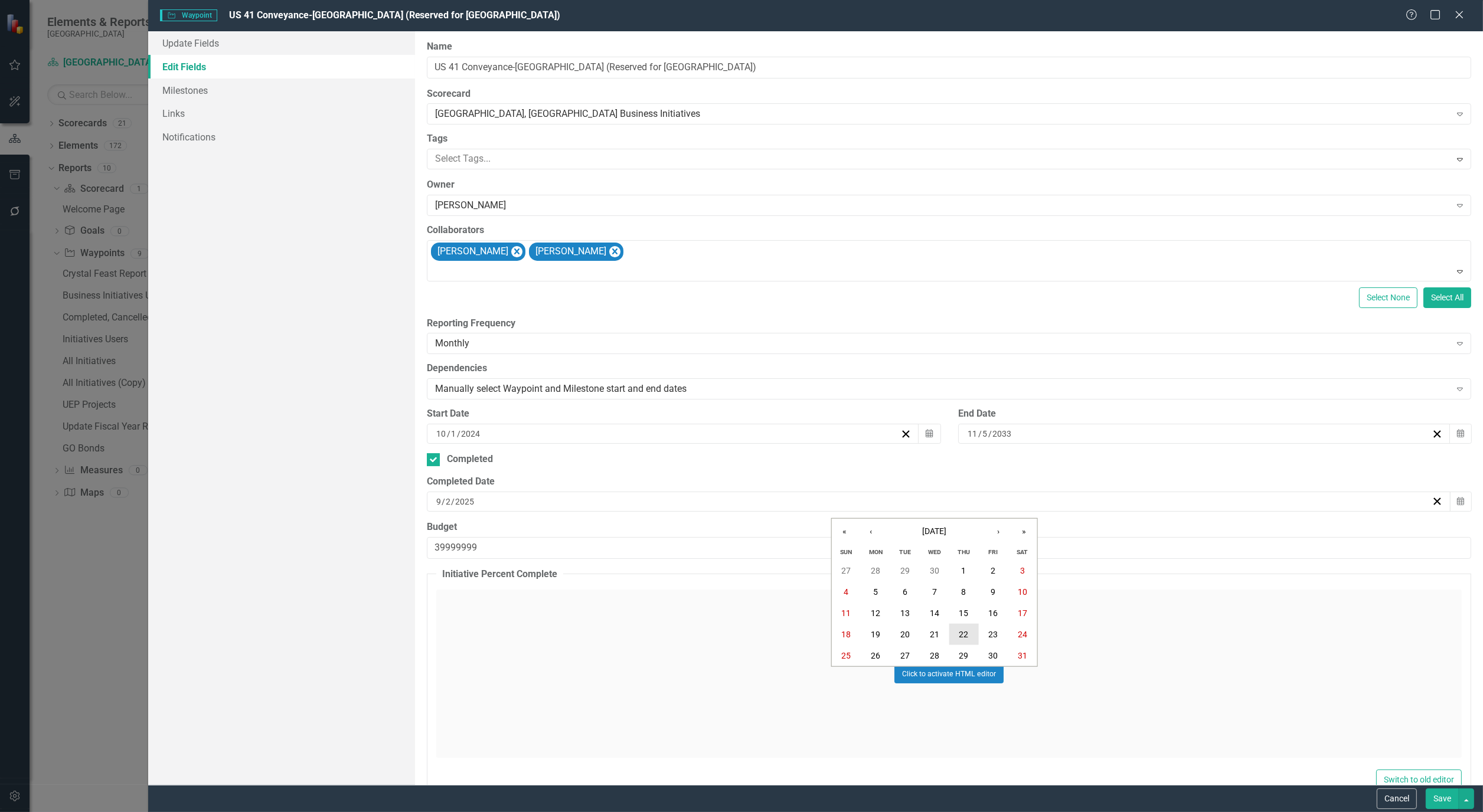
click at [969, 638] on button "22" at bounding box center [964, 635] width 30 height 22
click at [1451, 794] on button "Save" at bounding box center [1442, 799] width 33 height 21
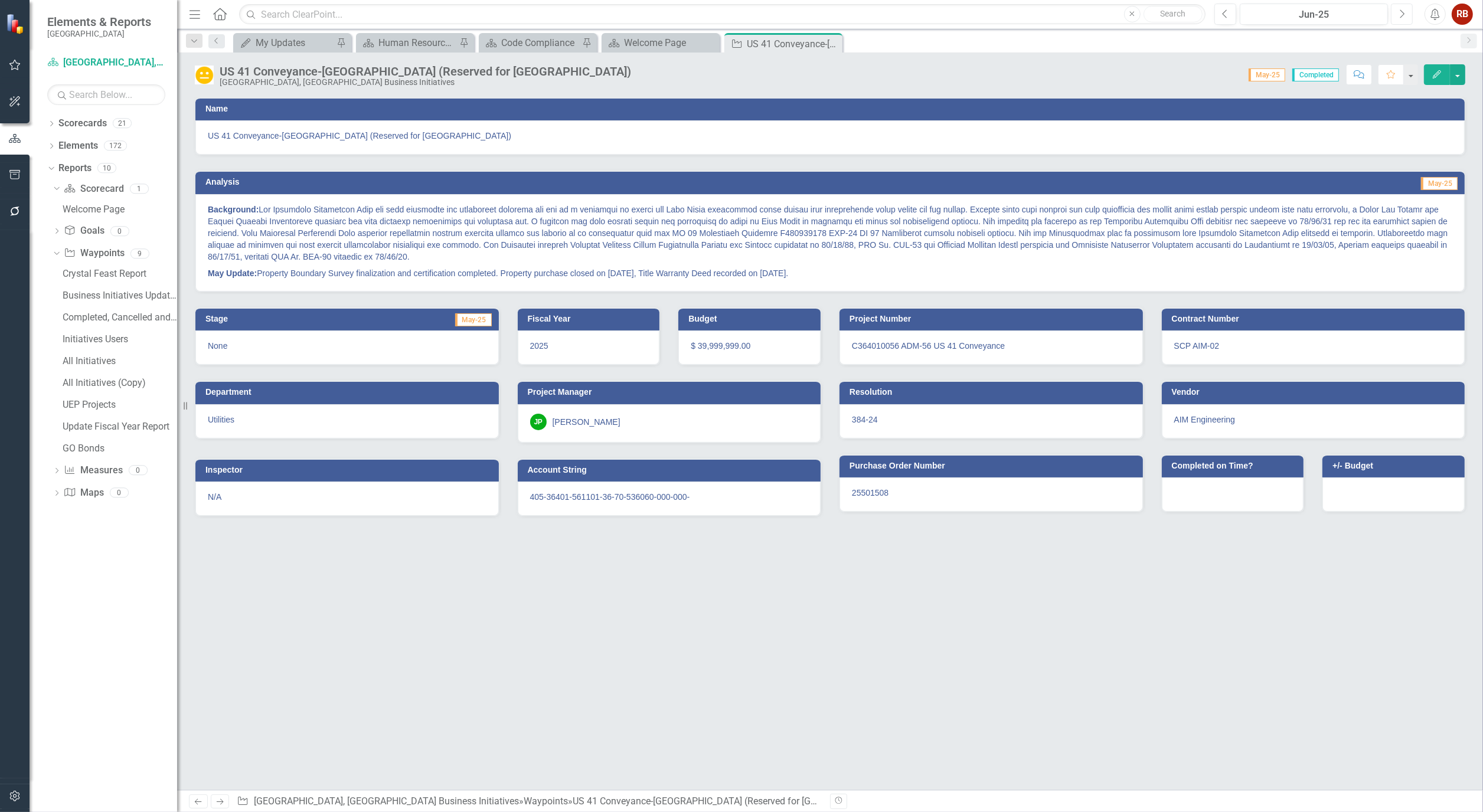
click at [1405, 14] on icon "Next" at bounding box center [1402, 14] width 7 height 11
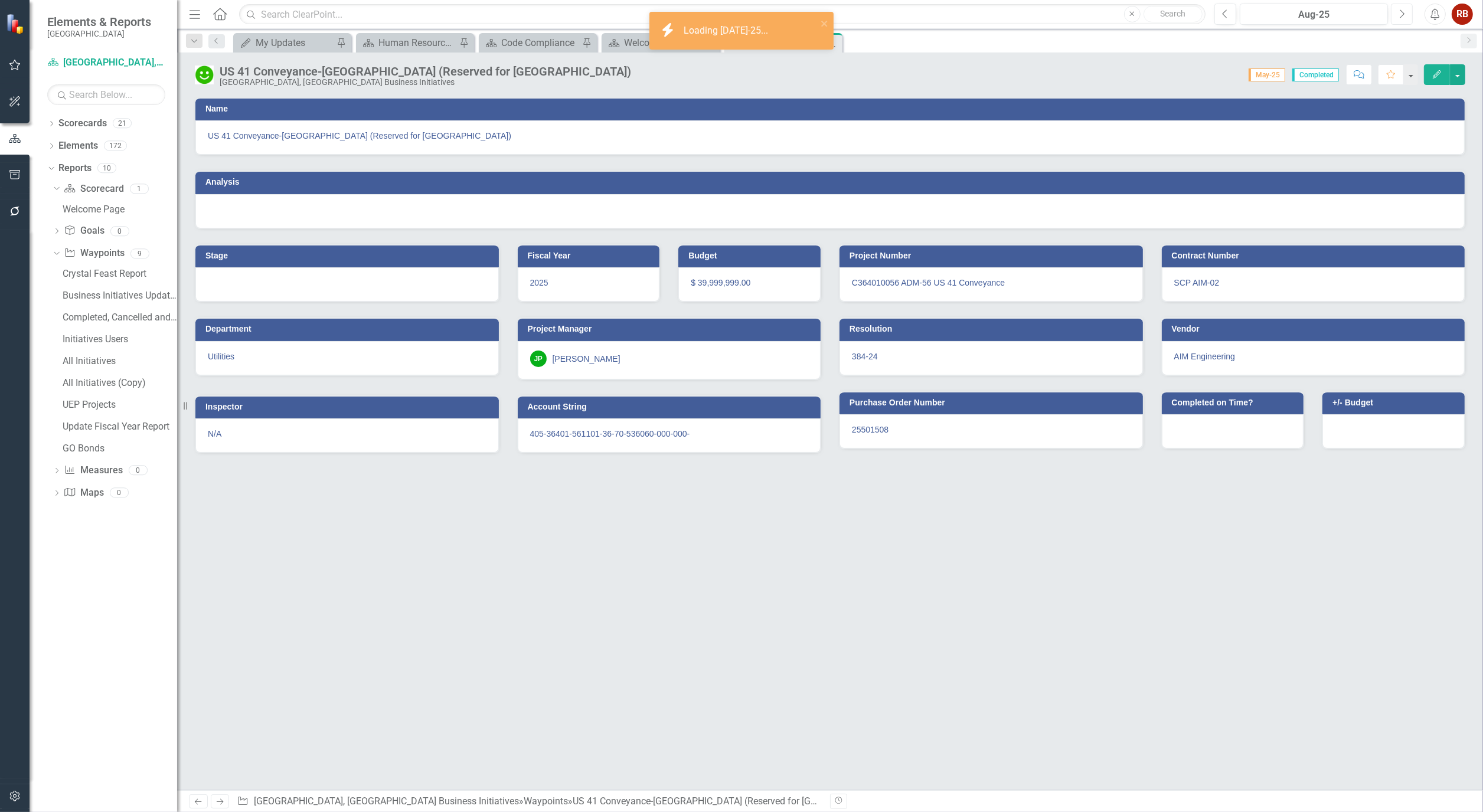
click at [1405, 14] on icon "Next" at bounding box center [1402, 14] width 7 height 11
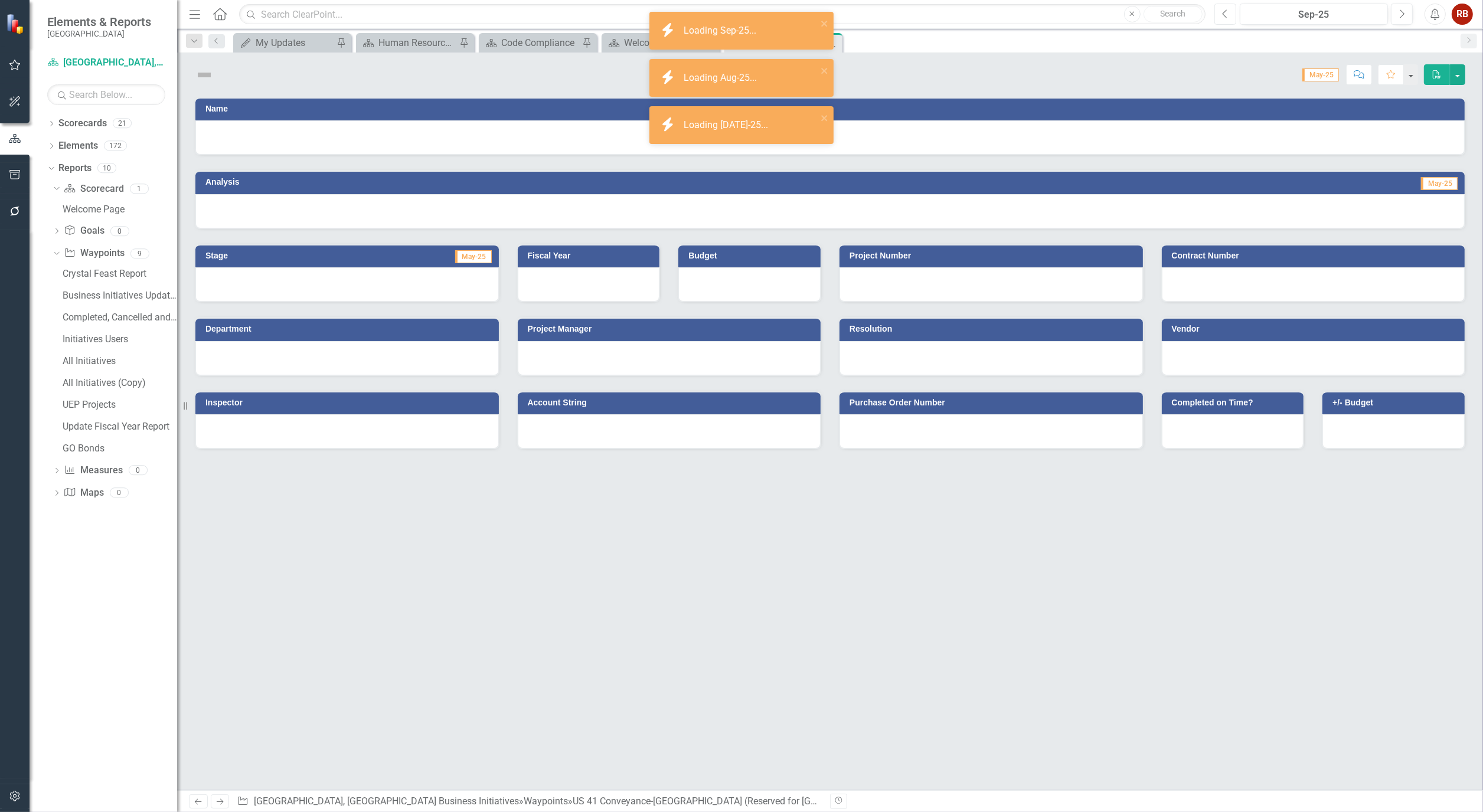
click at [1219, 11] on button "Previous" at bounding box center [1225, 14] width 22 height 22
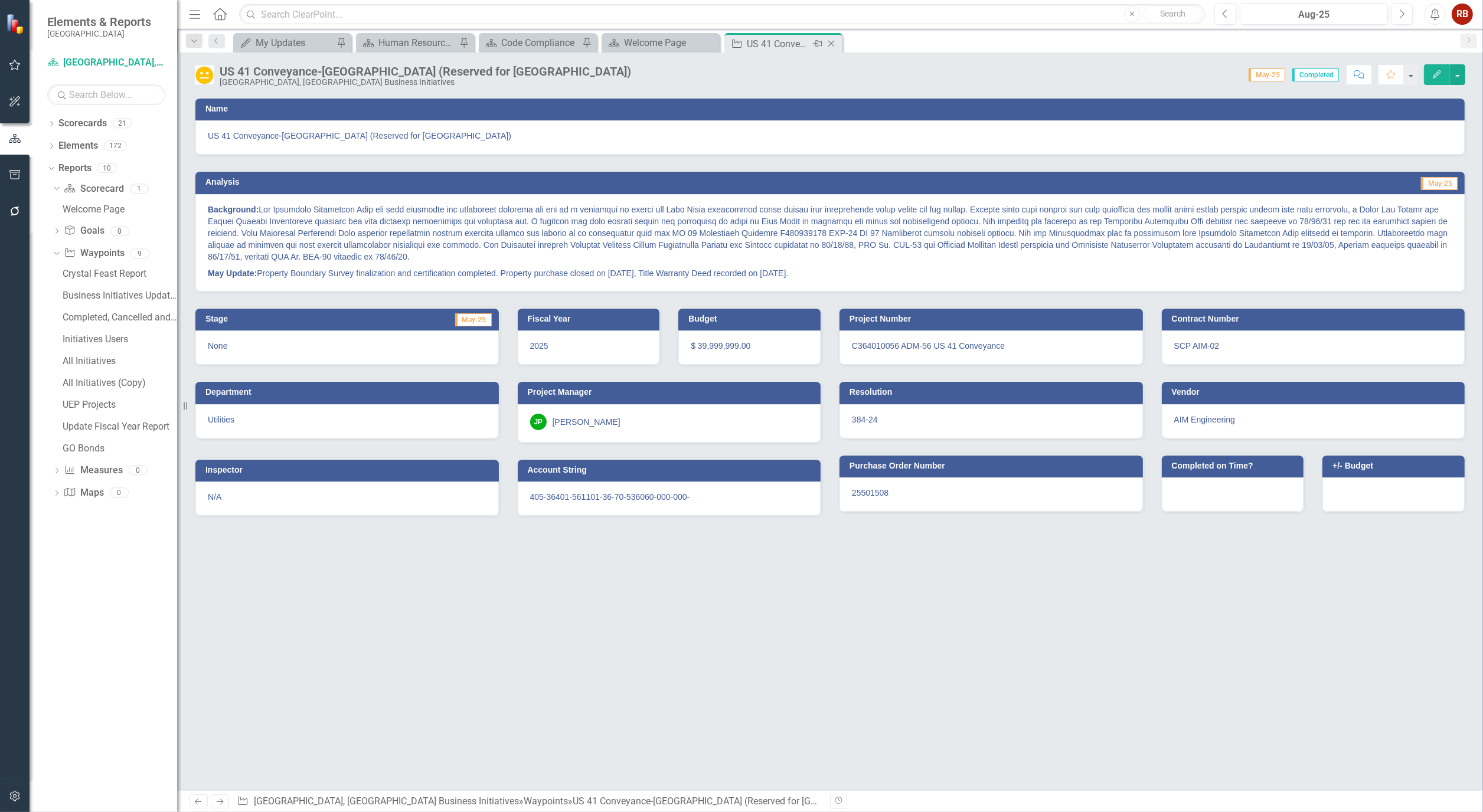
click at [837, 42] on icon "Close" at bounding box center [831, 44] width 12 height 9
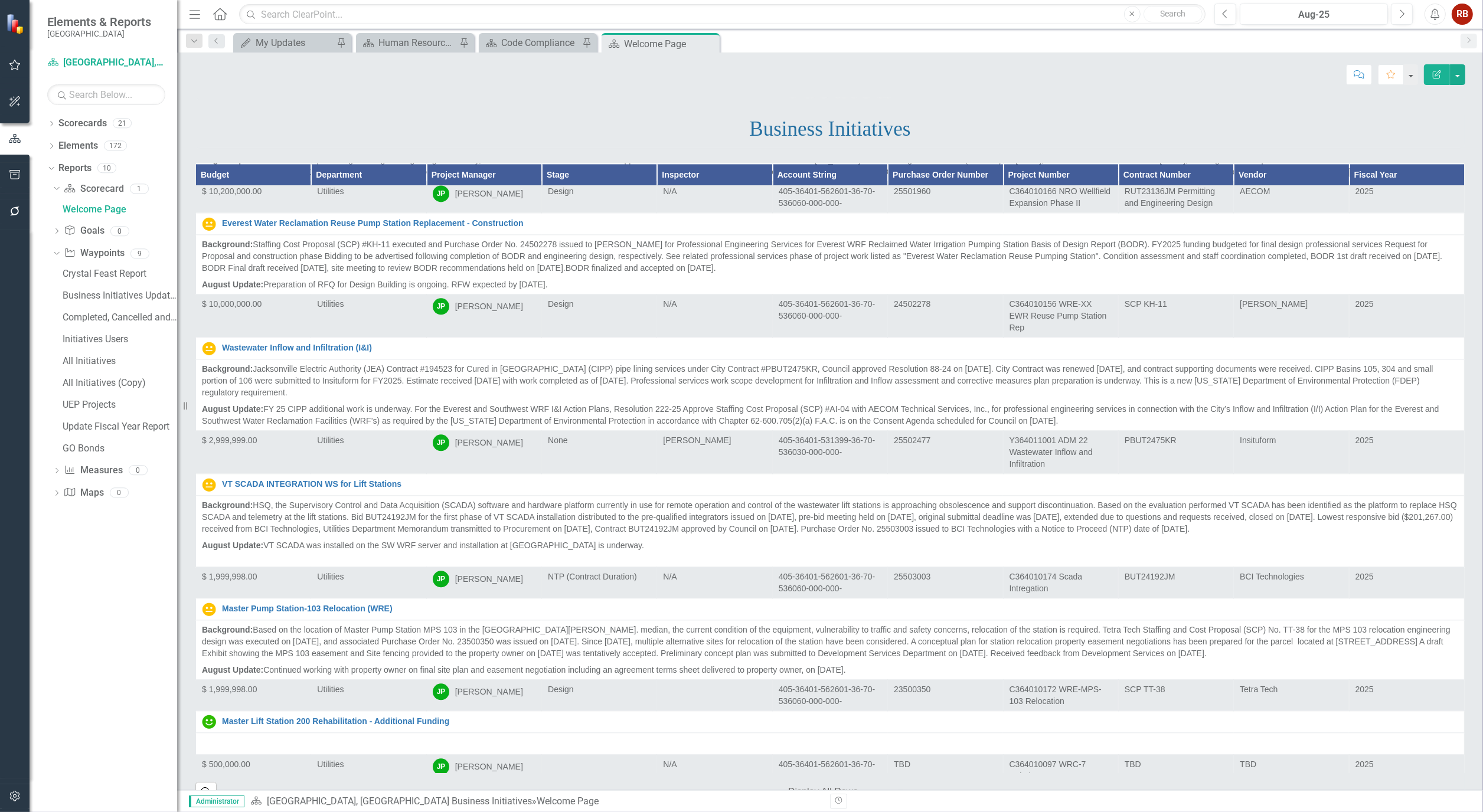
scroll to position [131, 0]
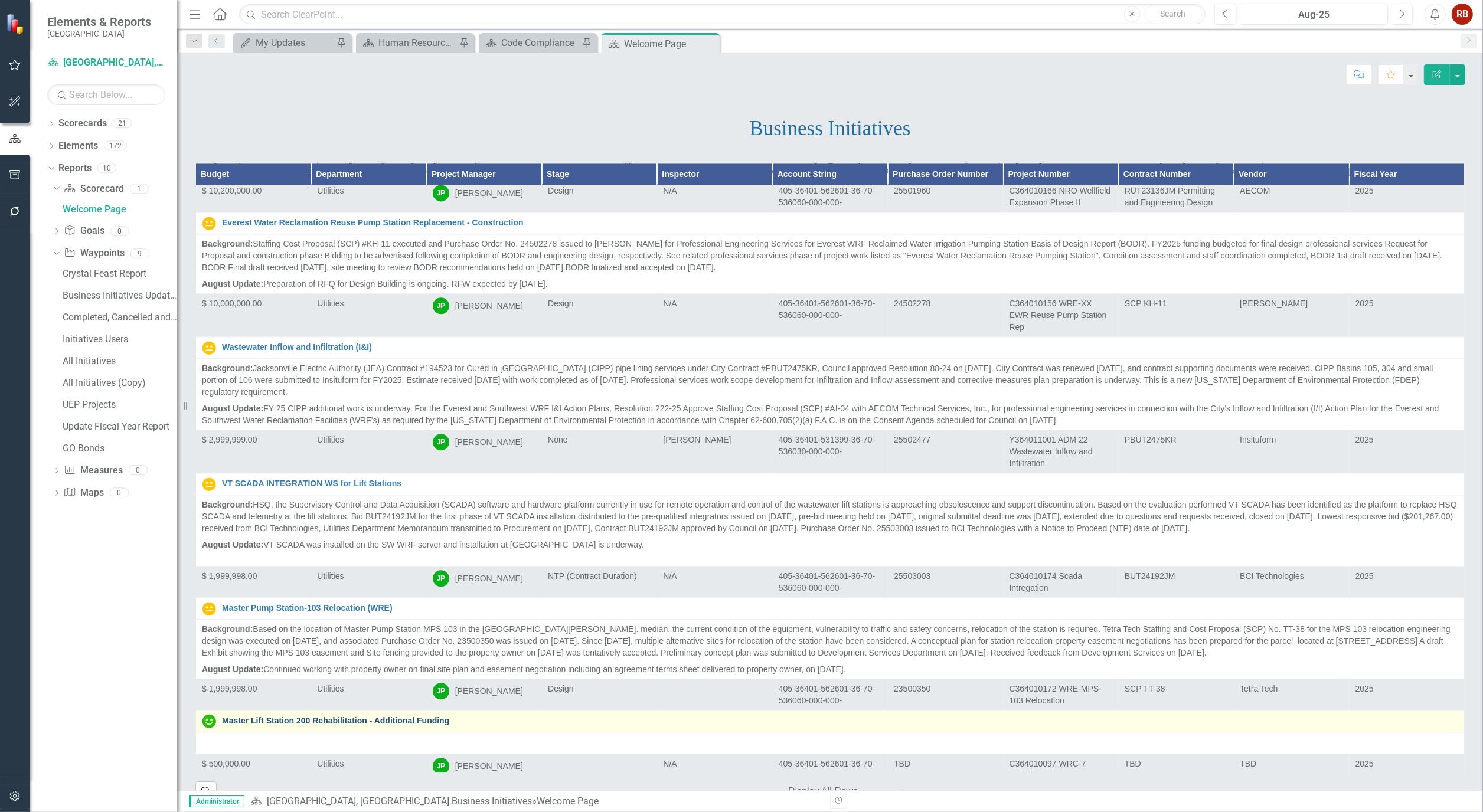
click at [420, 716] on link "Master Lift Station 200 Rehabilitation - Additional Funding" at bounding box center [840, 720] width 1236 height 9
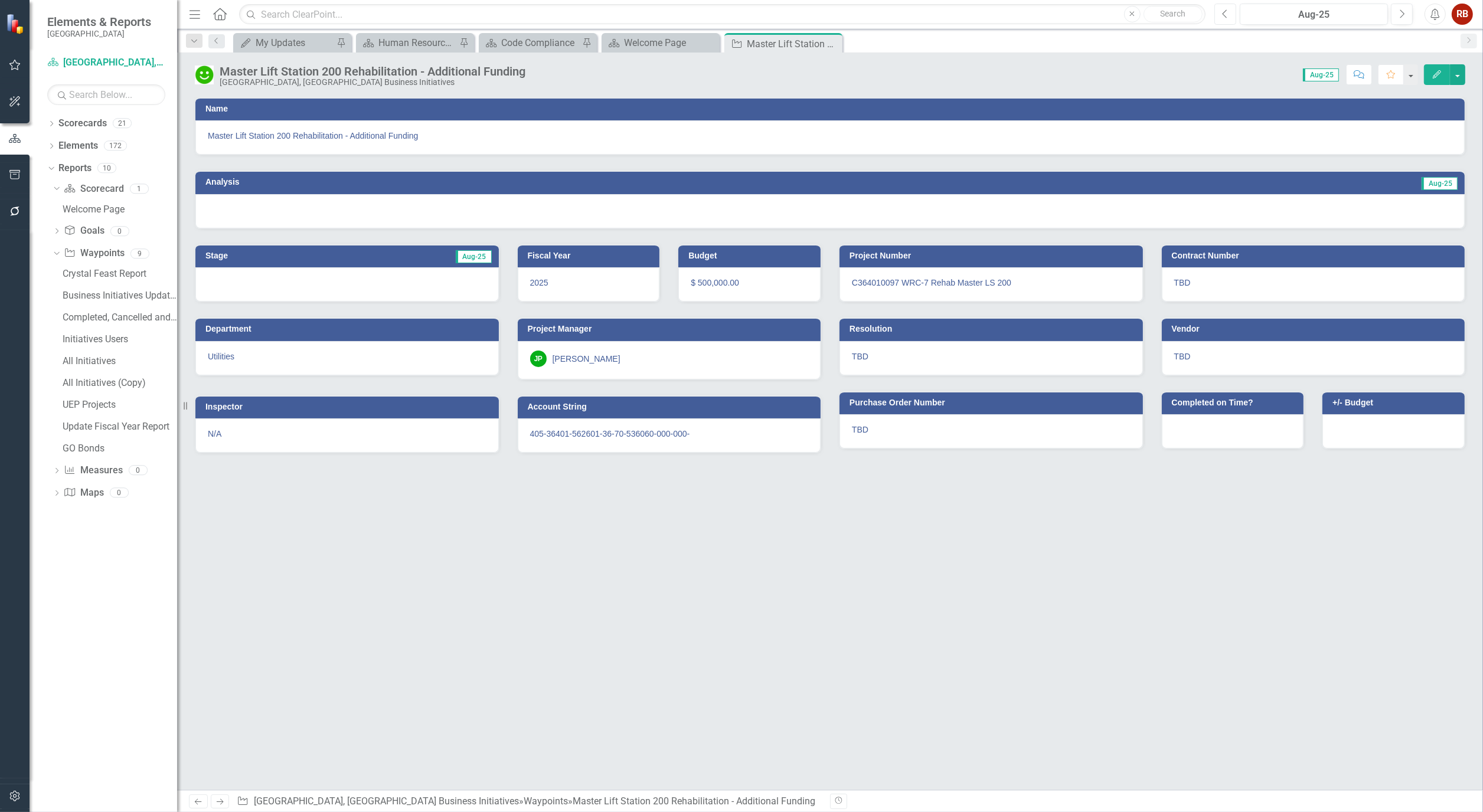
click at [1225, 22] on button "Previous" at bounding box center [1225, 14] width 22 height 22
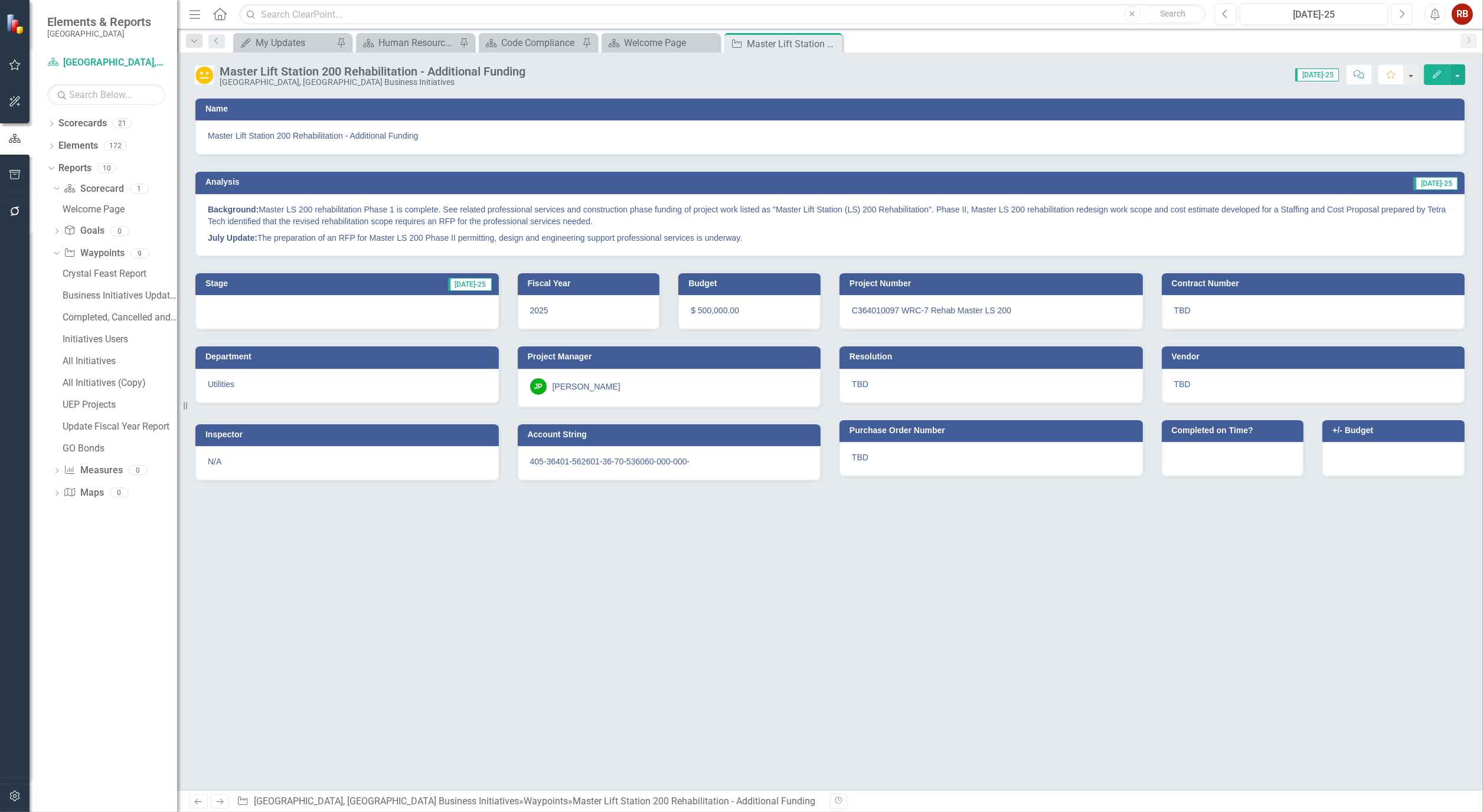
click at [1406, 18] on button "Next" at bounding box center [1401, 14] width 22 height 22
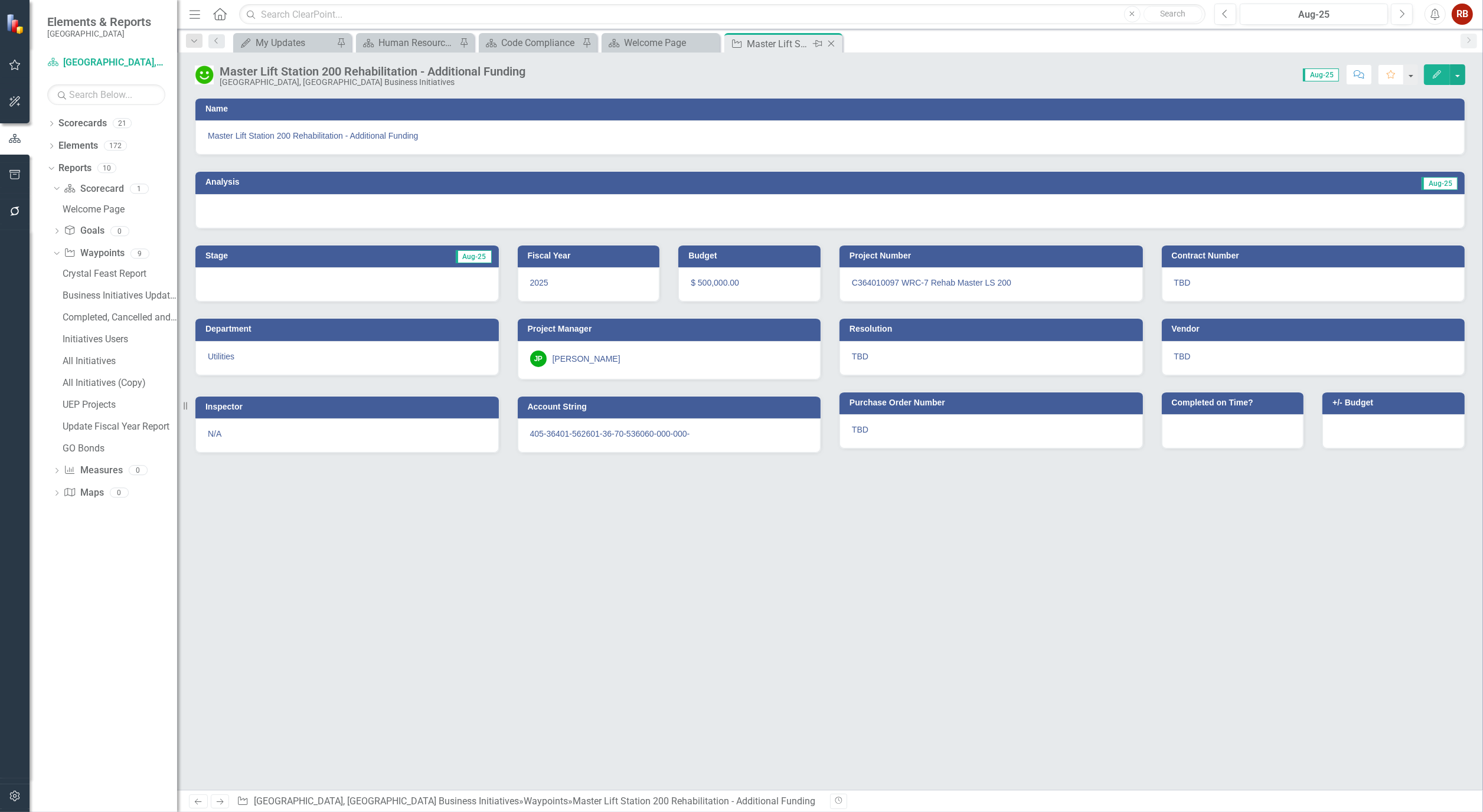
click at [836, 42] on icon "Close" at bounding box center [831, 44] width 12 height 9
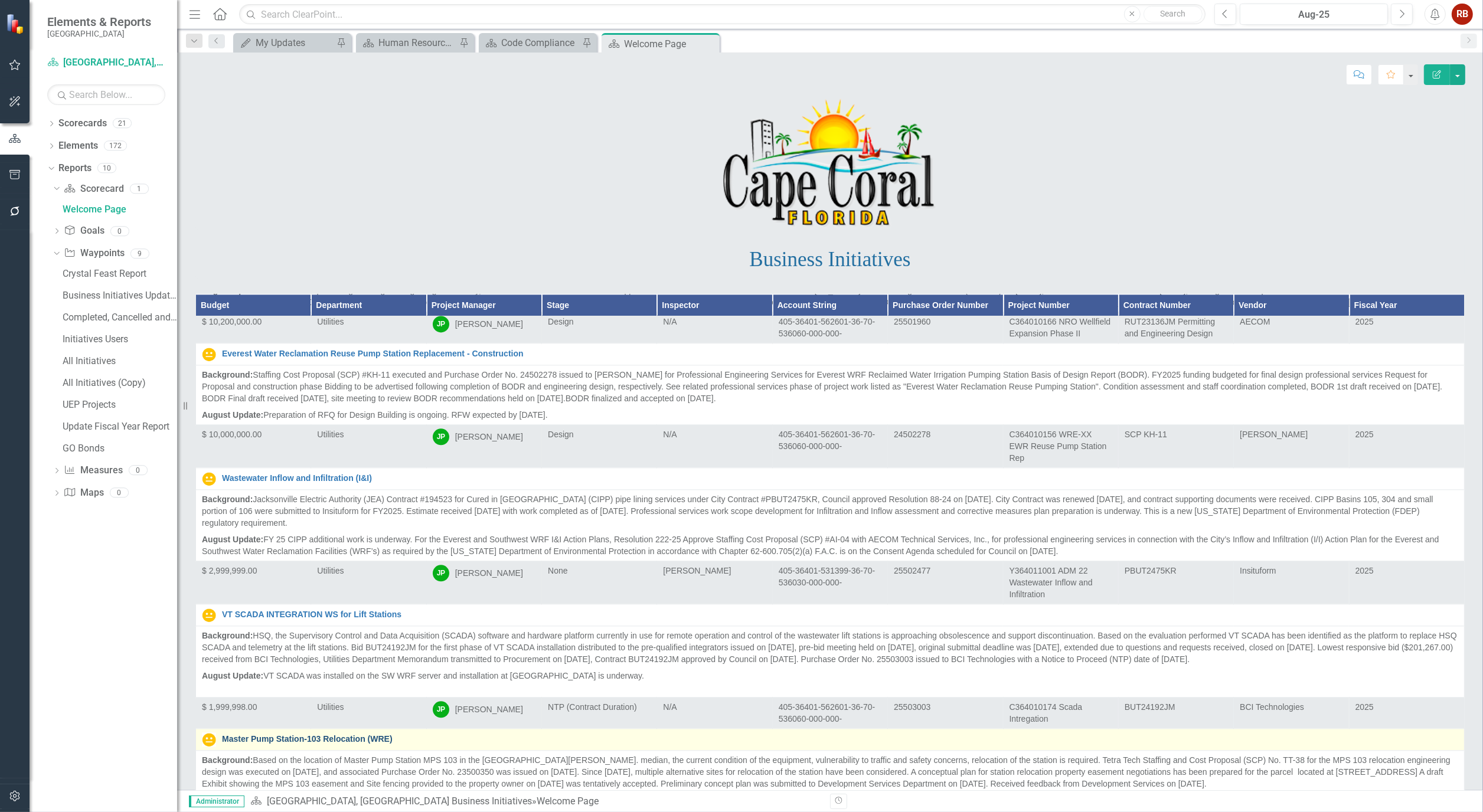
scroll to position [155, 0]
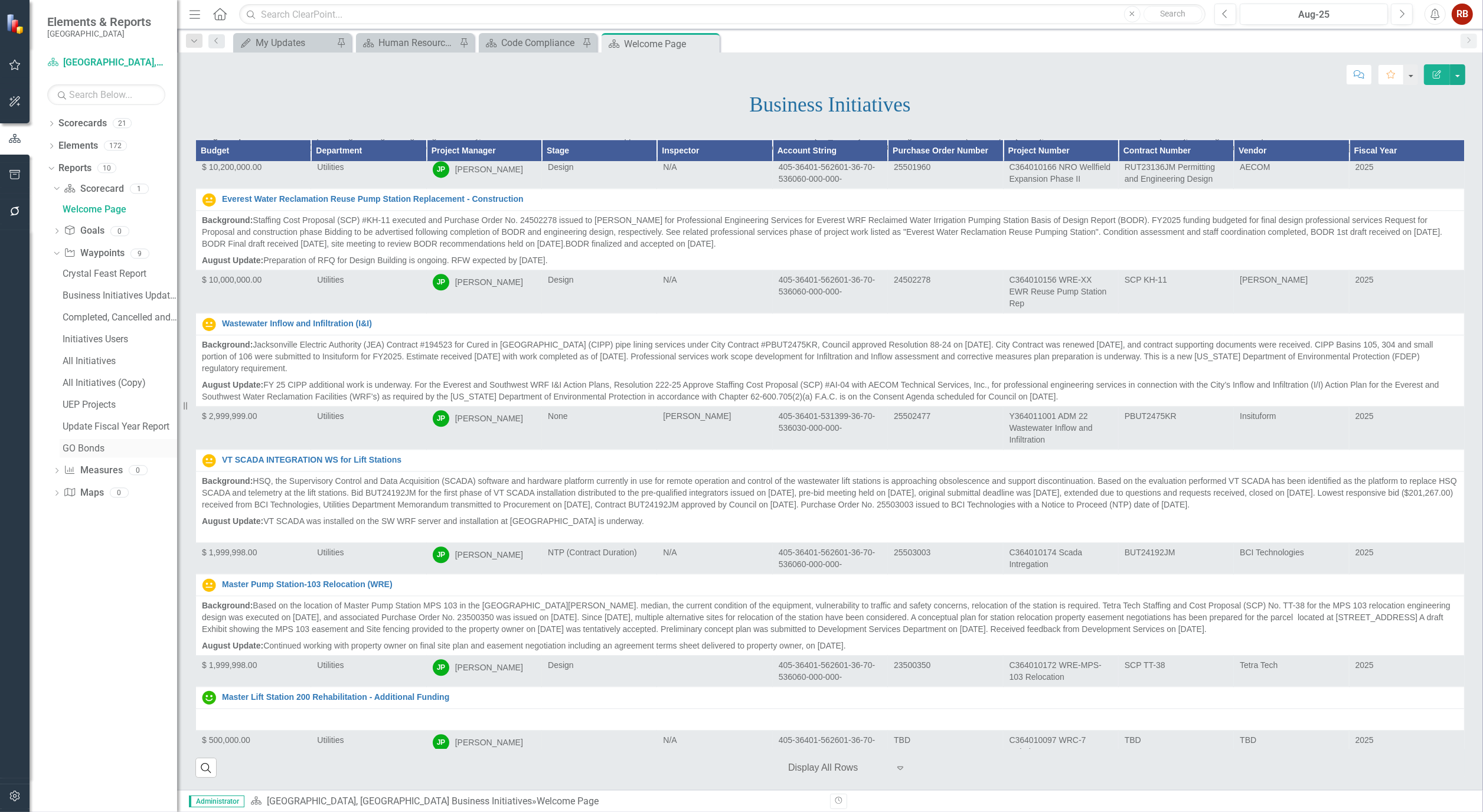
click at [80, 445] on div "GO Bonds" at bounding box center [120, 449] width 115 height 11
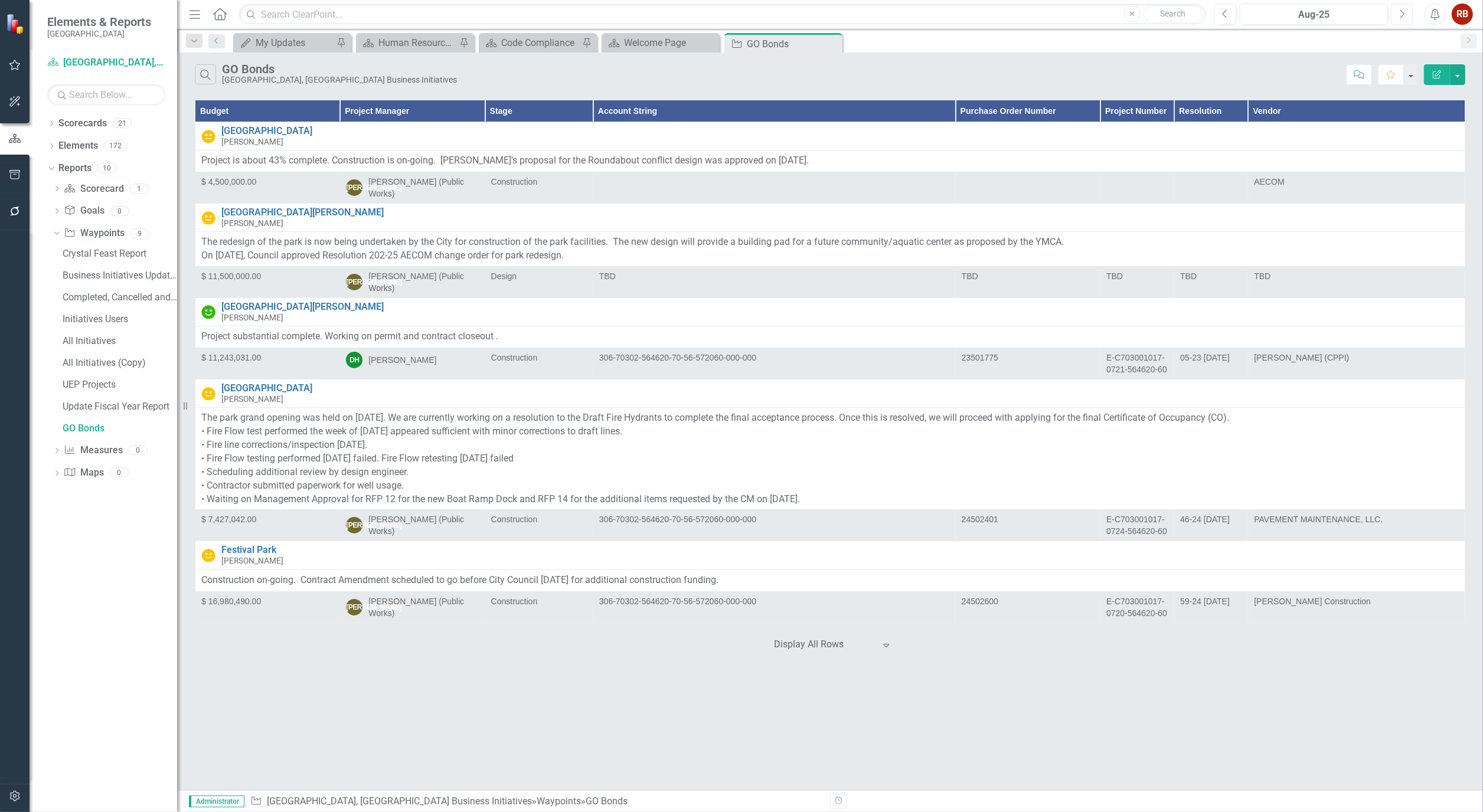
click at [1405, 13] on button "Next" at bounding box center [1401, 14] width 22 height 22
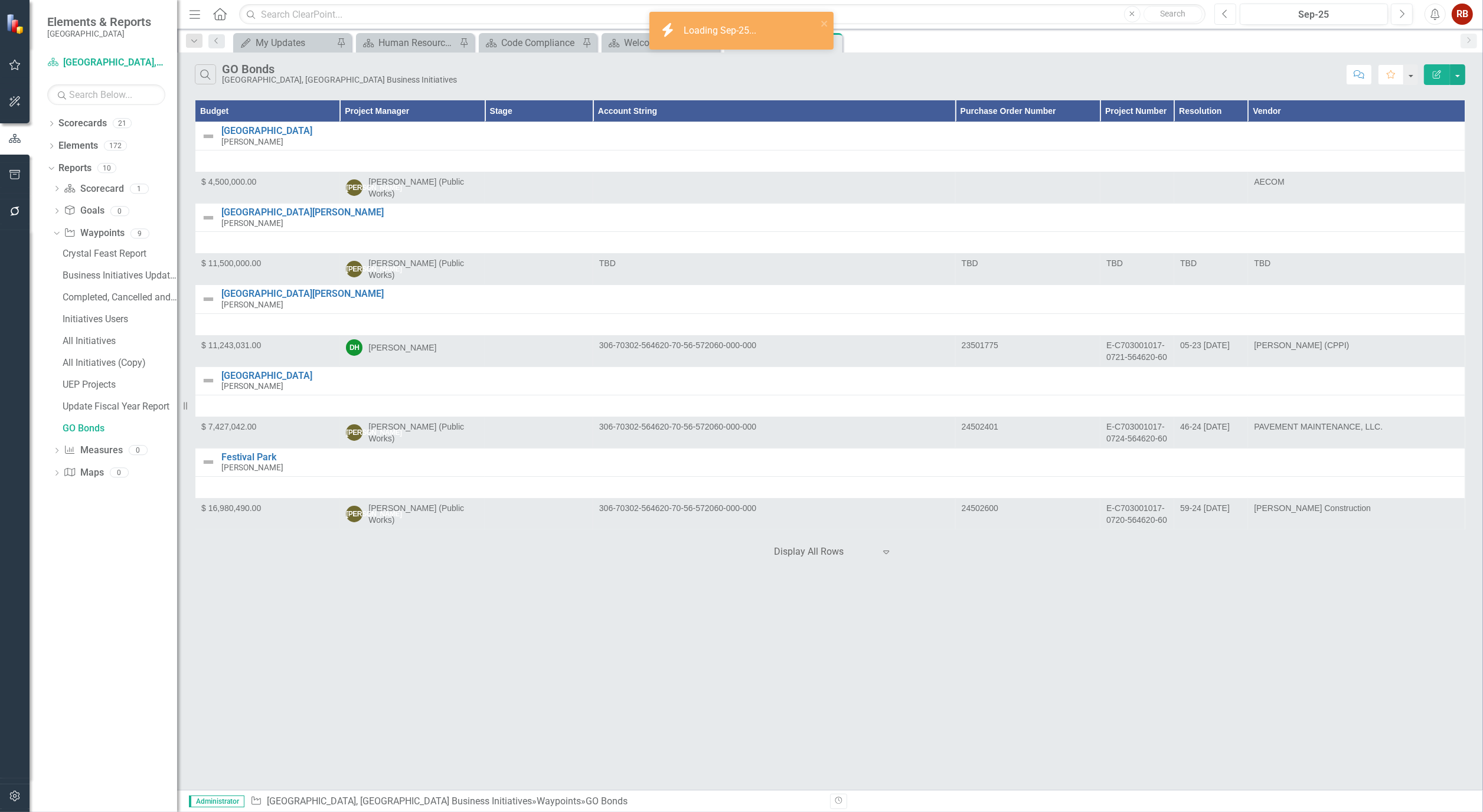
click at [1228, 13] on button "Previous" at bounding box center [1225, 14] width 22 height 22
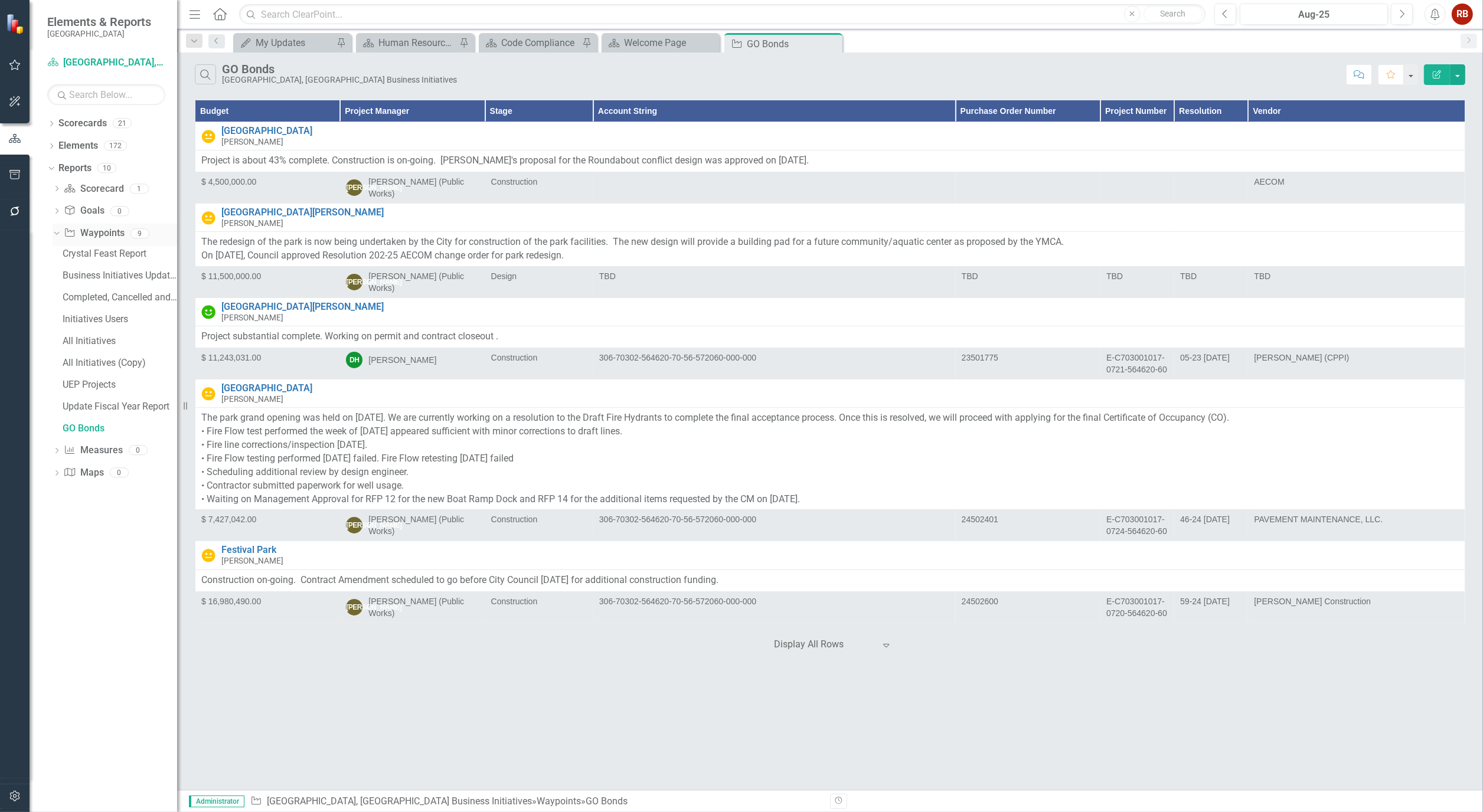
click at [100, 232] on link "Waypoint Waypoints" at bounding box center [94, 233] width 60 height 13
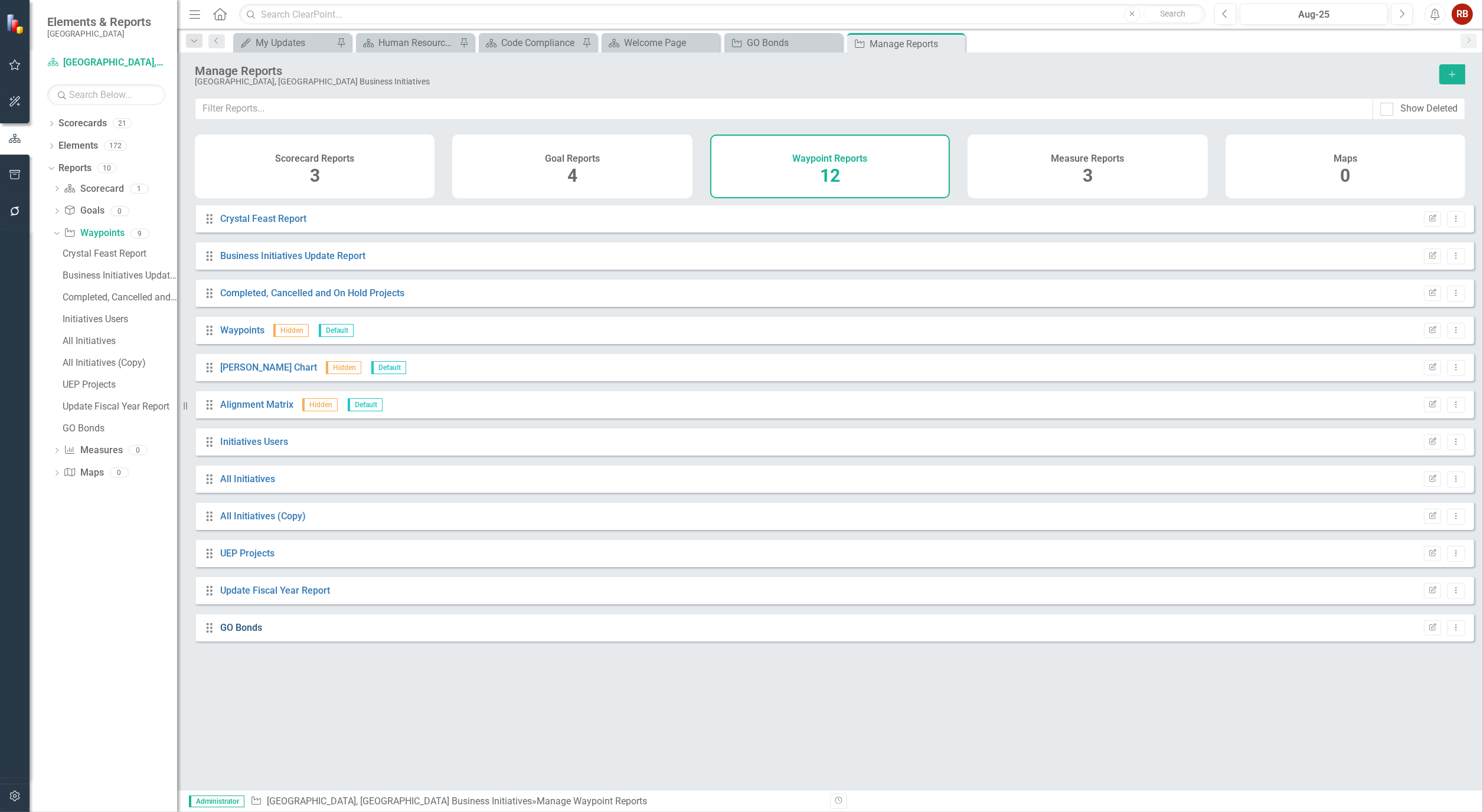
click at [232, 632] on link "GO Bonds" at bounding box center [241, 627] width 42 height 11
click at [1451, 631] on icon "Dropdown Menu" at bounding box center [1456, 627] width 10 height 7
click at [959, 691] on div "Drag Crystal Feast Report Edit Report Dropdown Menu Drag Business Initiatives U…" at bounding box center [830, 493] width 1306 height 577
click at [7, 169] on button "button" at bounding box center [15, 175] width 26 height 25
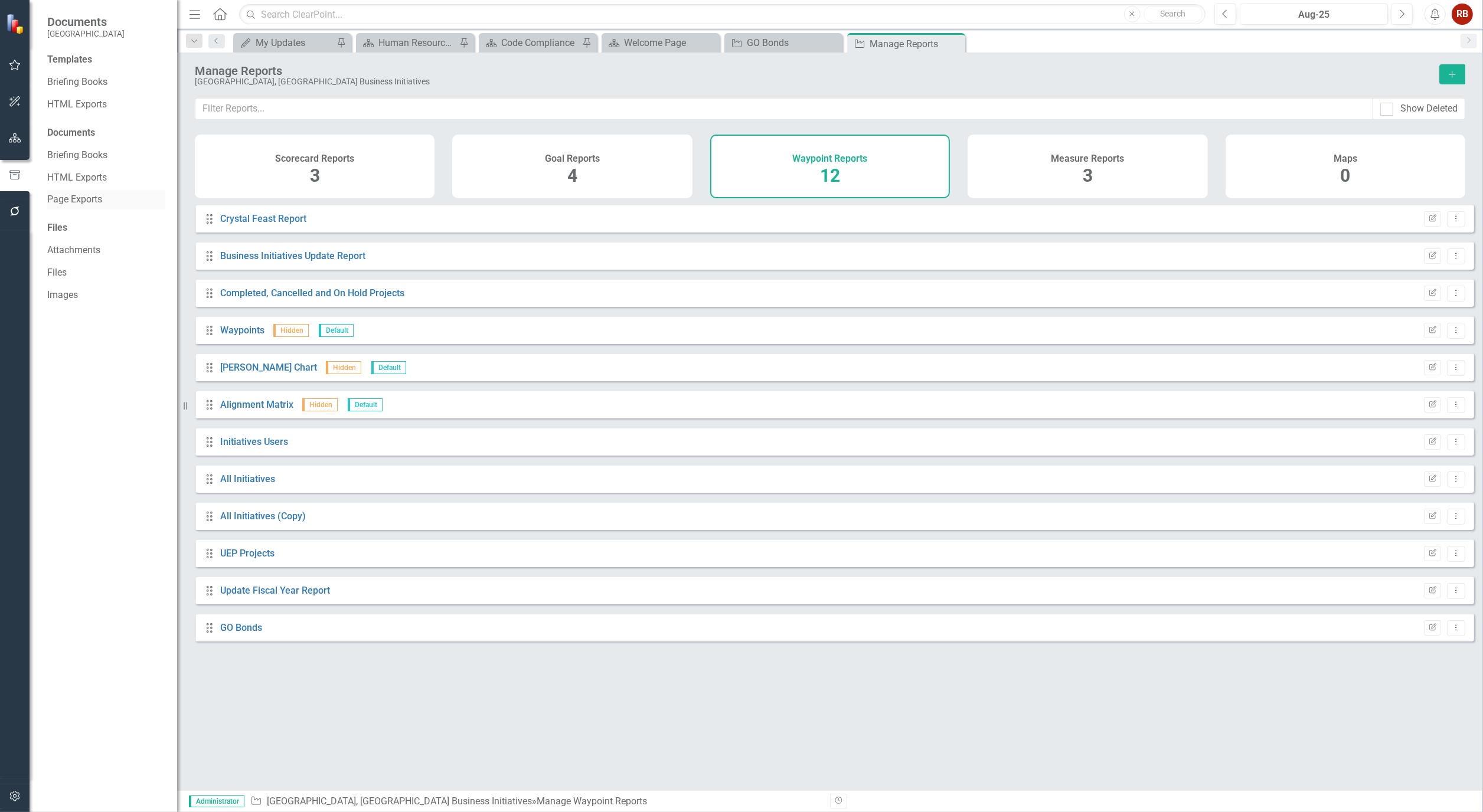
click at [92, 197] on link "Page Exports" at bounding box center [106, 199] width 118 height 13
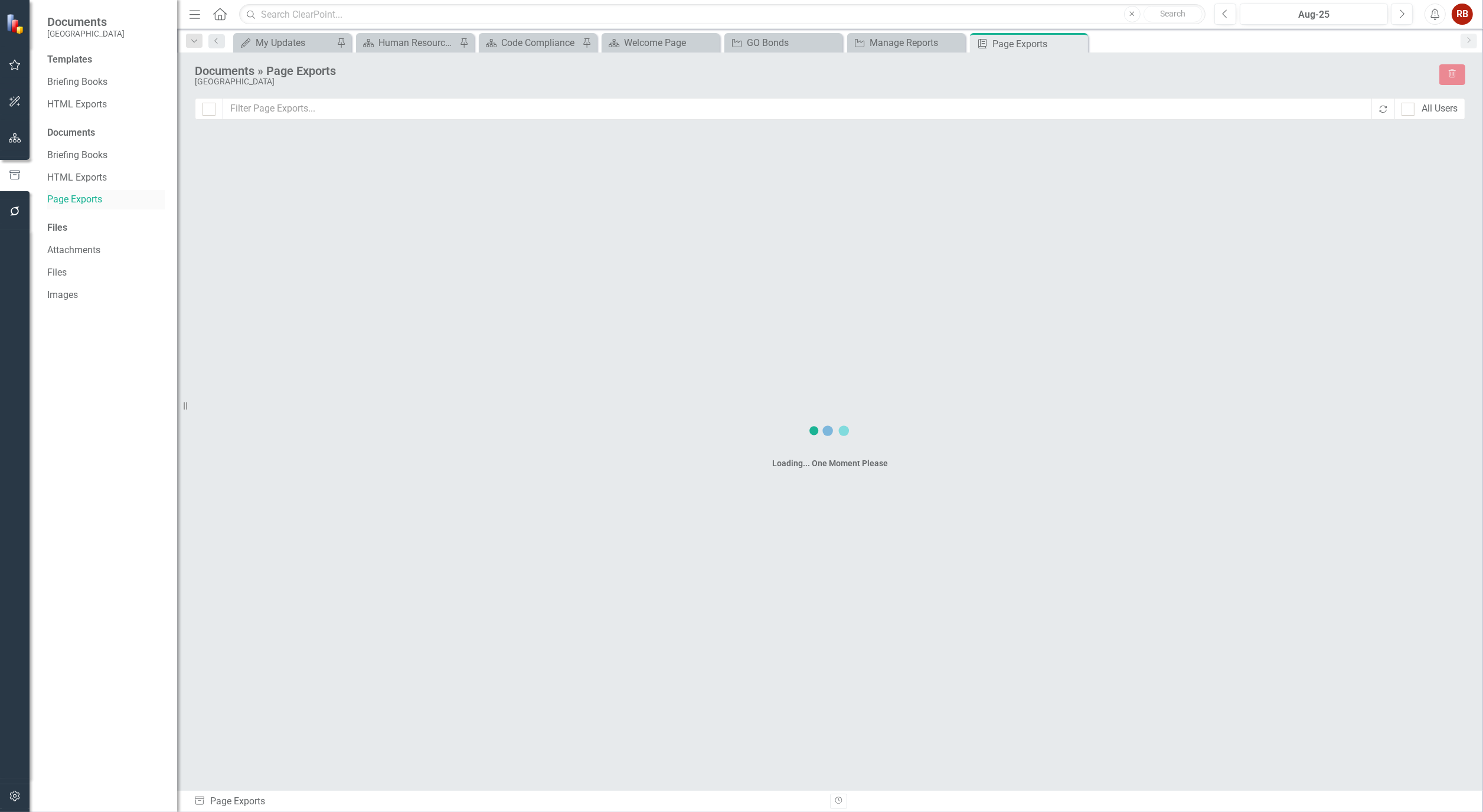
checkbox input "false"
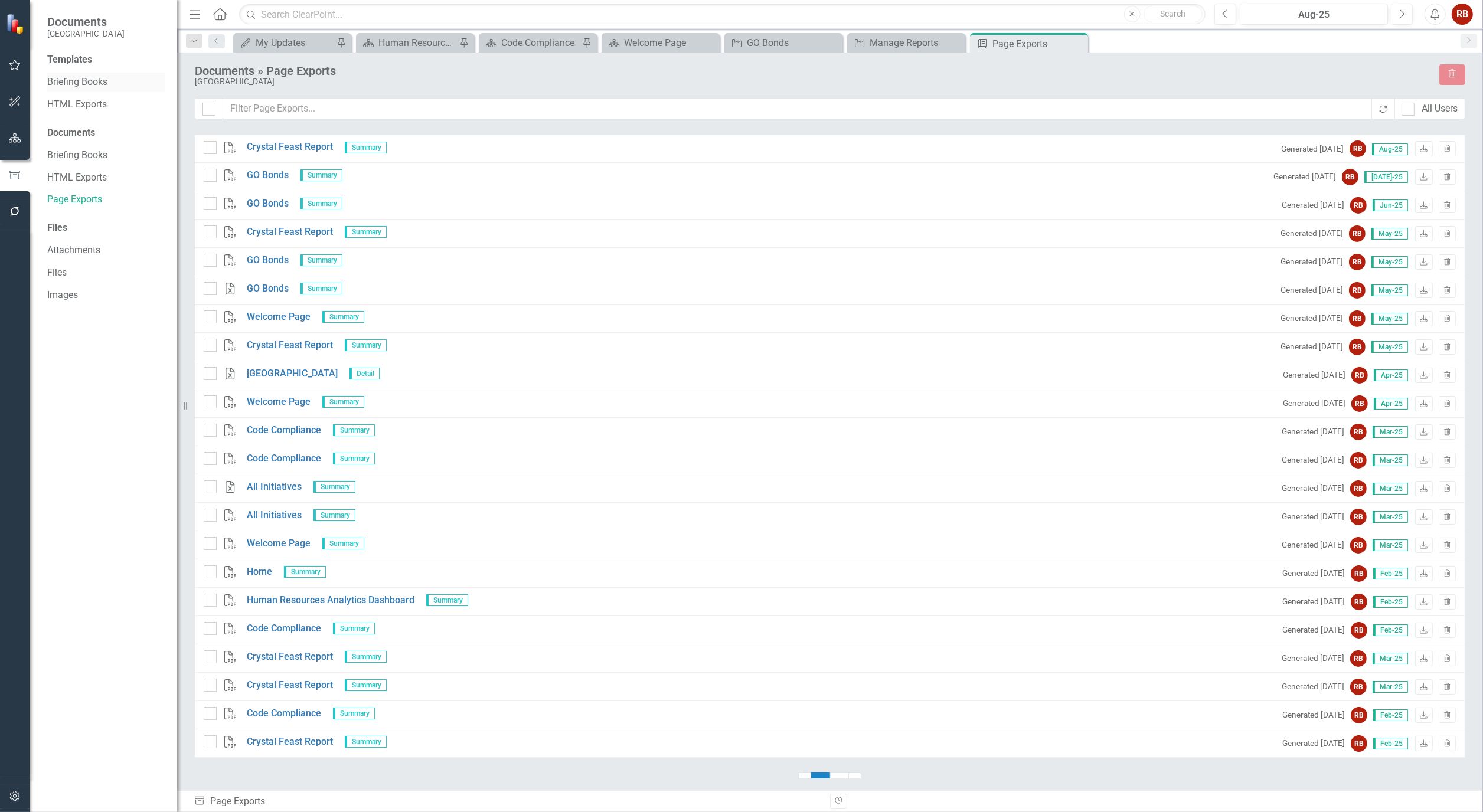
click at [67, 79] on link "Briefing Books" at bounding box center [106, 82] width 118 height 13
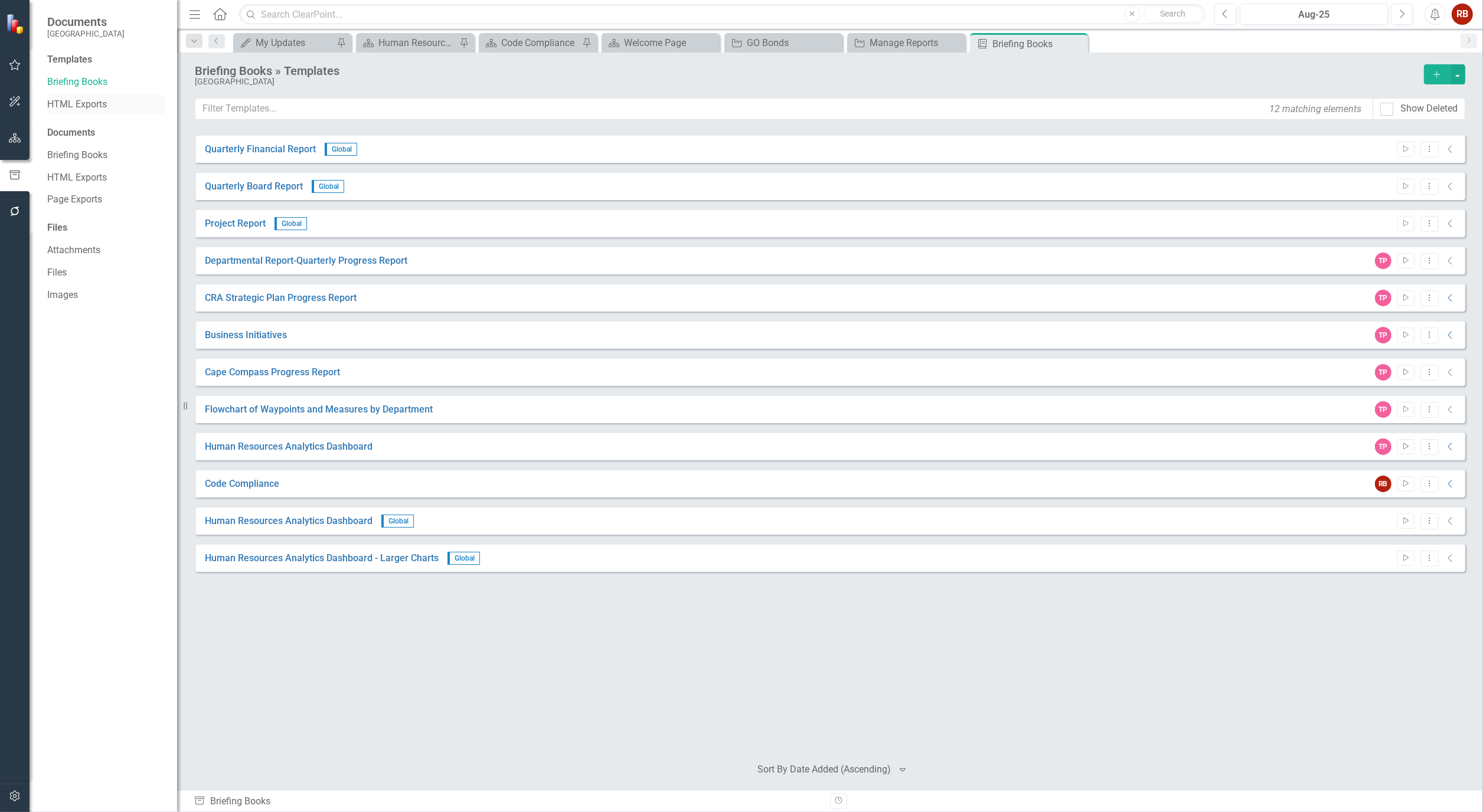
click at [78, 103] on link "HTML Exports" at bounding box center [106, 104] width 118 height 13
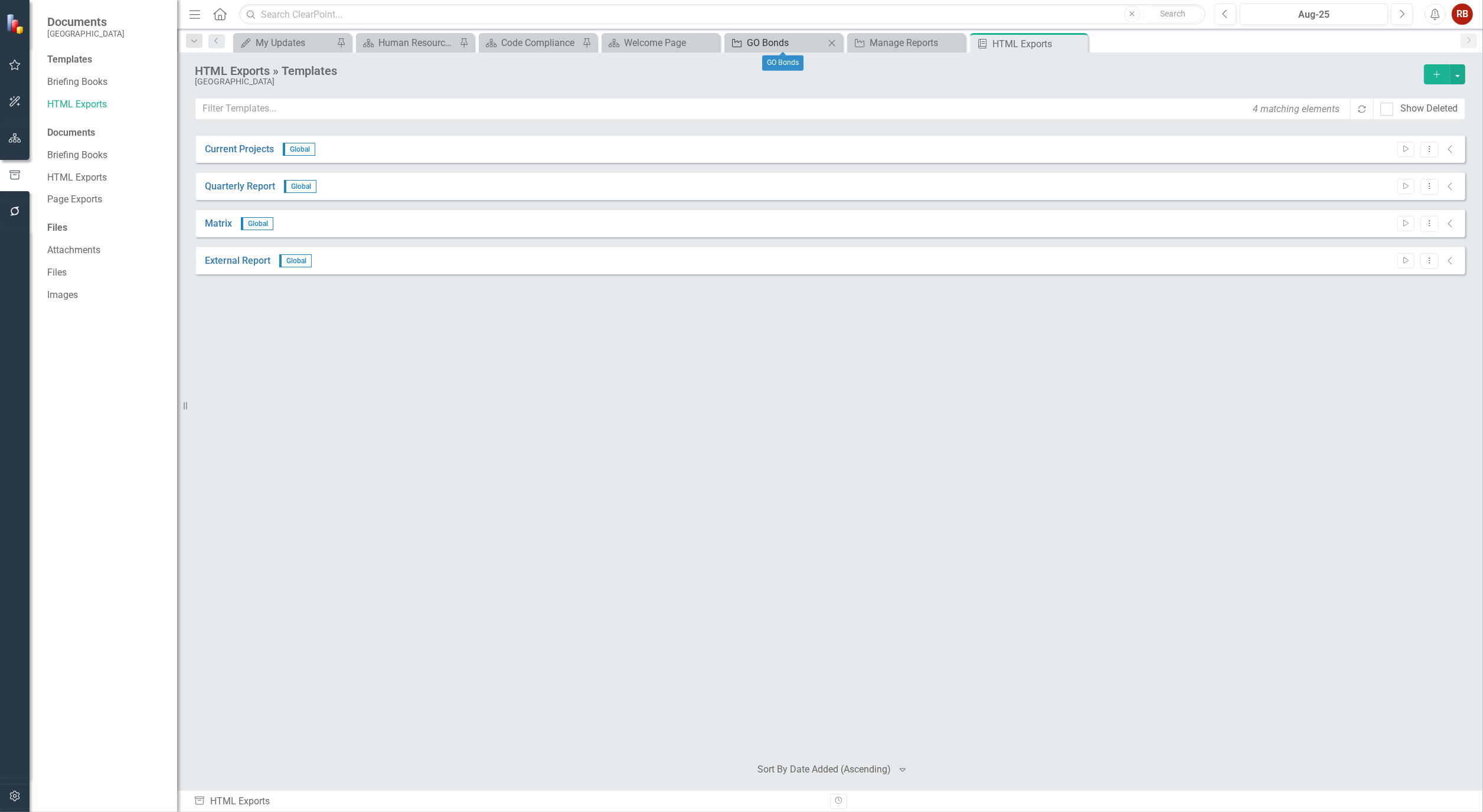
click at [803, 40] on div "GO Bonds" at bounding box center [786, 43] width 78 height 15
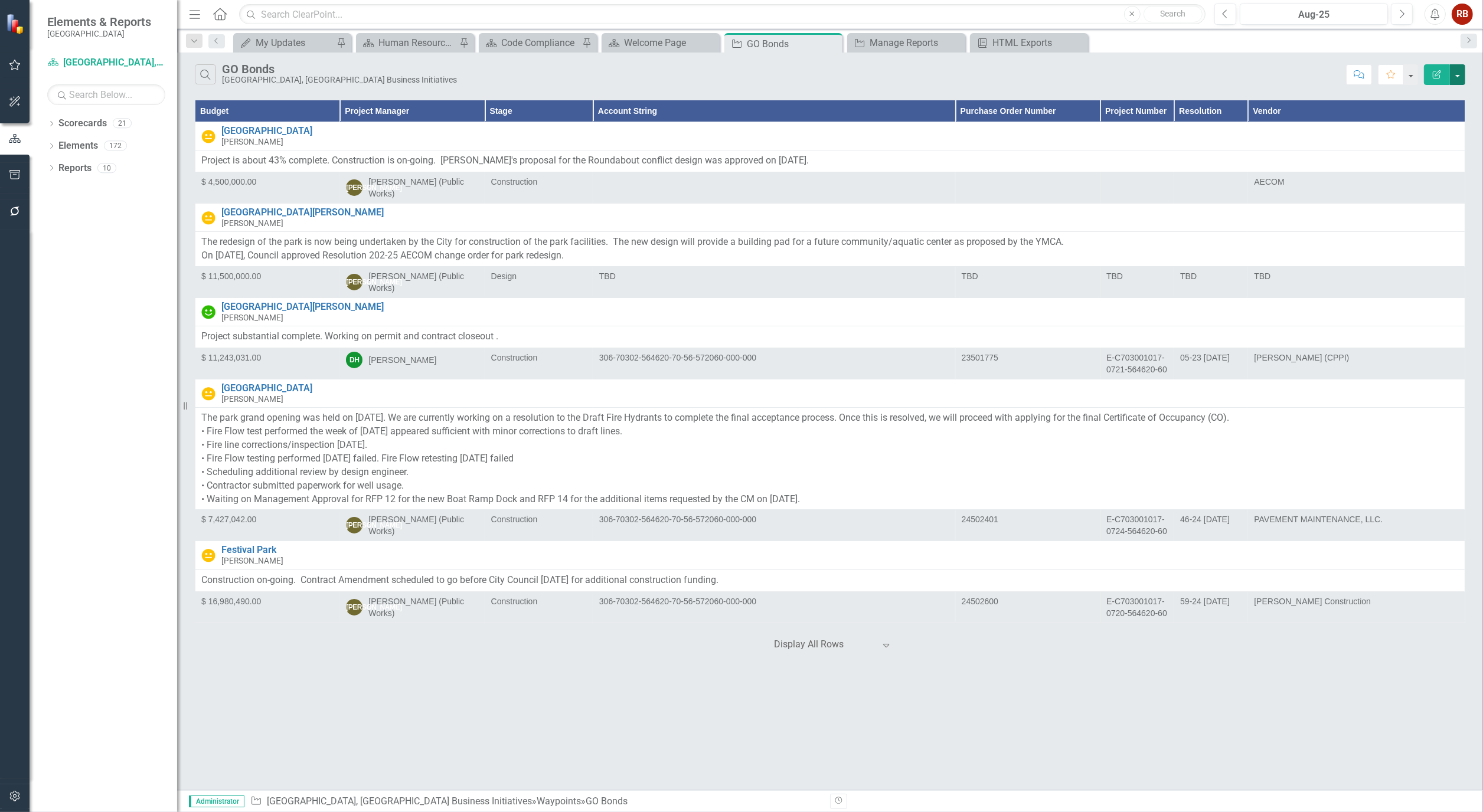
click at [1455, 77] on button "button" at bounding box center [1457, 74] width 16 height 21
click at [1417, 118] on link "PDF Export to PDF" at bounding box center [1418, 120] width 93 height 22
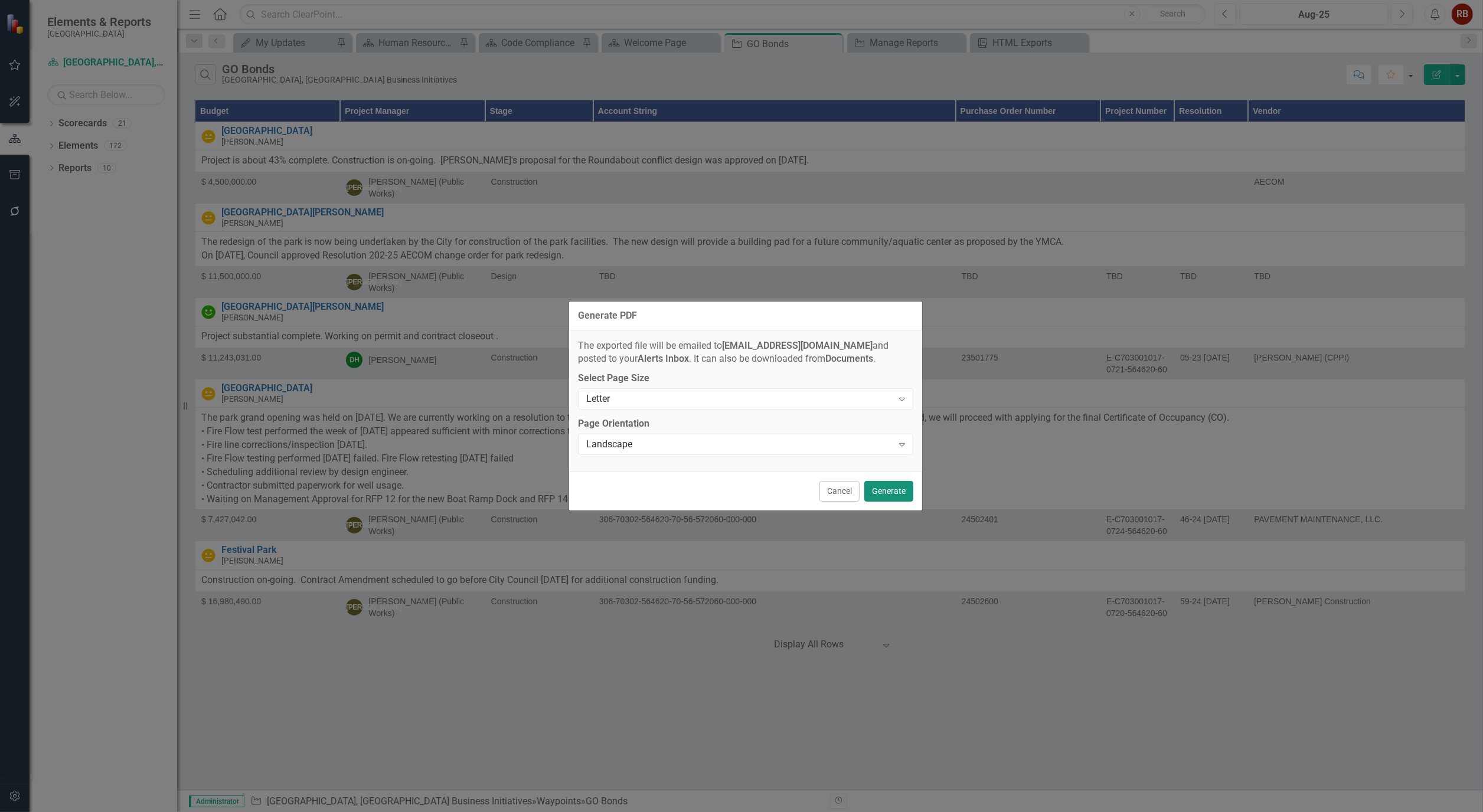
click at [899, 488] on button "Generate" at bounding box center [888, 491] width 49 height 21
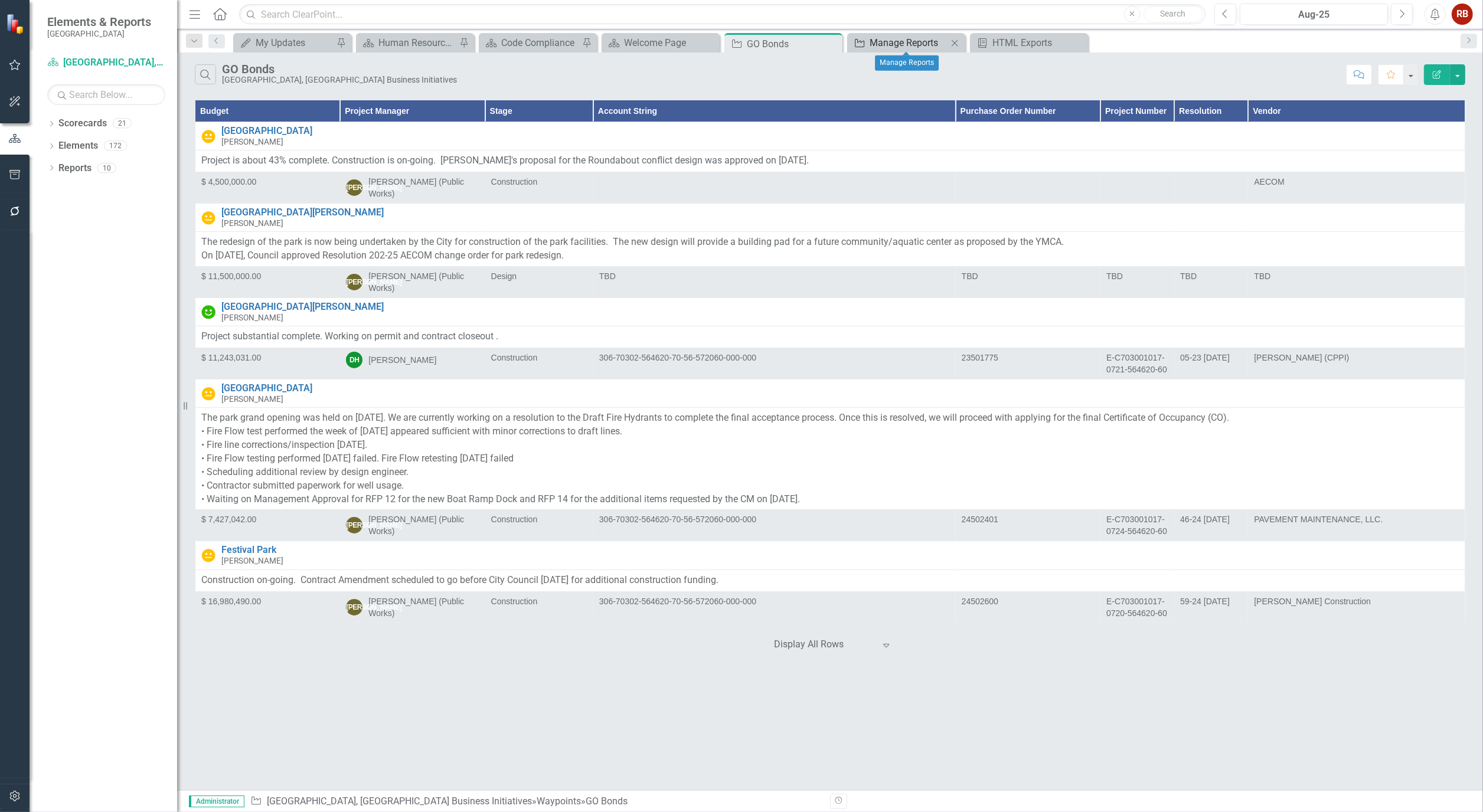
click at [922, 41] on div "Manage Reports" at bounding box center [909, 43] width 78 height 15
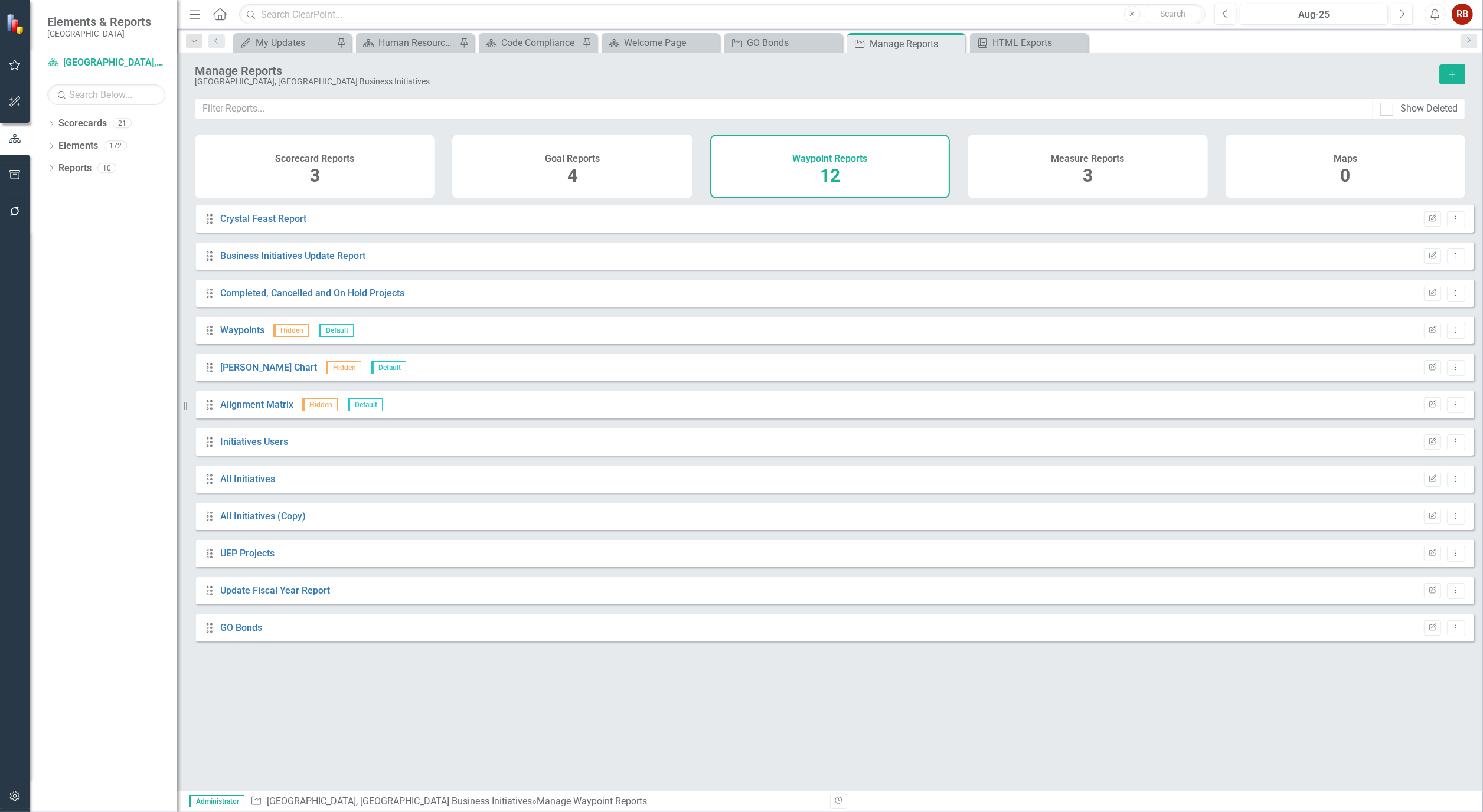
click at [1034, 31] on div "Dropdown Search My Updates My Updates Pin Scorecard Human Resources Analytics D…" at bounding box center [830, 40] width 1306 height 24
click at [1060, 44] on div "HTML Exports" at bounding box center [1031, 43] width 78 height 15
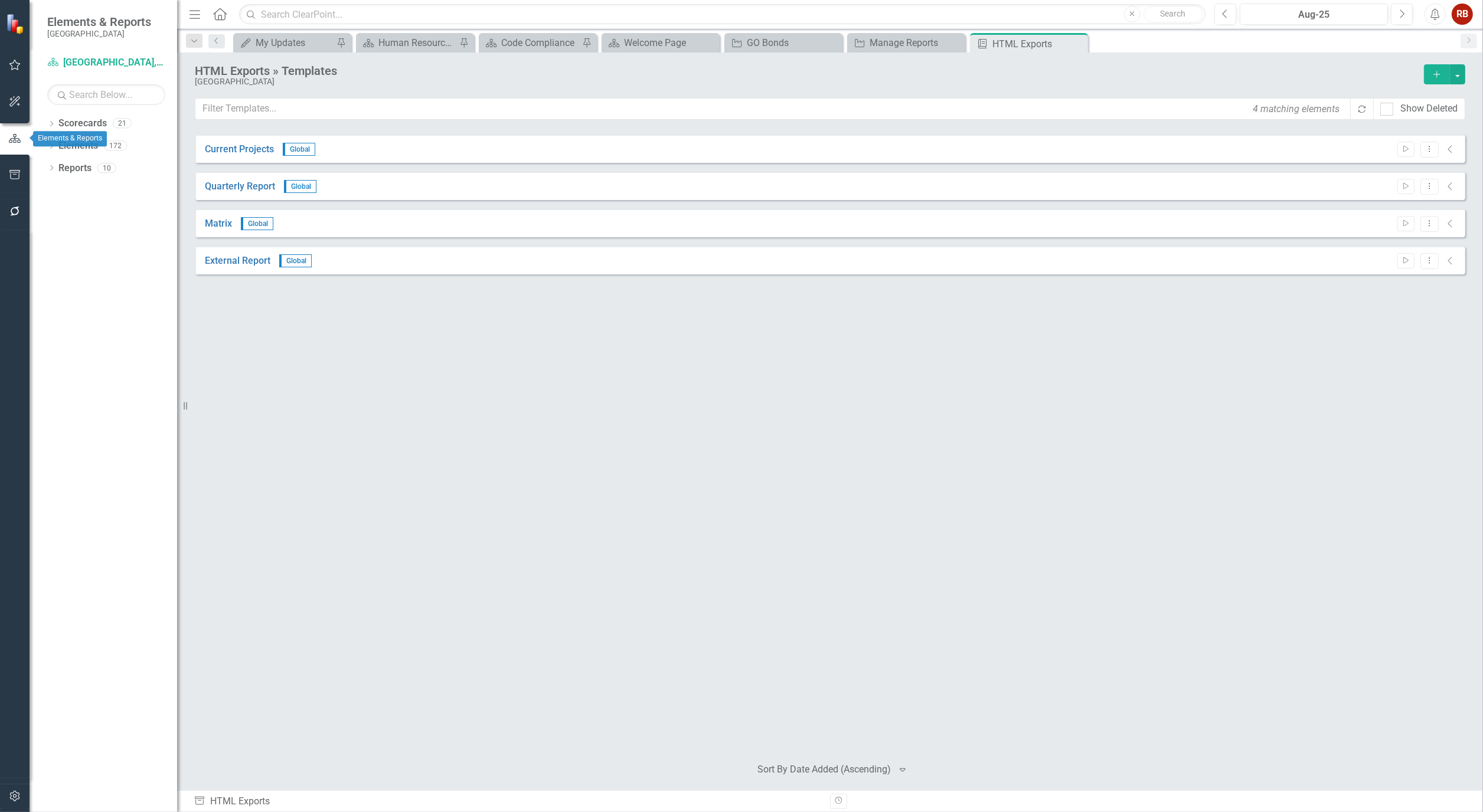
click at [15, 136] on icon "button" at bounding box center [15, 138] width 12 height 9
click at [13, 102] on icon "button" at bounding box center [15, 102] width 11 height 11
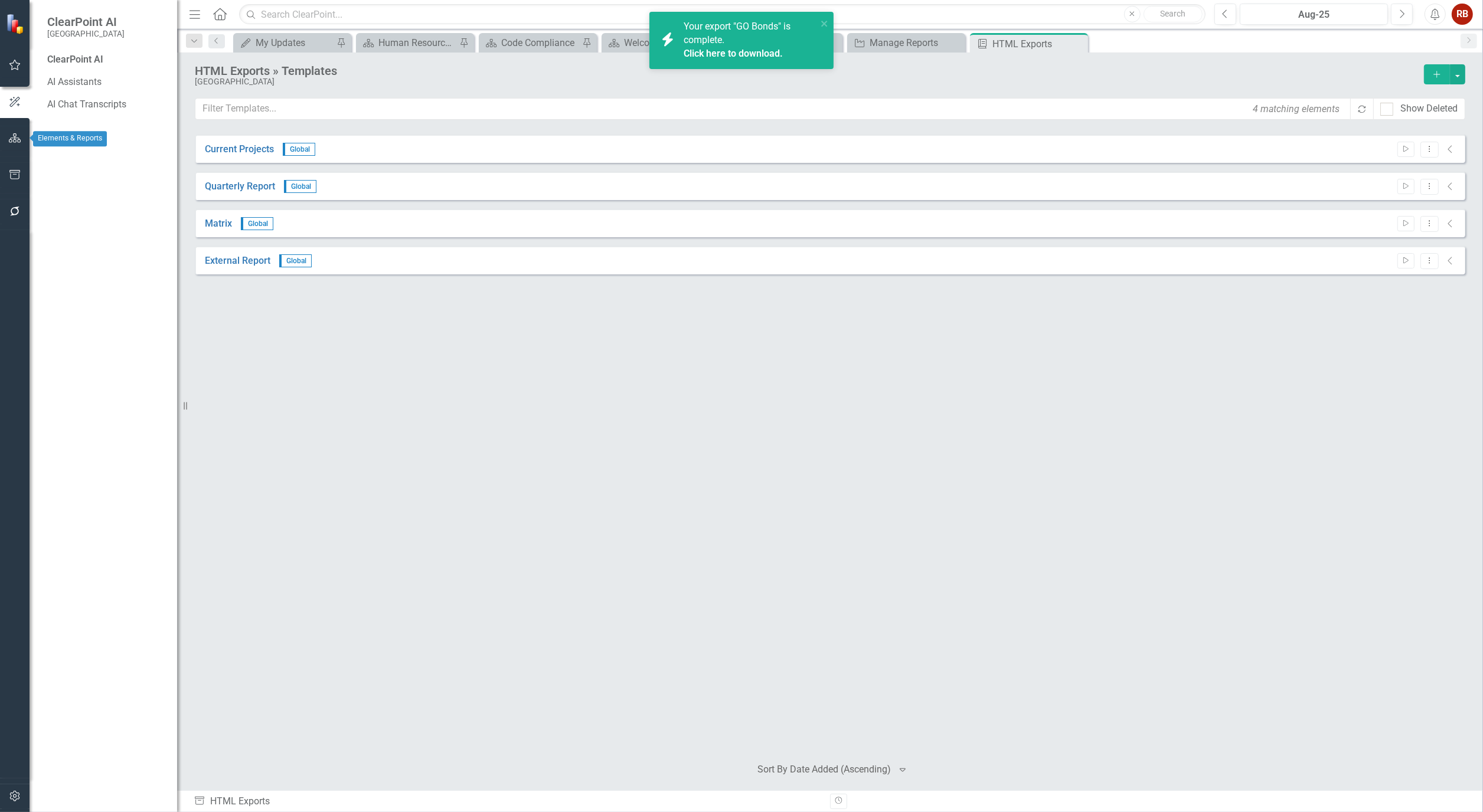
click at [15, 137] on icon "button" at bounding box center [15, 138] width 12 height 9
click at [13, 173] on icon "button" at bounding box center [15, 175] width 12 height 9
click at [762, 60] on div "Click here to download." at bounding box center [749, 54] width 131 height 13
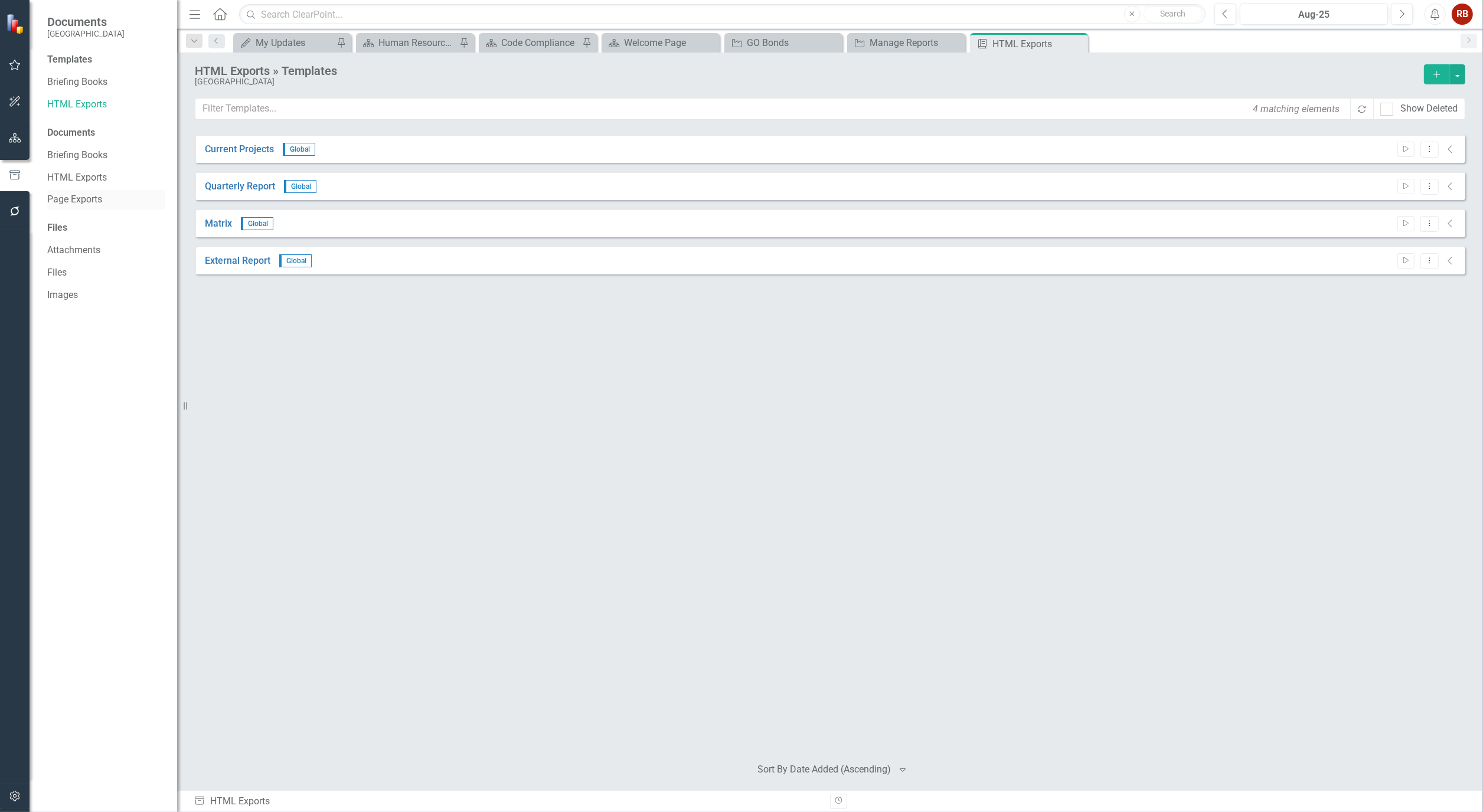
click at [82, 198] on link "Page Exports" at bounding box center [106, 199] width 118 height 13
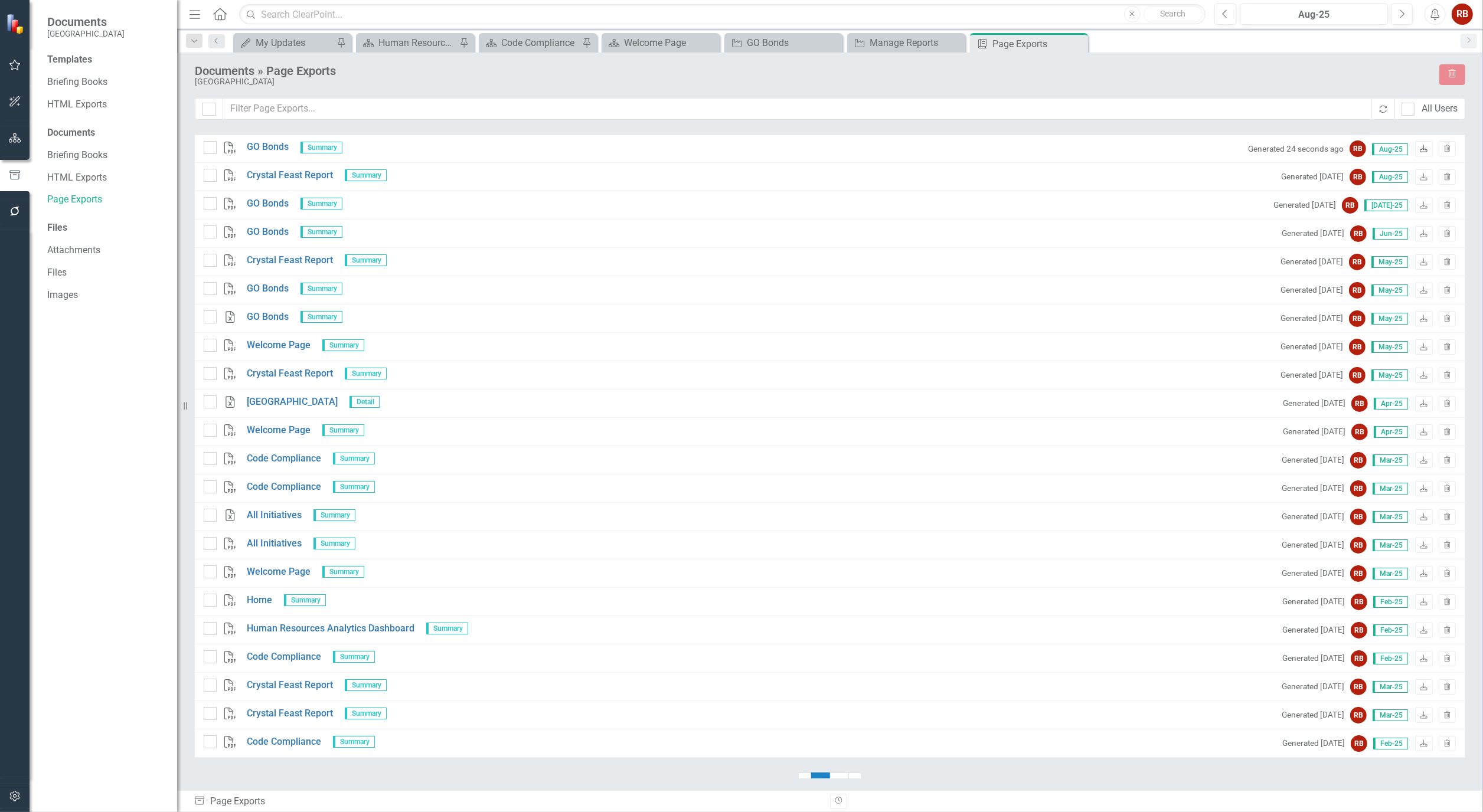
click at [1423, 151] on icon at bounding box center [1424, 148] width 7 height 7
click at [662, 40] on div "Welcome Page" at bounding box center [663, 43] width 78 height 15
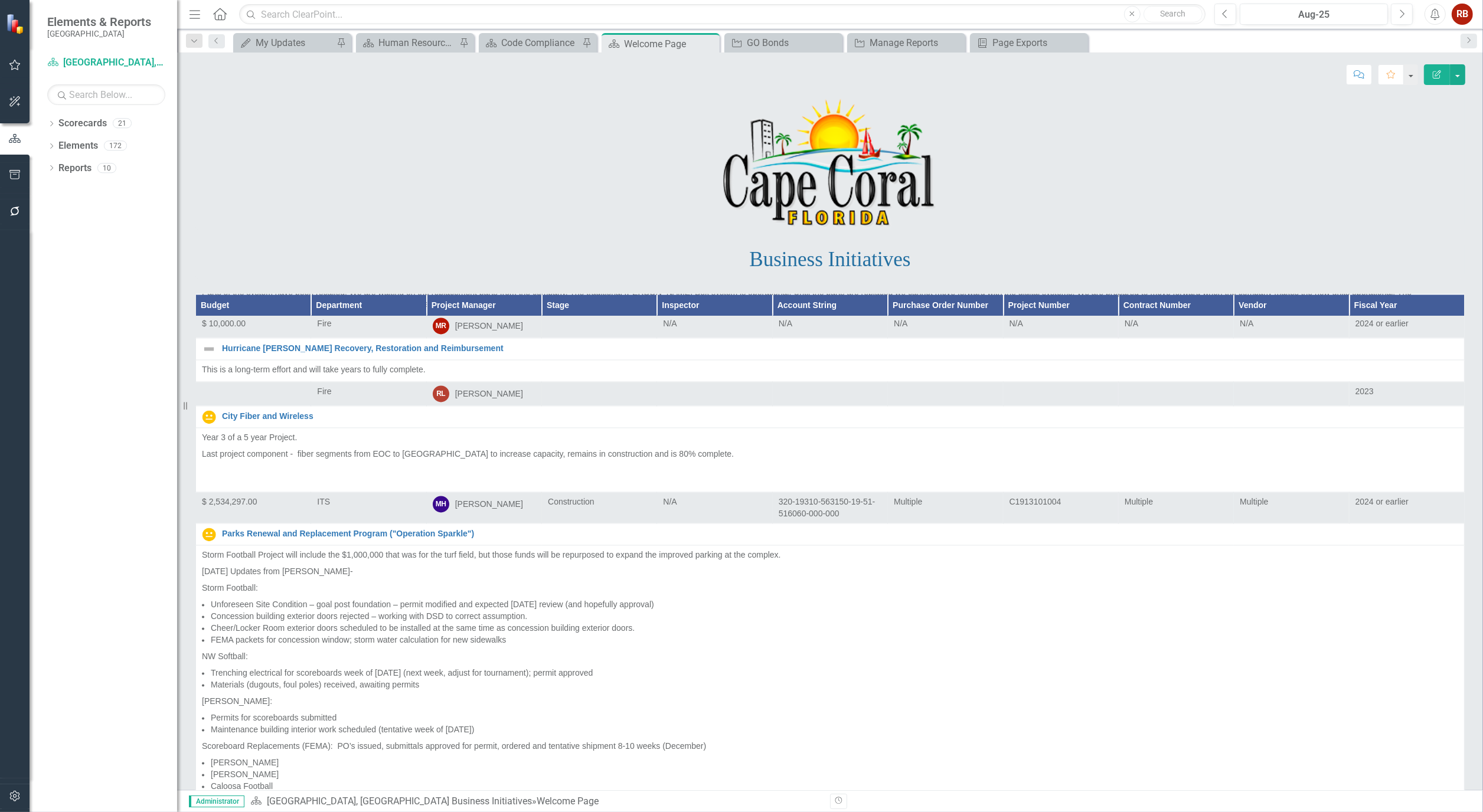
scroll to position [3606, 0]
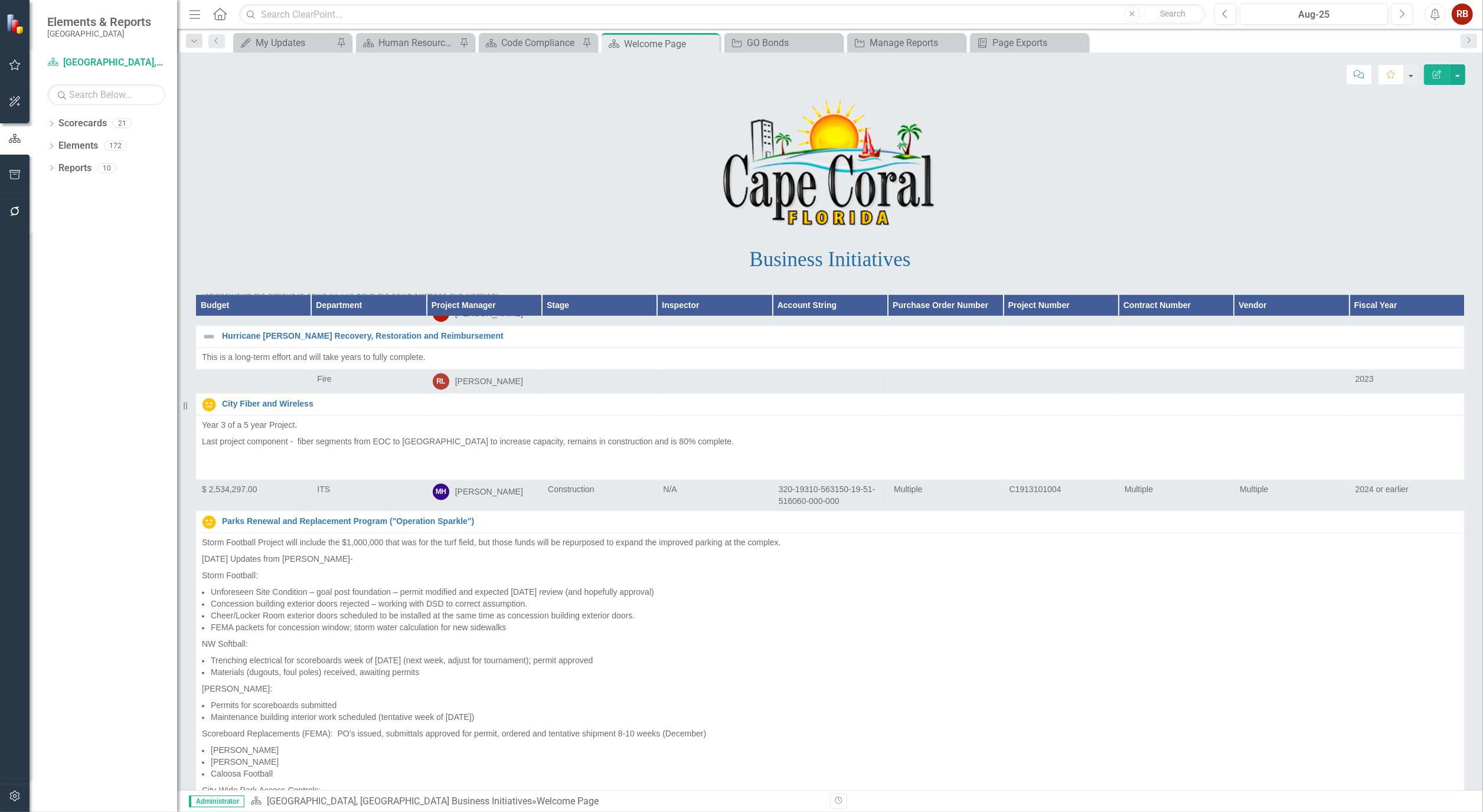
click at [359, 302] on th "Department" at bounding box center [369, 305] width 115 height 22
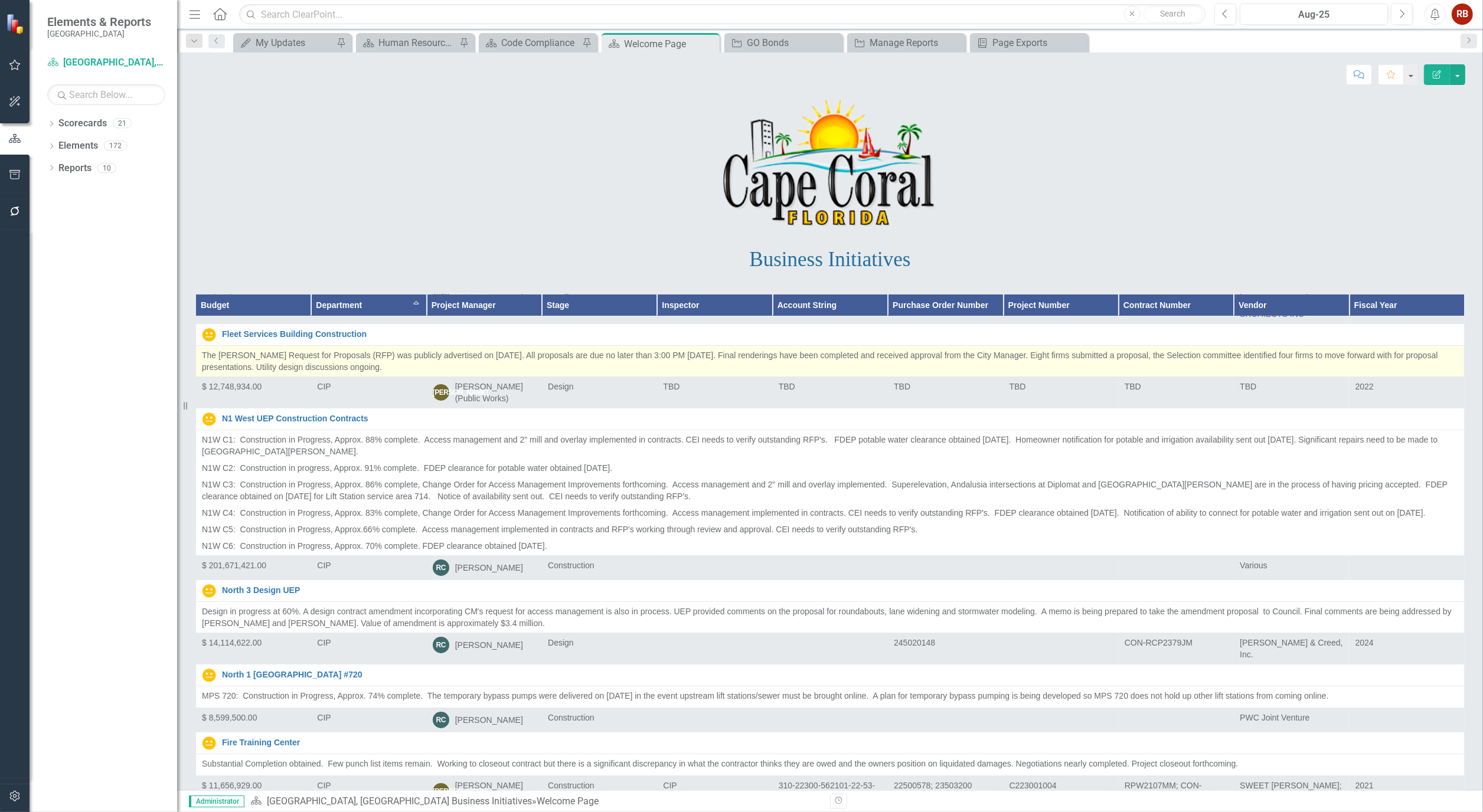
scroll to position [0, 0]
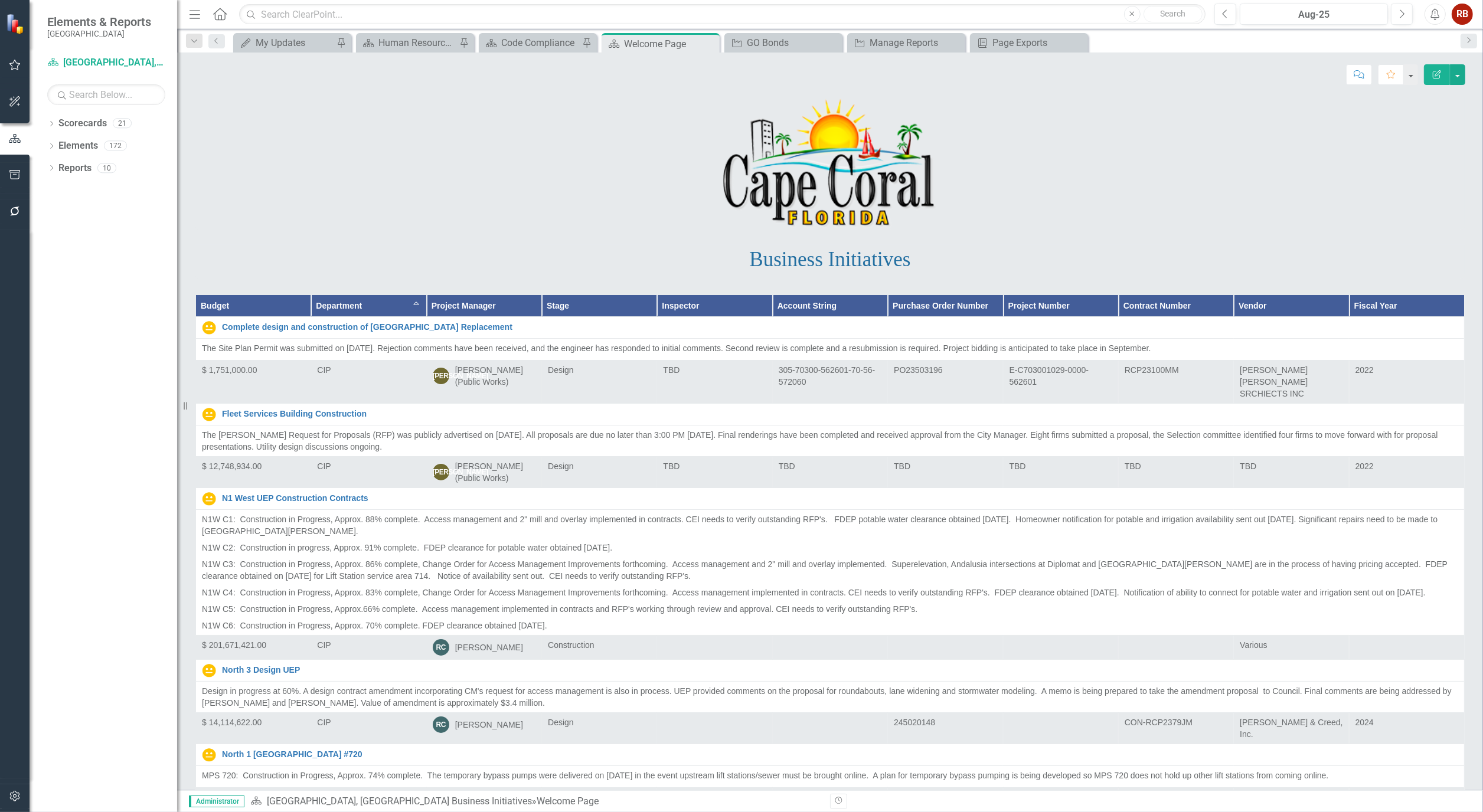
click at [410, 303] on th "Department Sort Ascending" at bounding box center [369, 306] width 115 height 22
click at [410, 303] on th "Department Sort Descending" at bounding box center [369, 306] width 115 height 22
click at [404, 305] on th "Department" at bounding box center [369, 306] width 115 height 22
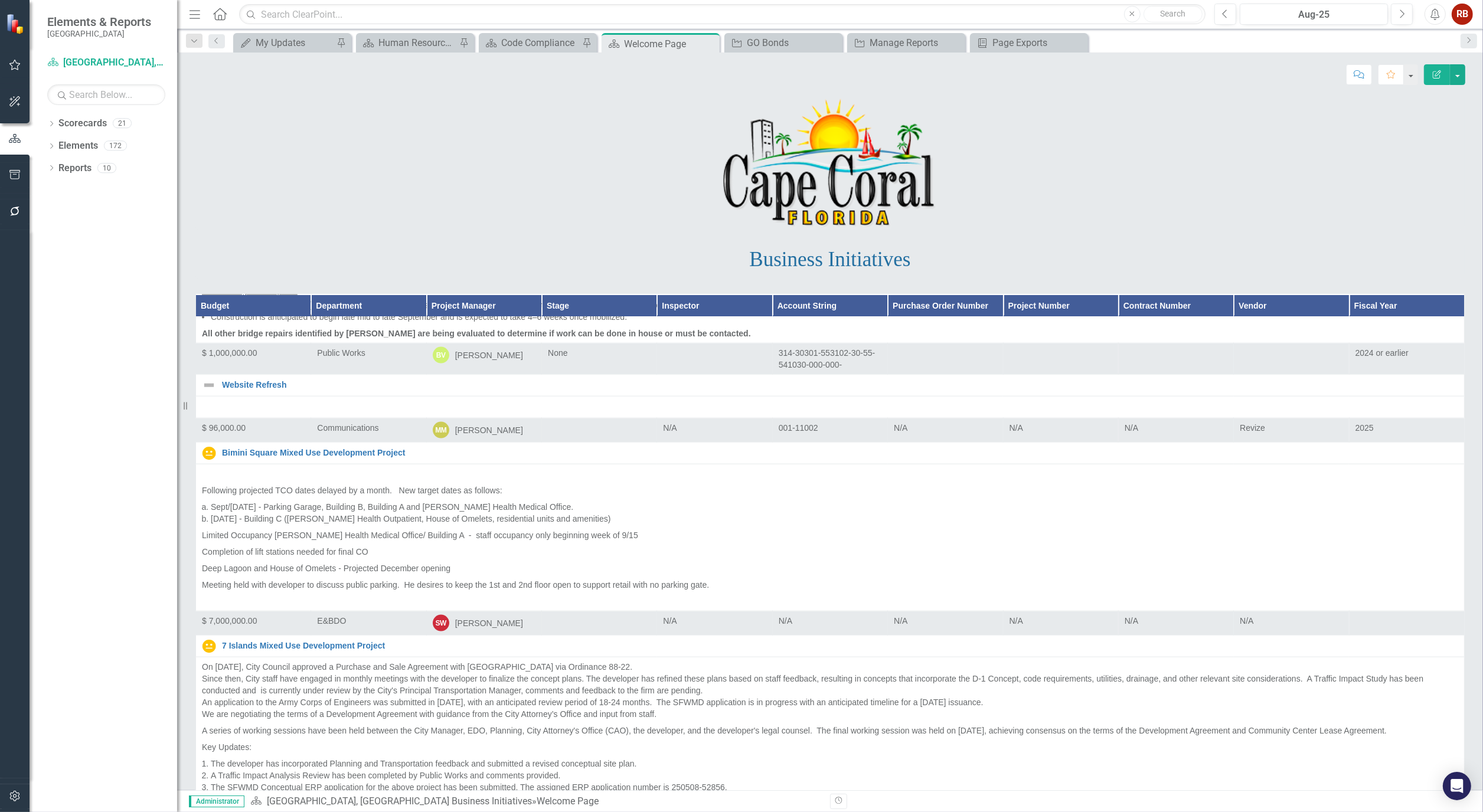
scroll to position [2294, 0]
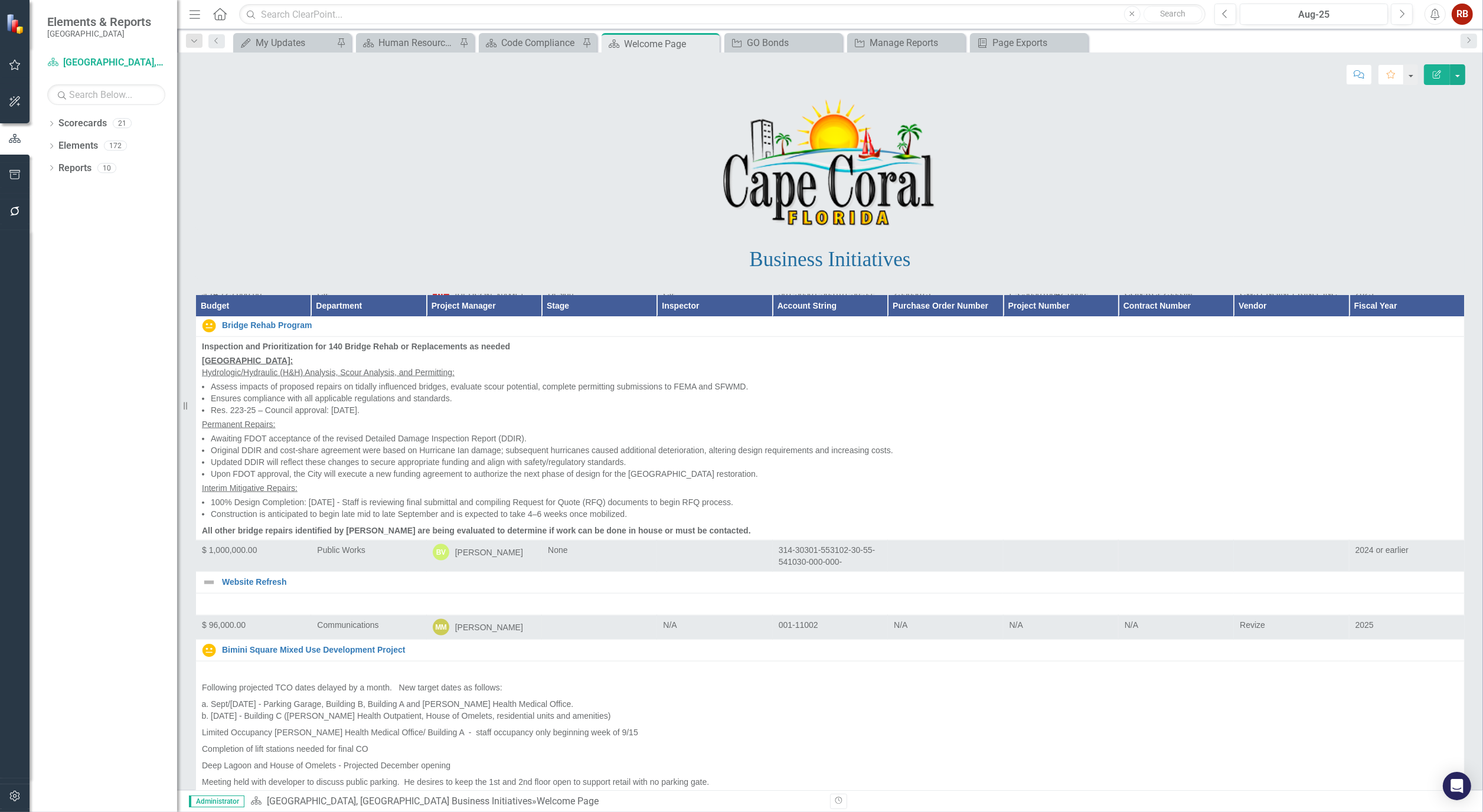
click at [329, 303] on th "Department" at bounding box center [369, 305] width 115 height 22
click at [396, 307] on th "Department Sort Ascending" at bounding box center [369, 305] width 115 height 22
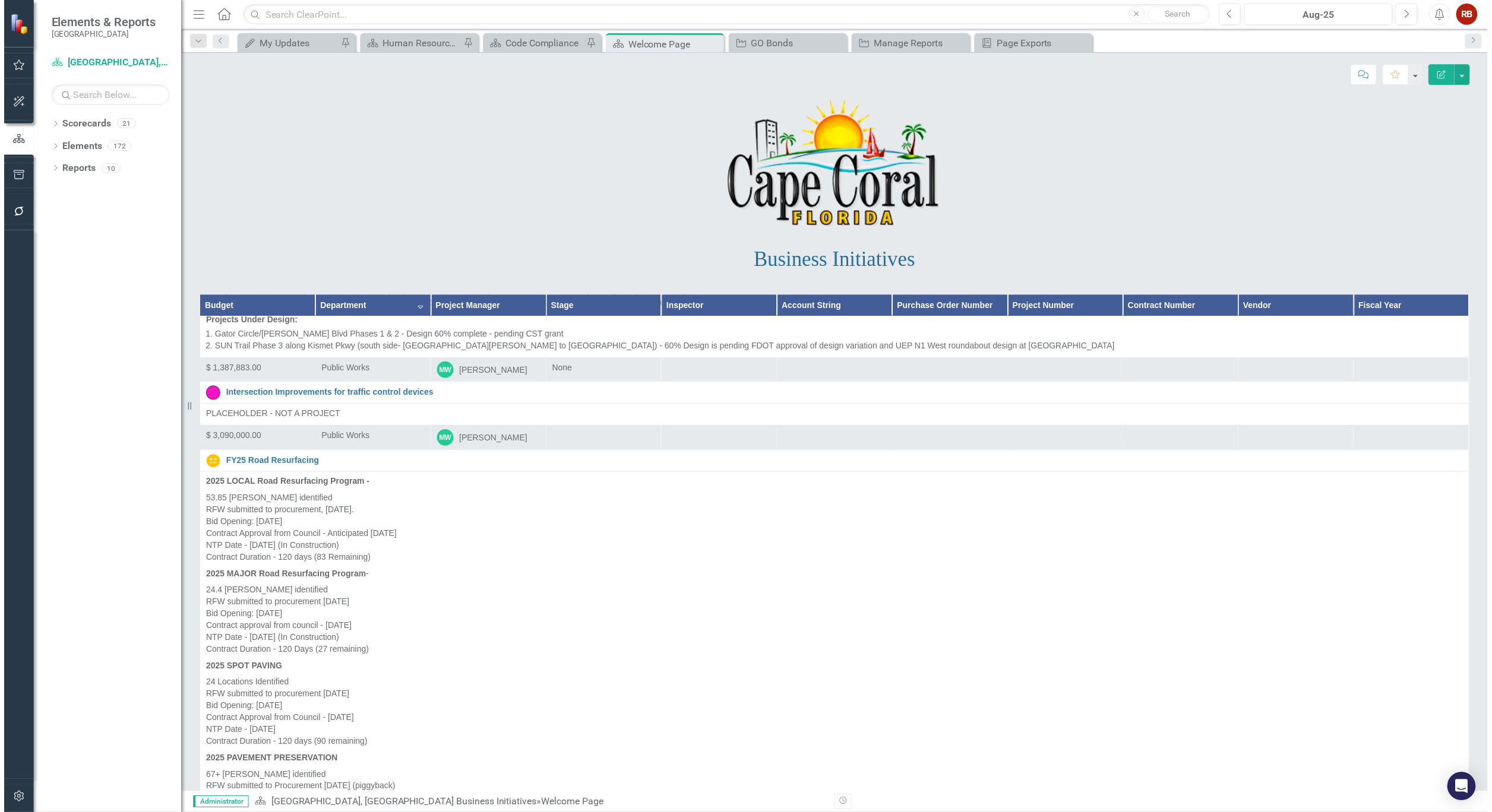
scroll to position [6991, 0]
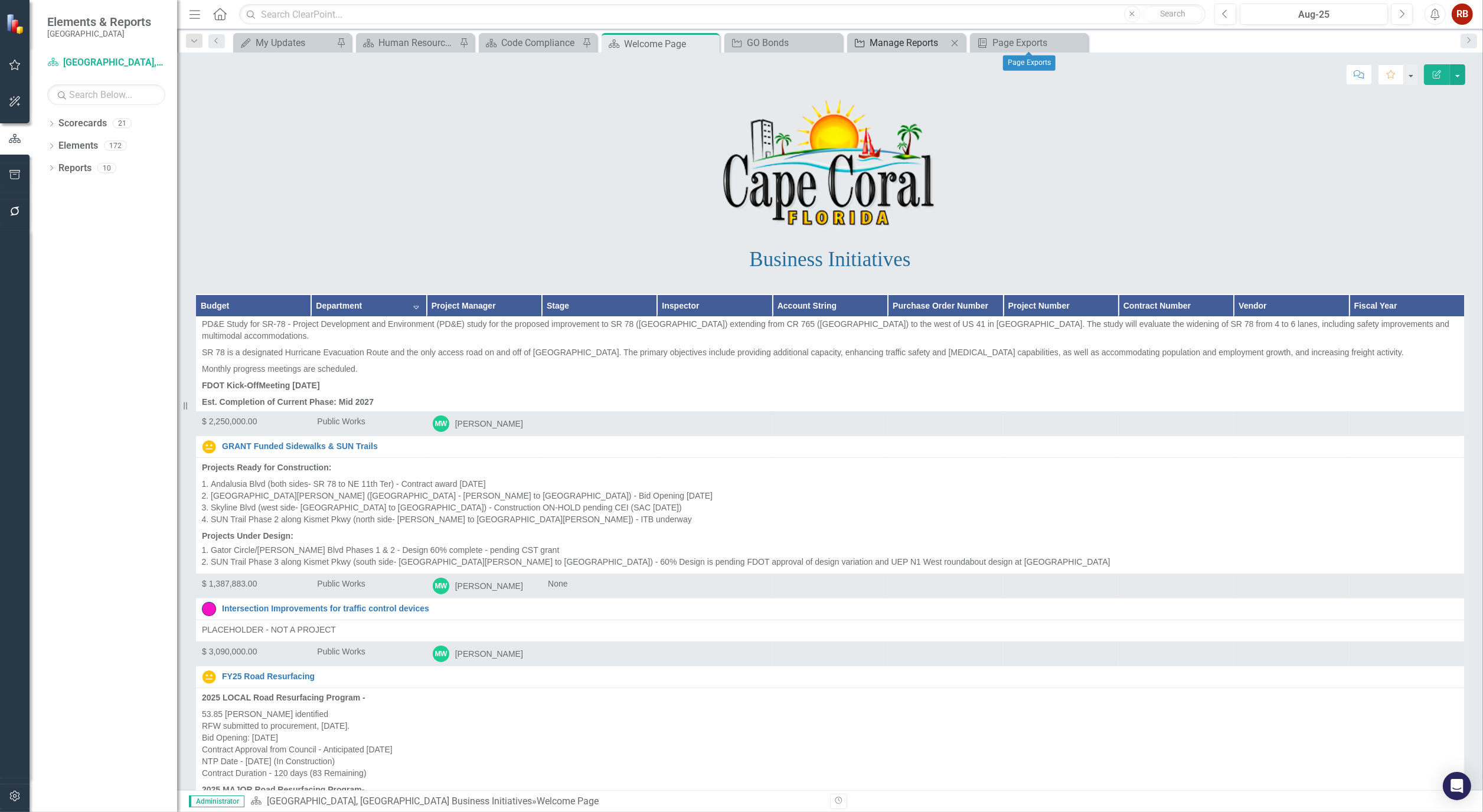
drag, startPoint x: 1082, startPoint y: 41, endPoint x: 955, endPoint y: 41, distance: 127.0
click at [0, 0] on icon "Close" at bounding box center [0, 0] width 0 height 0
click at [955, 41] on icon "Close" at bounding box center [955, 43] width 12 height 9
click at [826, 41] on icon "Close" at bounding box center [832, 43] width 12 height 9
